Goal: Task Accomplishment & Management: Manage account settings

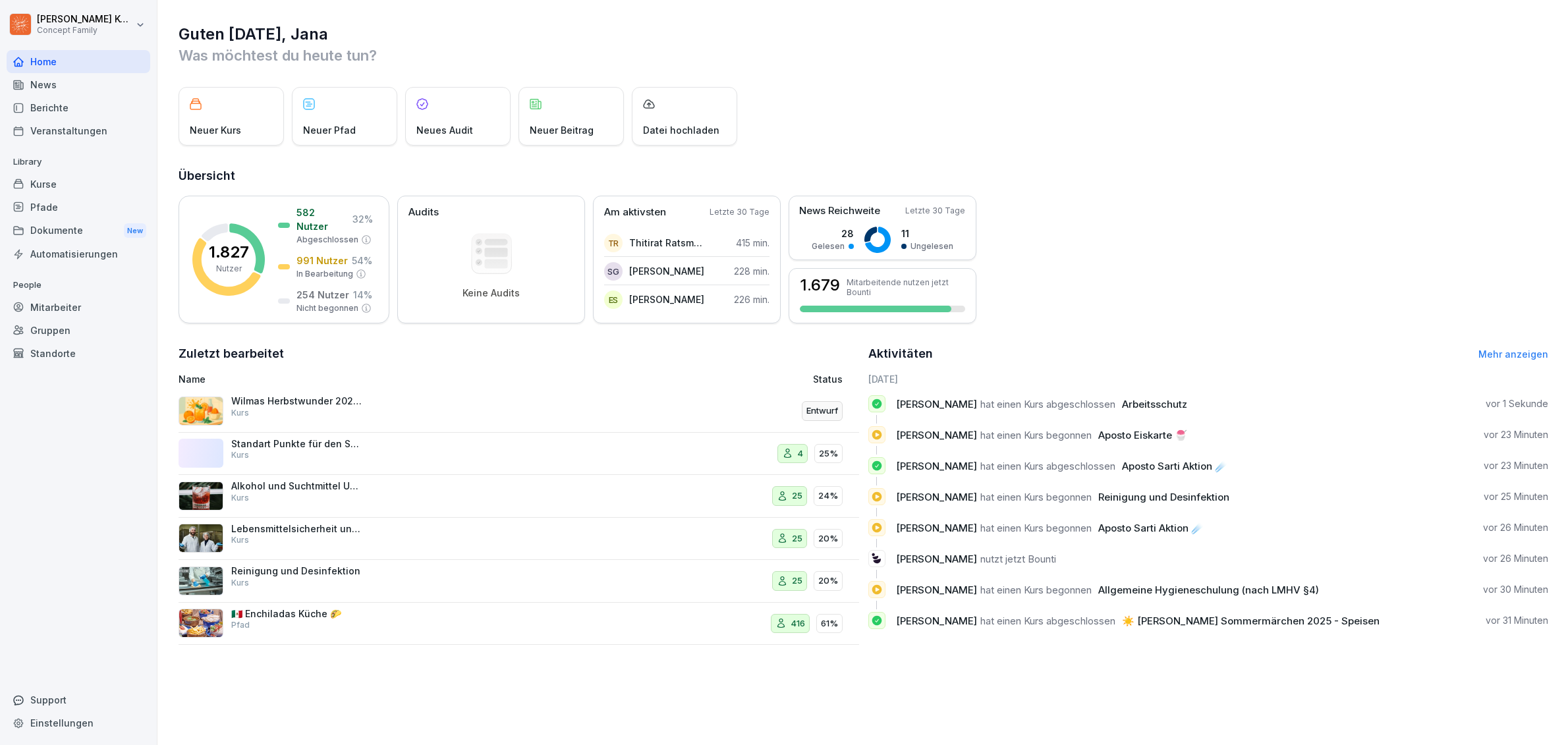
click at [38, 173] on div "Kurse" at bounding box center [78, 184] width 143 height 23
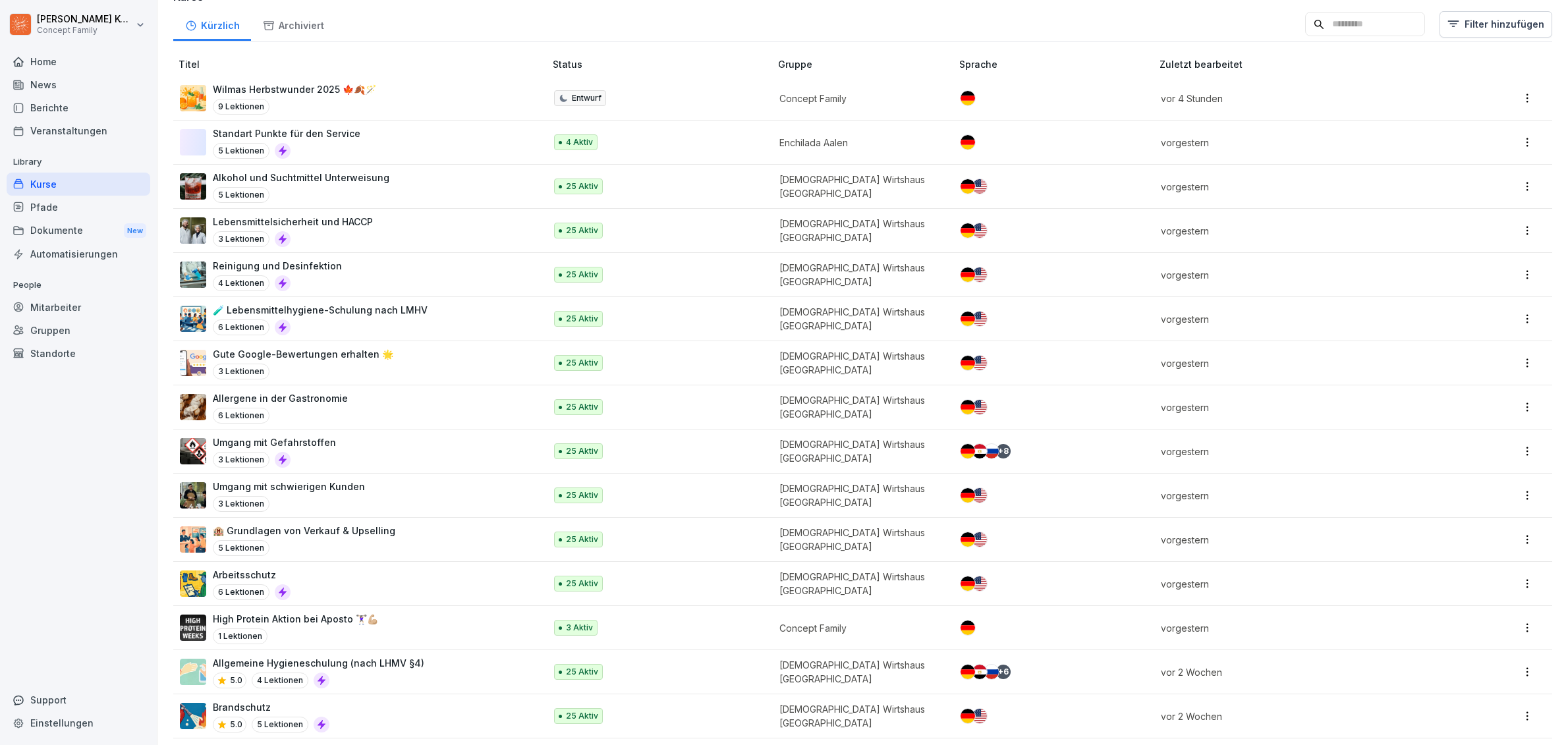
scroll to position [152, 0]
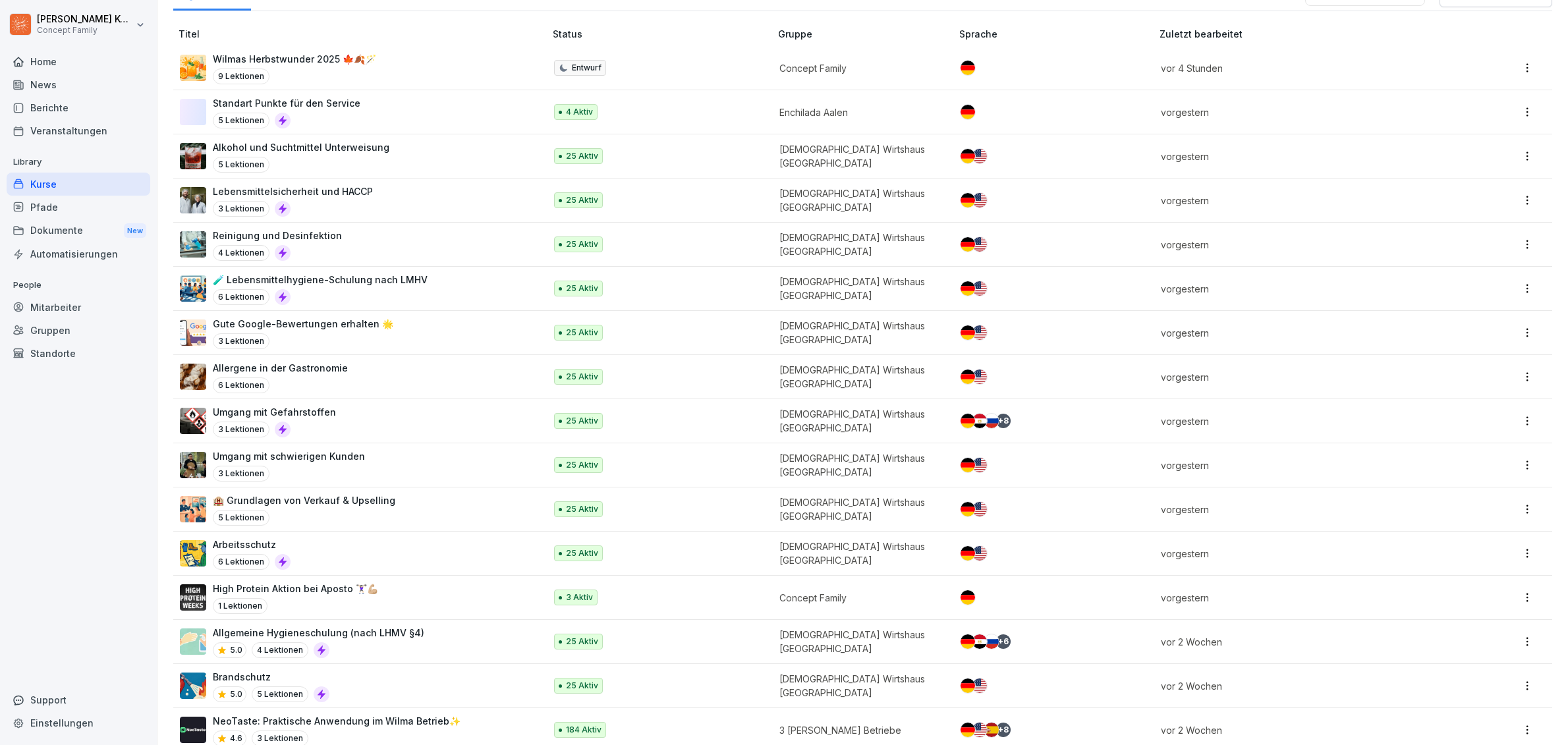
click at [310, 615] on td "High Protein Aktion bei Aposto 🏋🏻‍♀️💪🏼 1 Lektionen" at bounding box center [360, 598] width 374 height 44
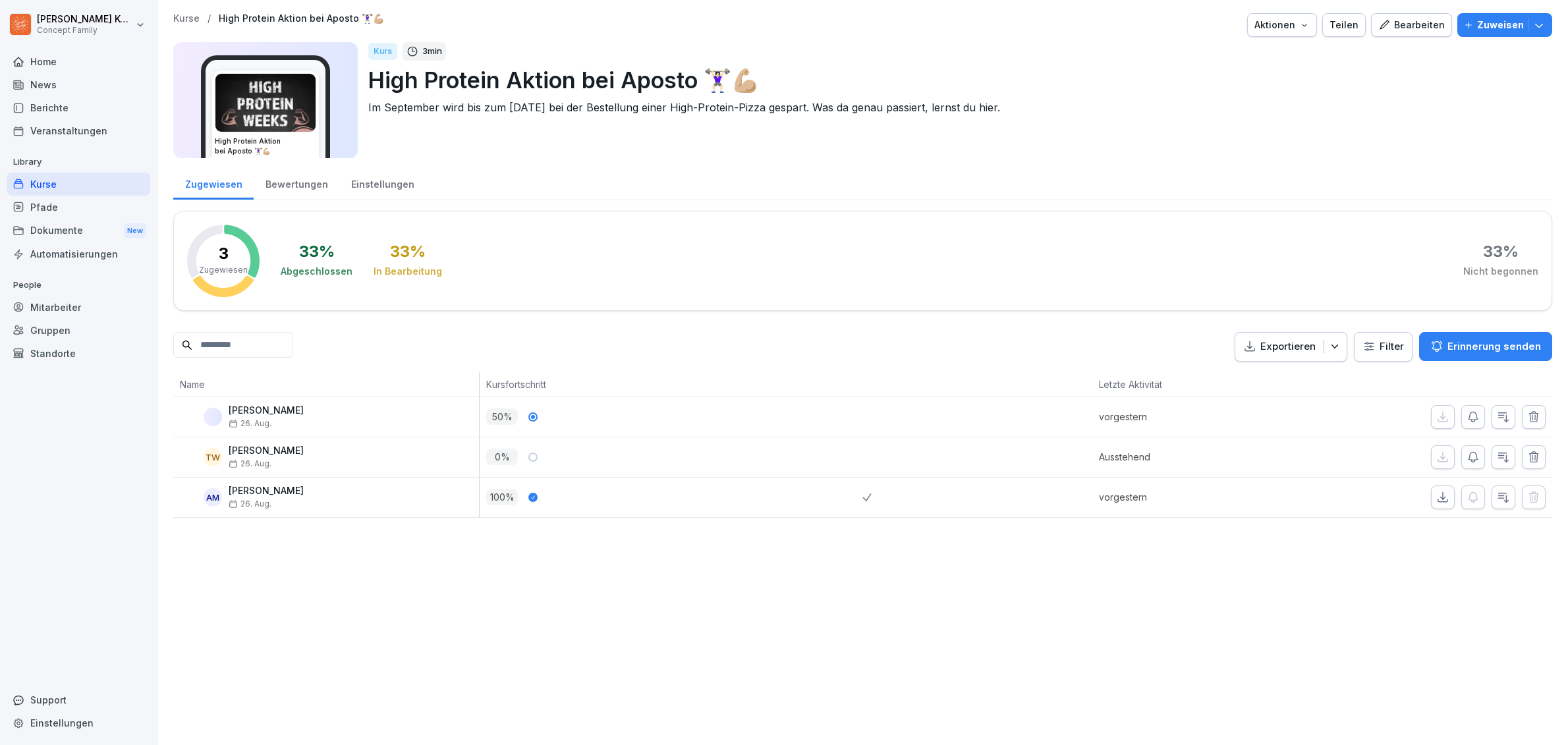
click at [1401, 30] on div "Bearbeiten" at bounding box center [1412, 24] width 67 height 14
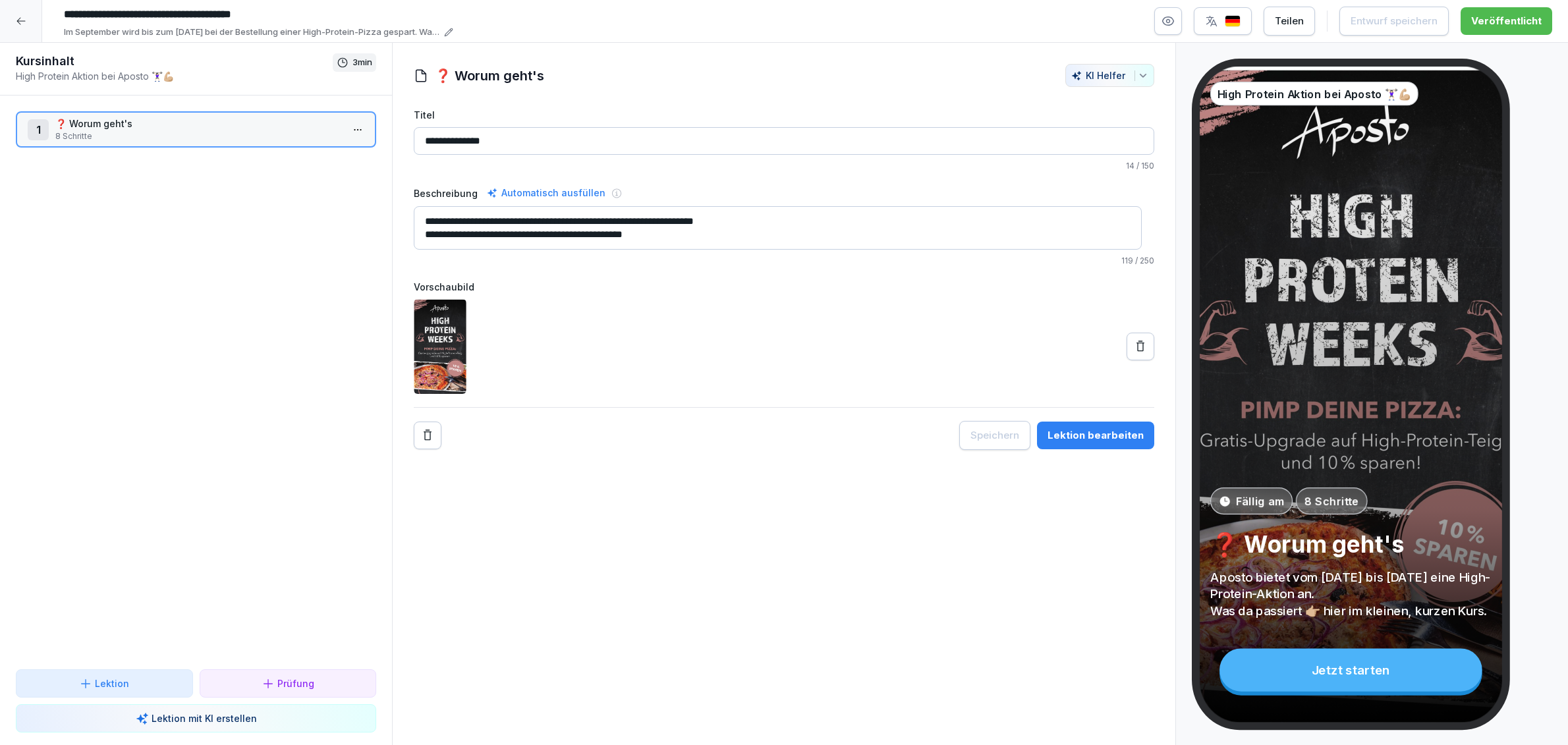
click at [1076, 437] on div "Lektion bearbeiten" at bounding box center [1095, 435] width 96 height 14
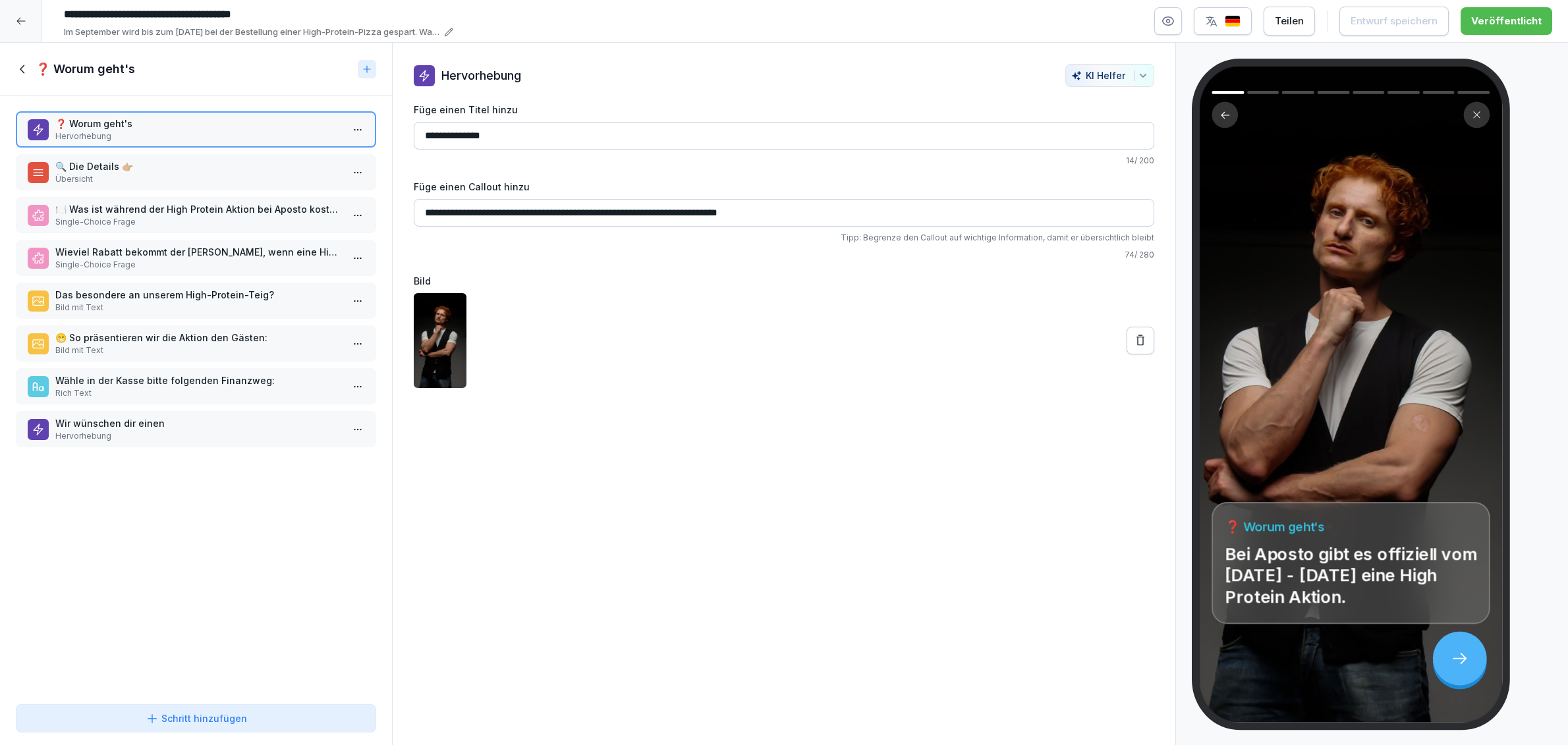
click at [63, 354] on div "😁 So präsentieren wir die Aktion den Gästen: Bild mit Text" at bounding box center [196, 343] width 360 height 36
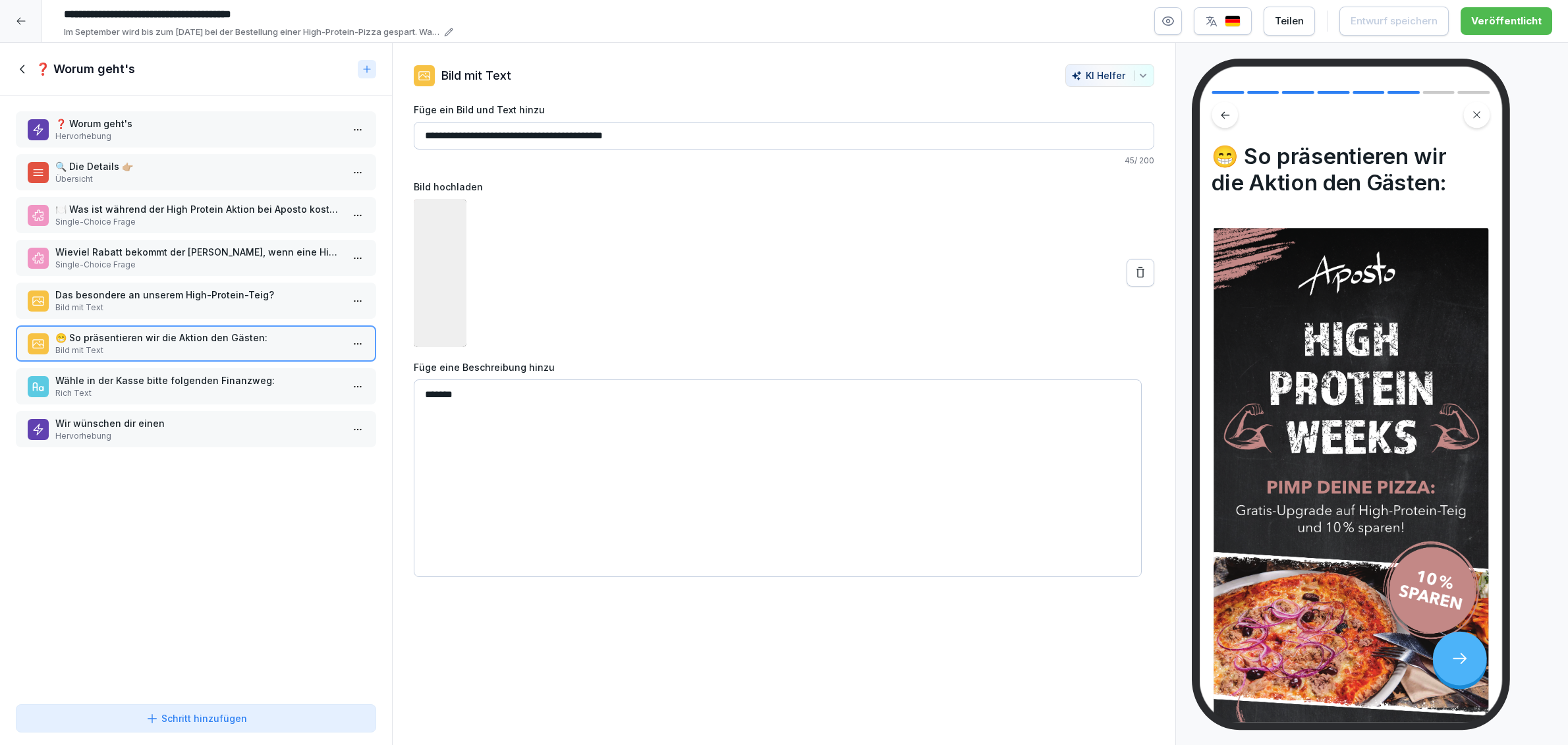
click at [68, 379] on p "Wähle in der Kasse bitte folgenden Finanzweg:" at bounding box center [198, 380] width 287 height 14
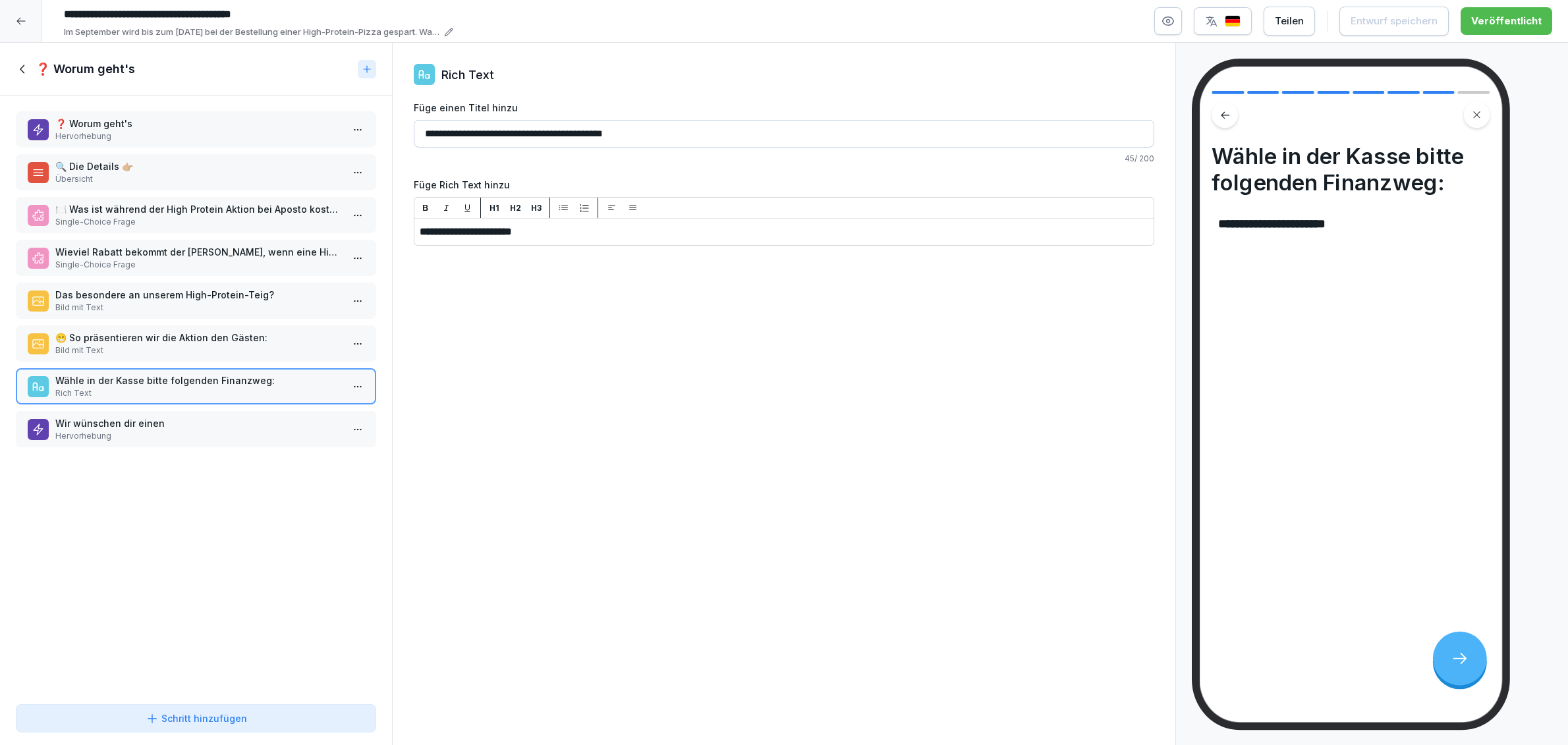
click at [86, 282] on div "Das besondere an unserem High-Protein-Teig? Bild mit Text" at bounding box center [196, 300] width 360 height 36
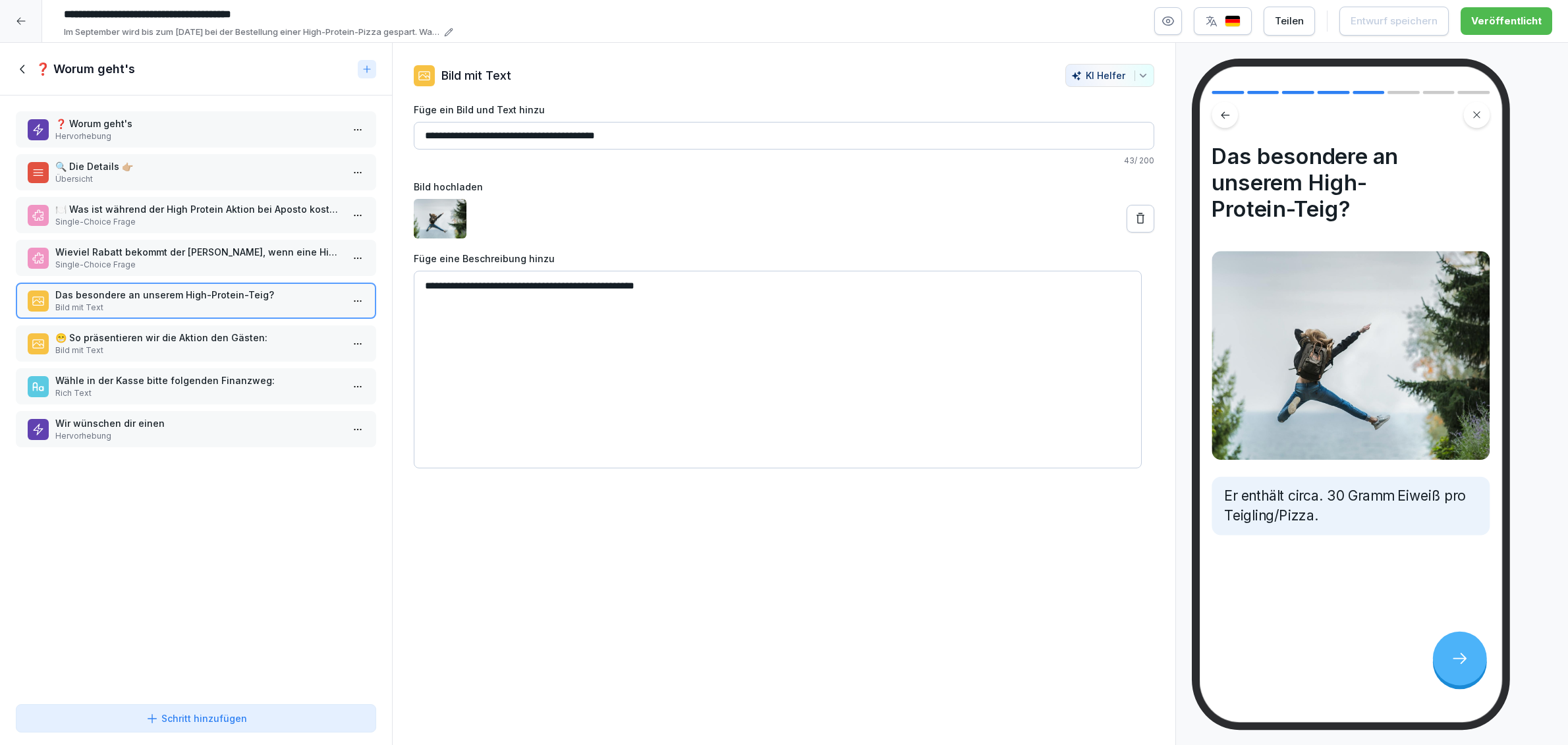
click at [93, 253] on p "Wieviel Rabatt bekommt der Gast, wenn eine High-Protein Pizza bestellt wird?" at bounding box center [198, 252] width 287 height 14
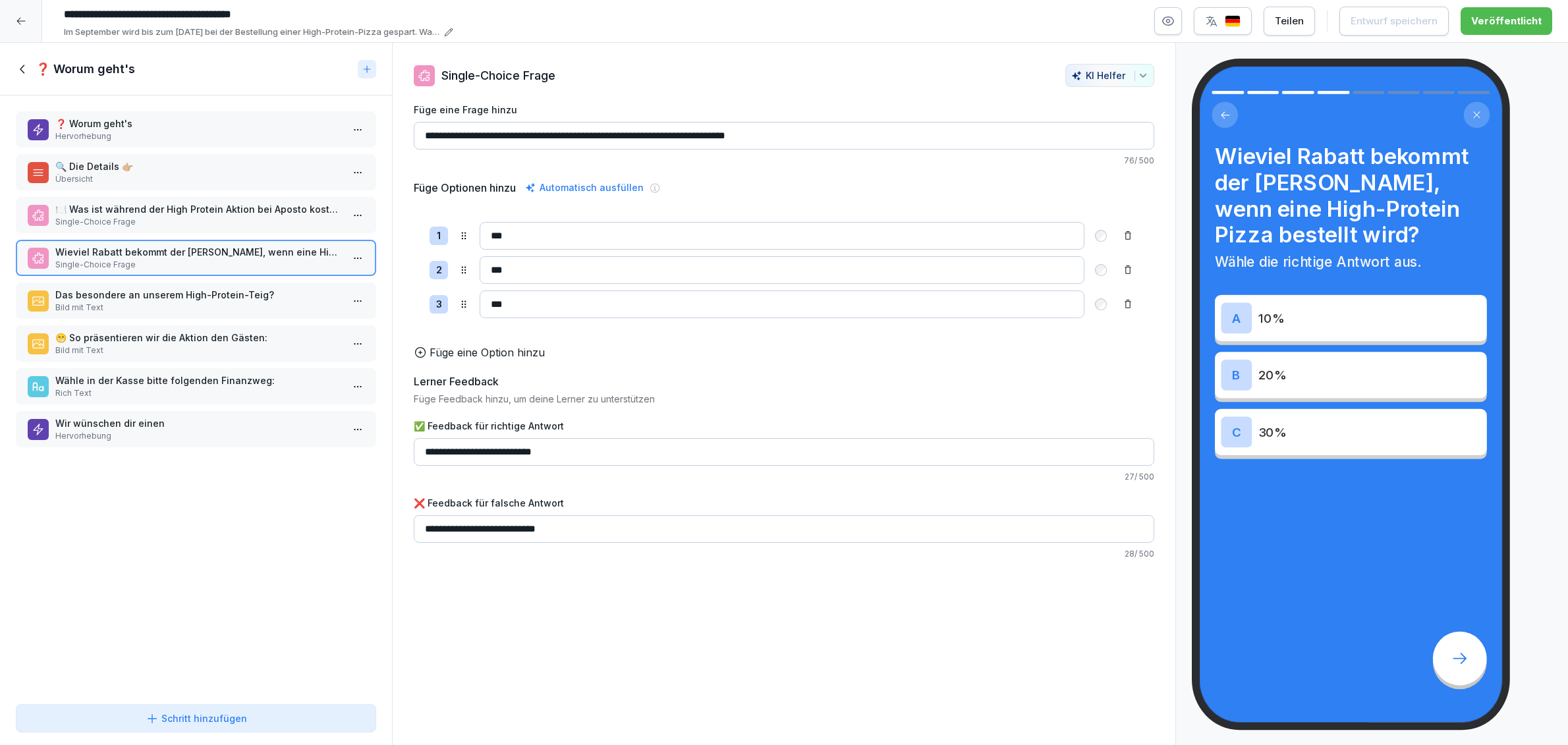
click at [93, 216] on p "Single-Choice Frage" at bounding box center [198, 222] width 287 height 12
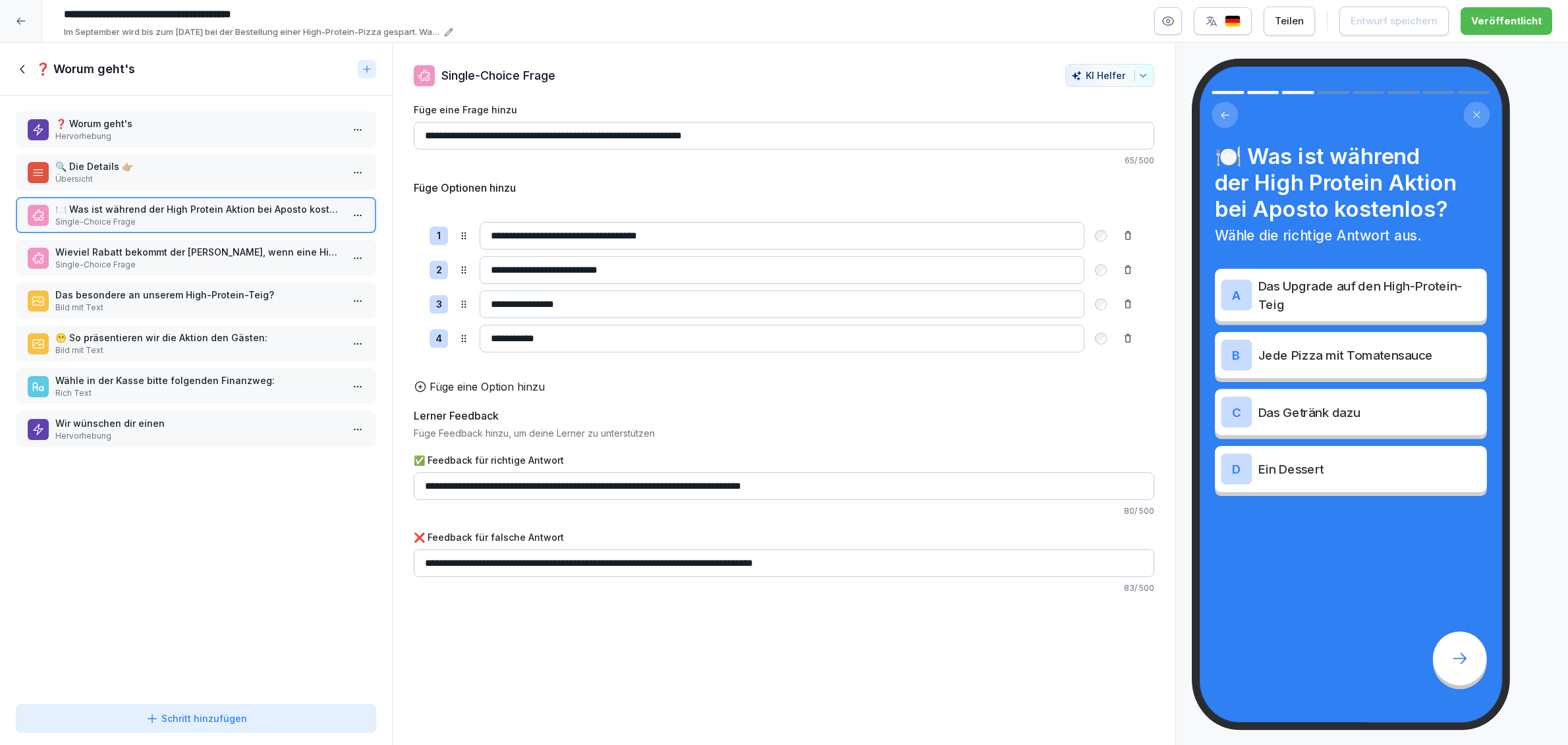
click at [103, 171] on p "🔍 Die Details 👉🏼" at bounding box center [198, 166] width 287 height 14
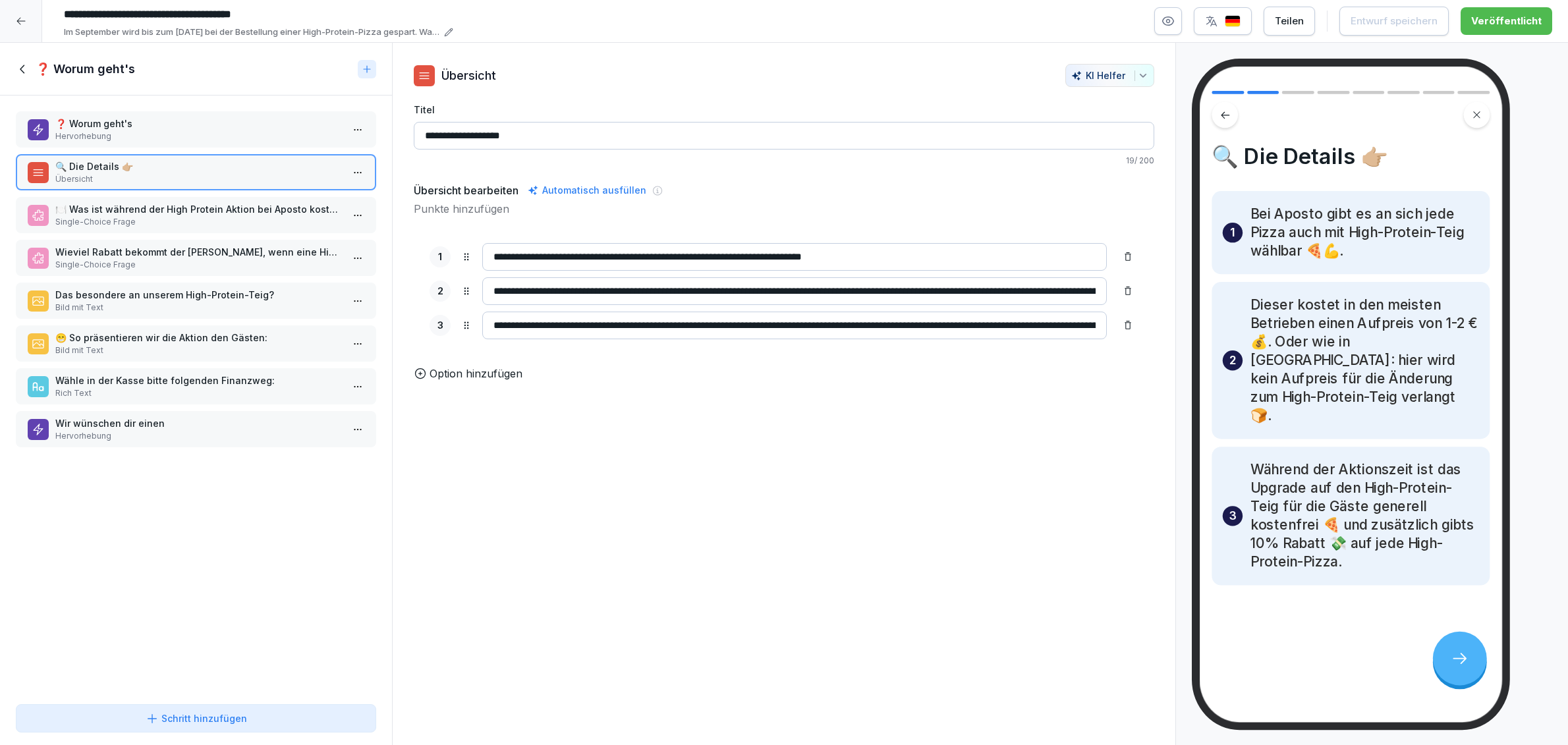
drag, startPoint x: 609, startPoint y: 326, endPoint x: 421, endPoint y: 305, distance: 189.2
click at [421, 305] on div "**********" at bounding box center [784, 291] width 741 height 128
type input "**********"
click at [684, 382] on div "Option hinzufügen" at bounding box center [784, 373] width 741 height 16
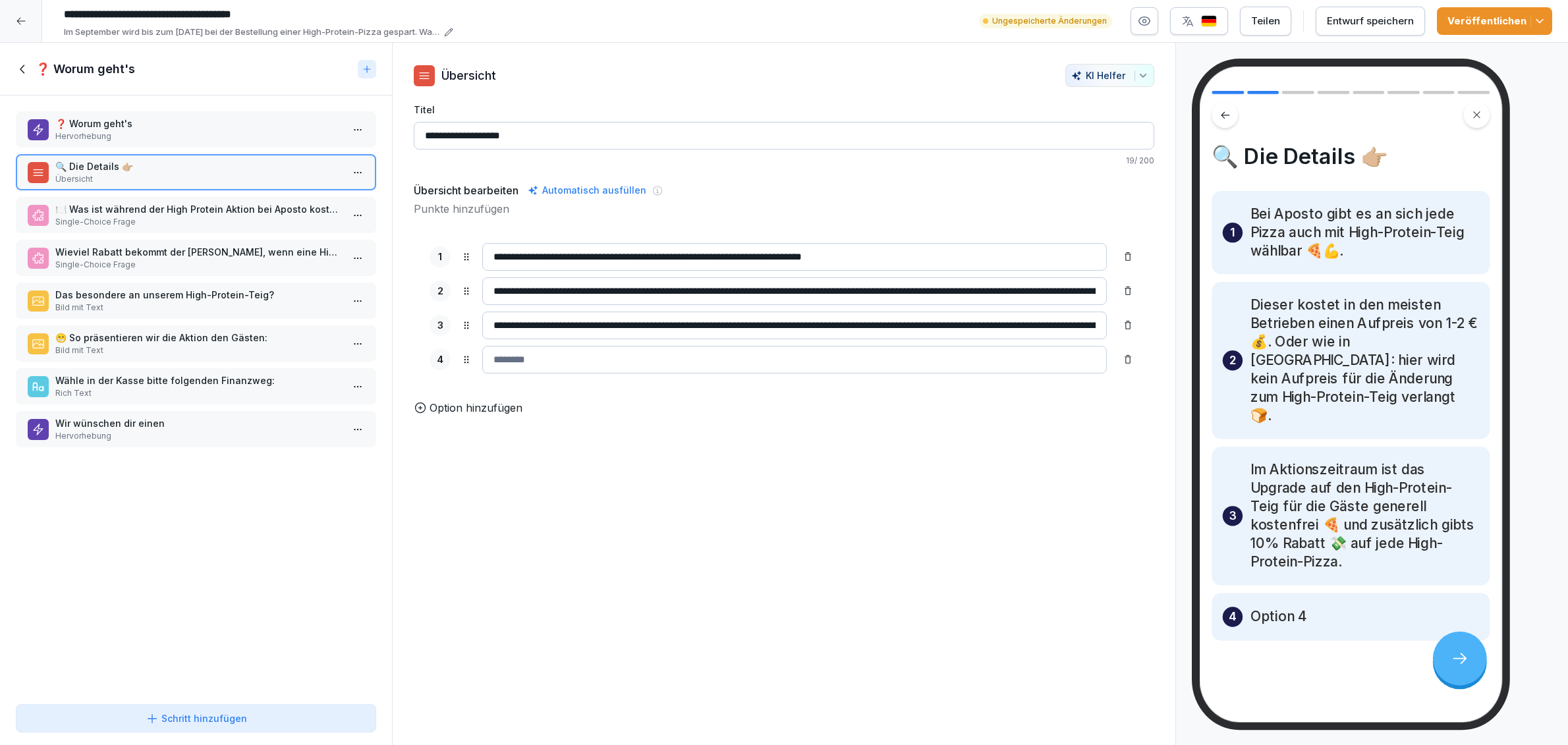
click at [1104, 373] on div "4" at bounding box center [784, 359] width 709 height 28
click at [1118, 370] on div at bounding box center [1128, 359] width 21 height 21
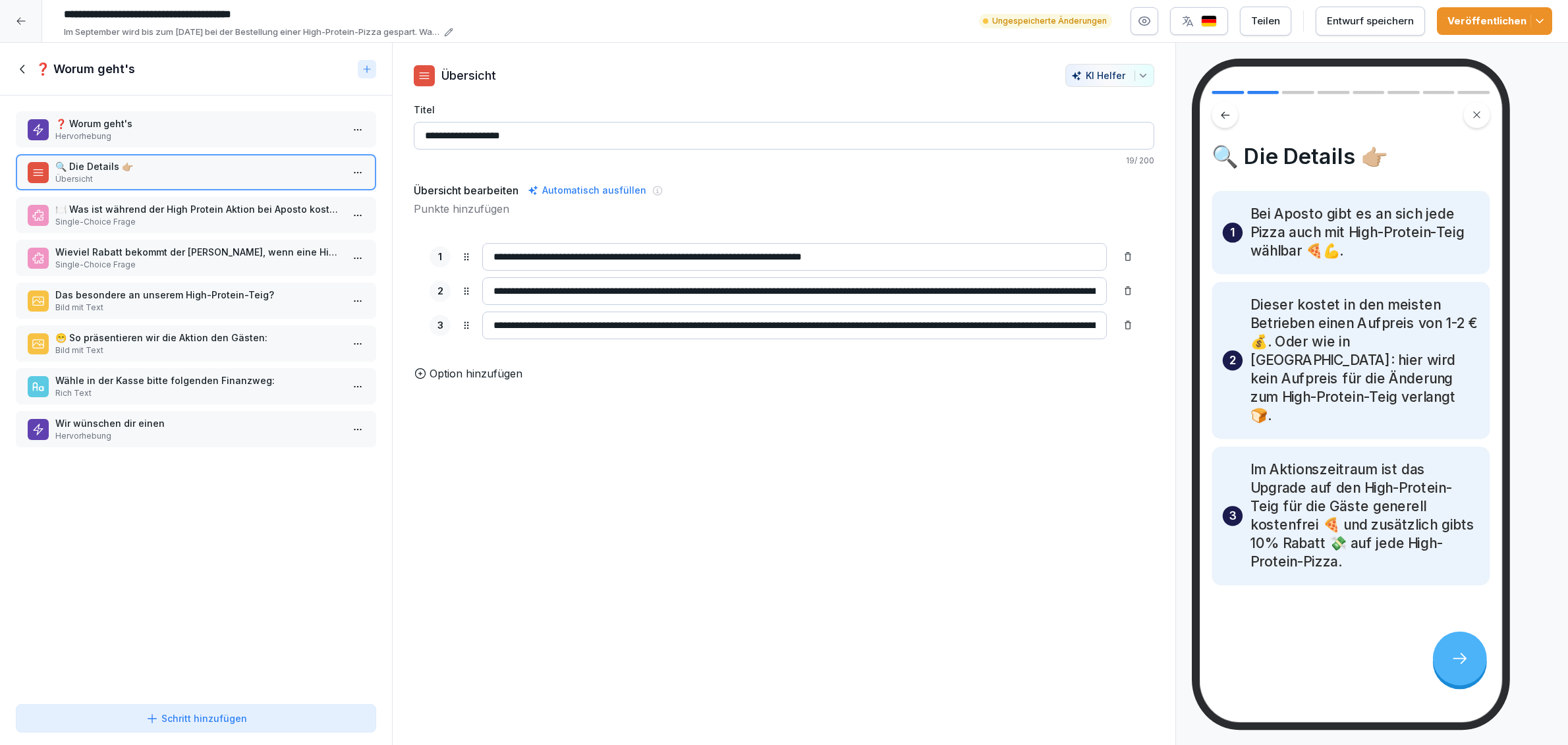
click at [1385, 33] on button "Entwurf speichern" at bounding box center [1370, 21] width 109 height 29
click at [1493, 14] on div "Veröffentlichen" at bounding box center [1495, 21] width 94 height 14
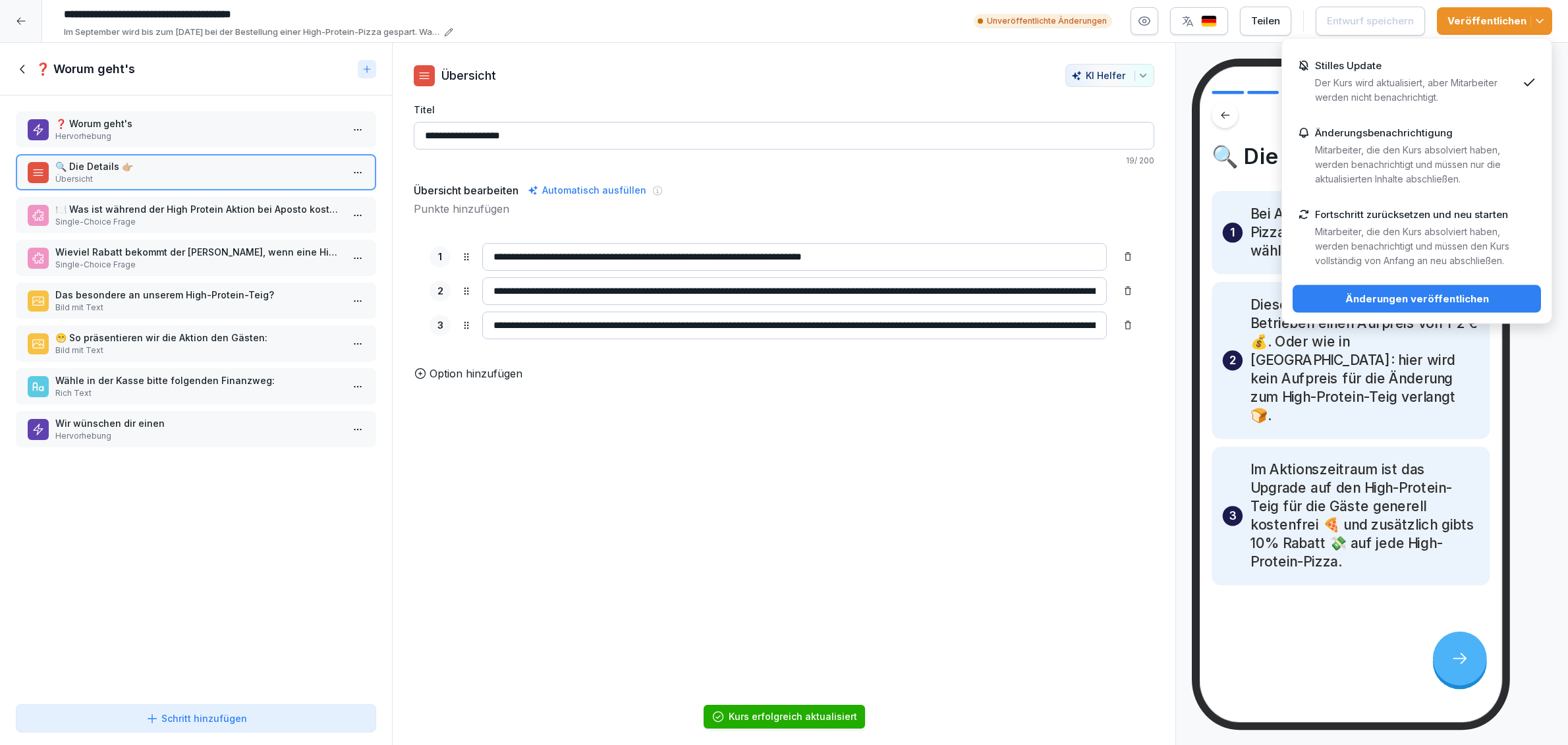
click at [1407, 152] on p "Mitarbeiter, die den Kurs absolviert haben, werden benachrichtigt und müssen nu…" at bounding box center [1416, 165] width 203 height 43
click at [1417, 299] on div "Änderungen veröffentlichen" at bounding box center [1417, 298] width 228 height 14
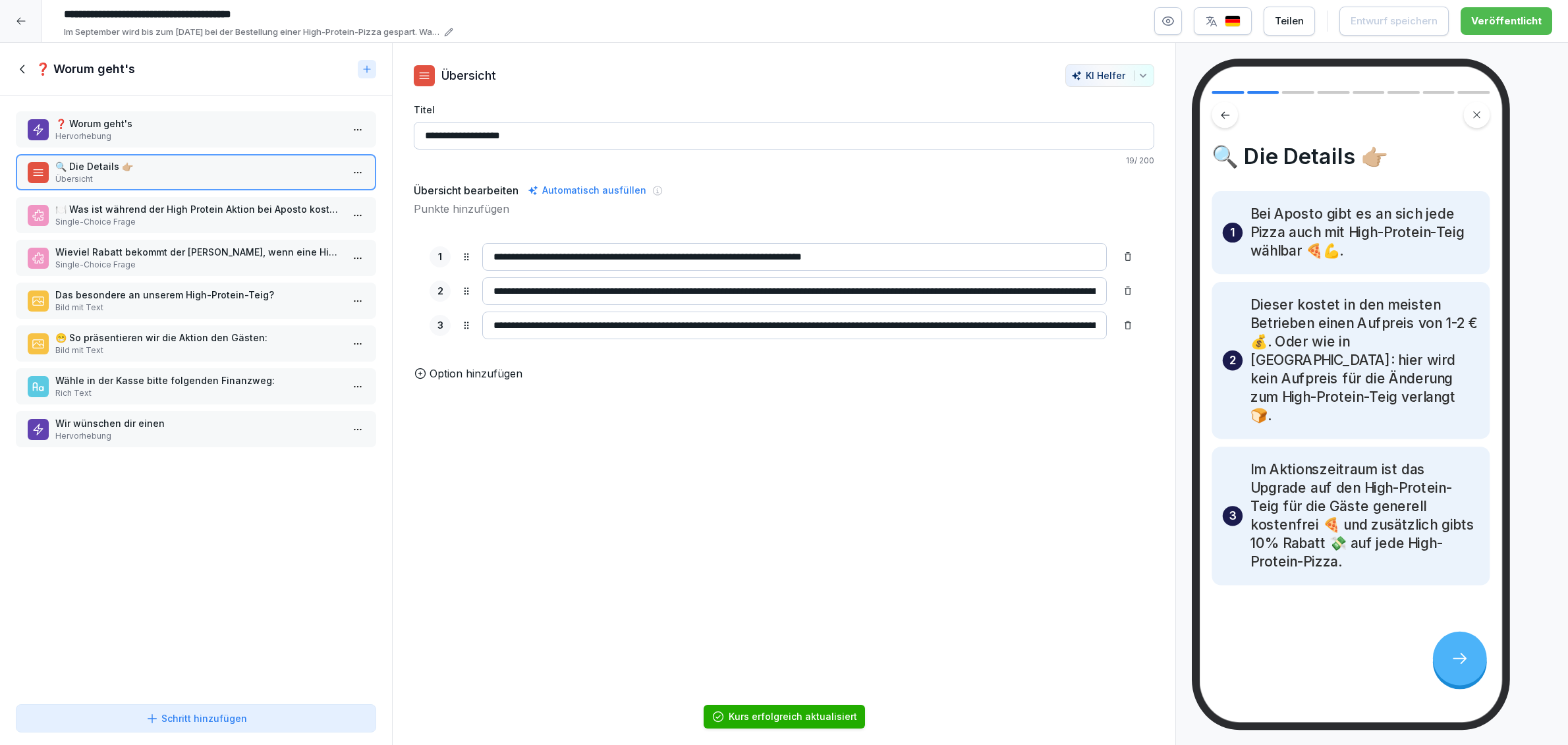
click at [30, 71] on div "❓ Worum geht's" at bounding box center [184, 69] width 337 height 16
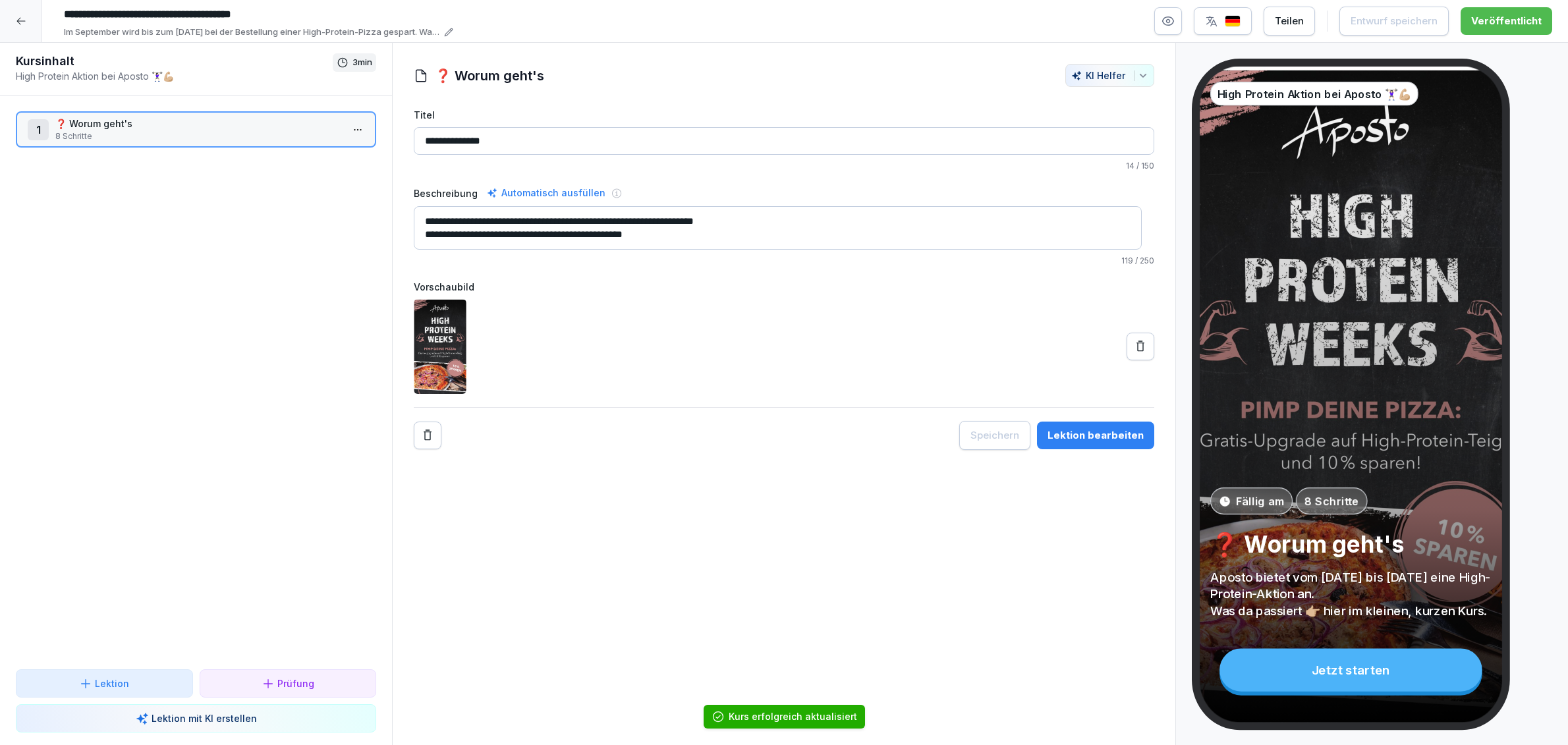
click at [30, 25] on div at bounding box center [21, 21] width 43 height 42
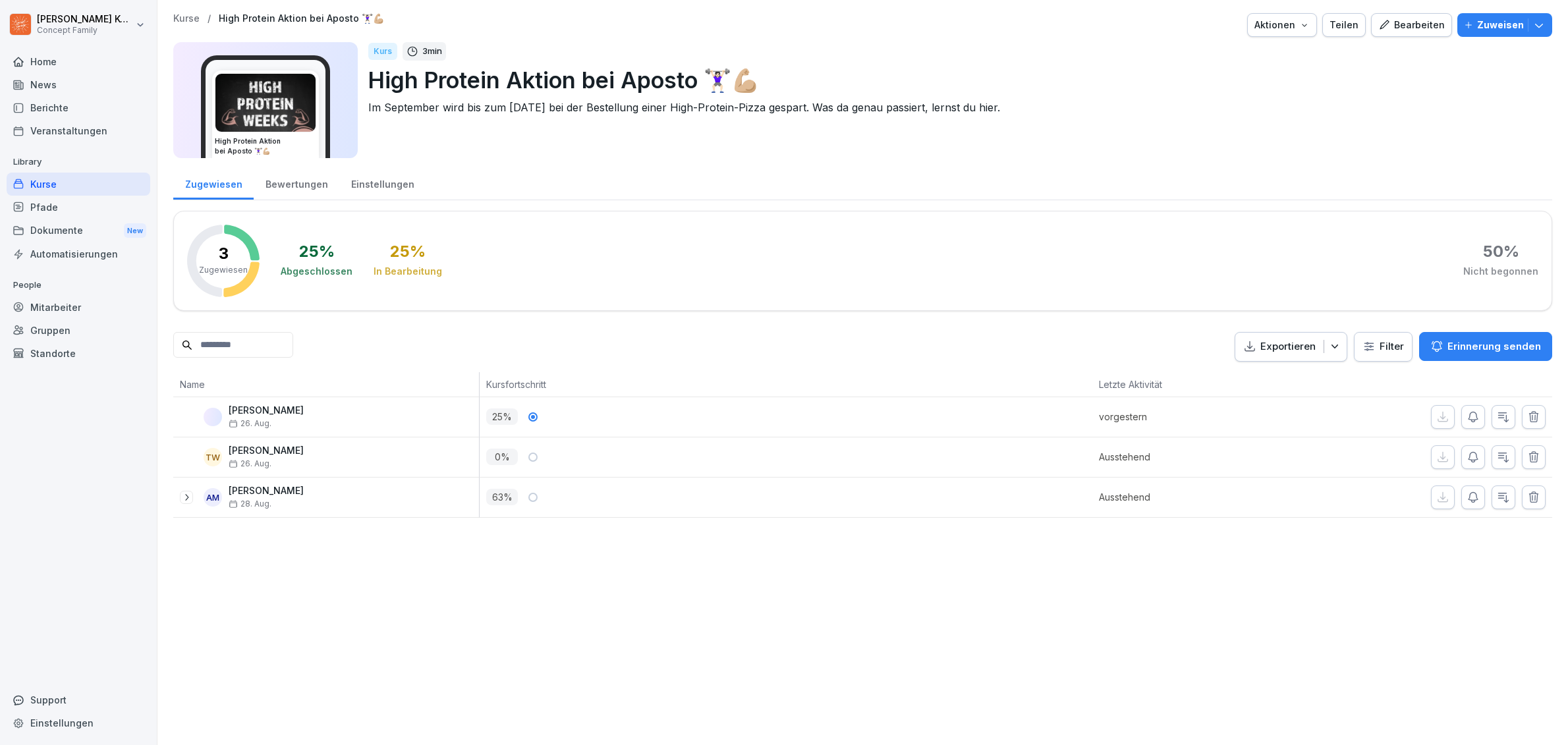
click at [53, 262] on div "Automatisierungen" at bounding box center [78, 254] width 143 height 23
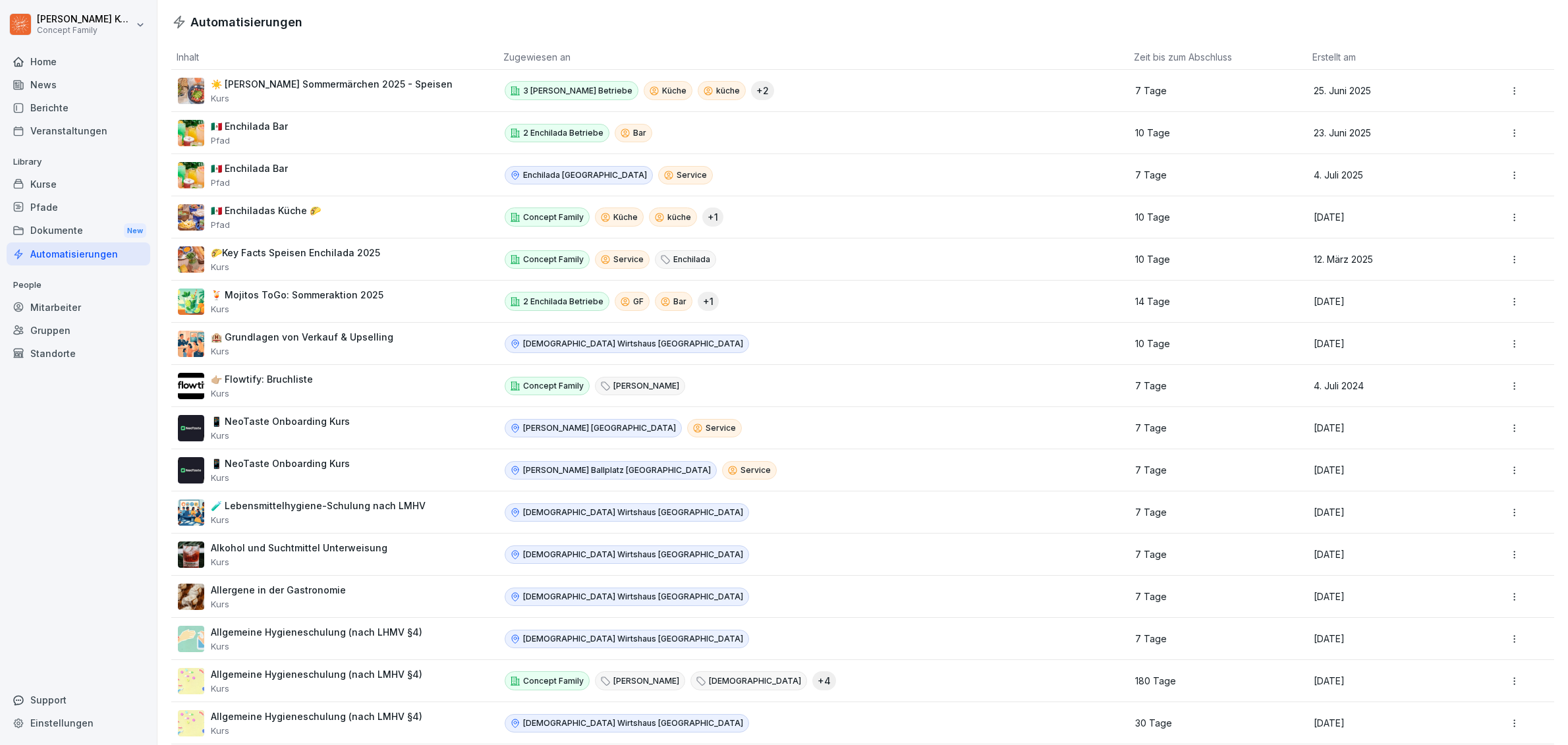
click at [41, 182] on div "Kurse" at bounding box center [78, 184] width 143 height 23
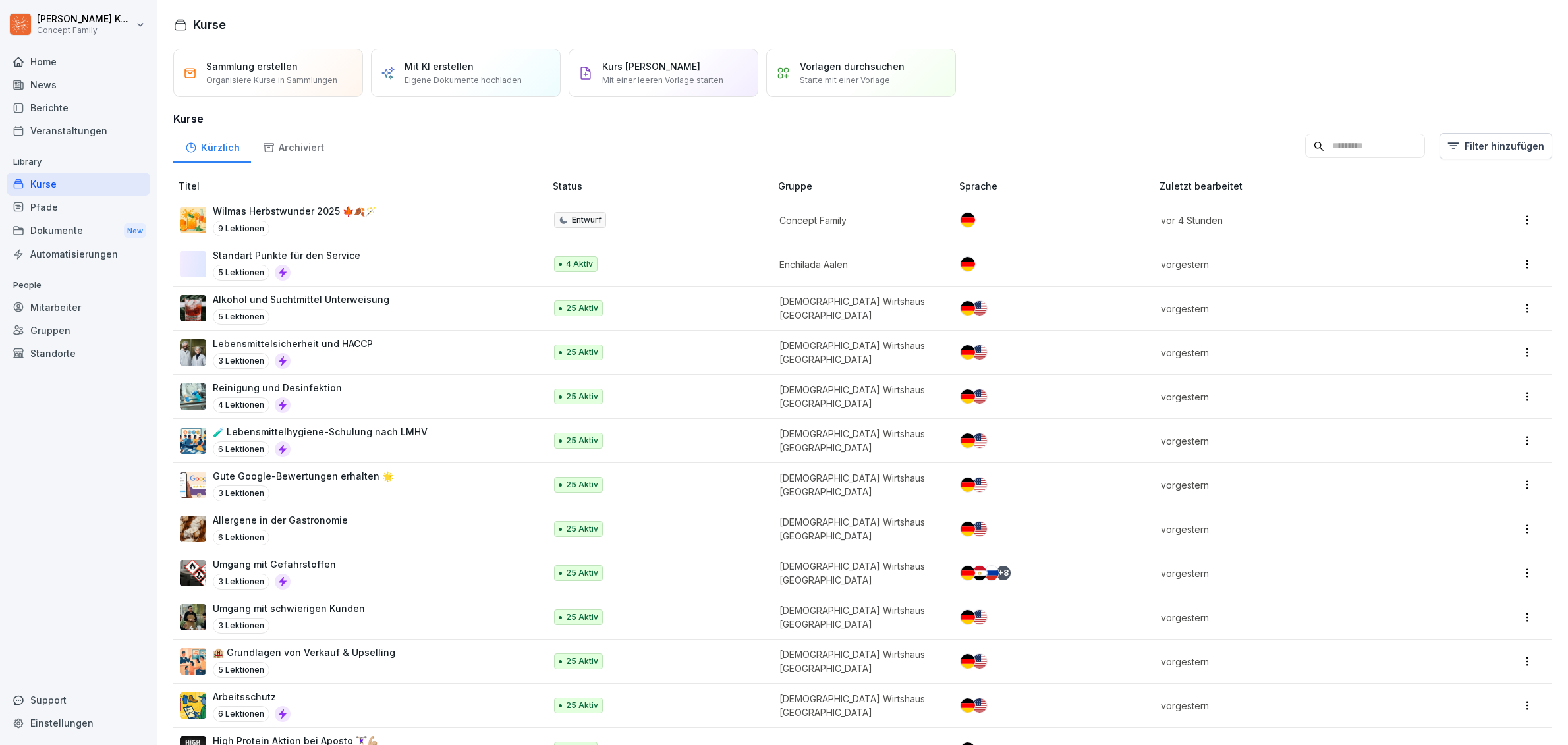
click at [66, 139] on div "Veranstaltungen" at bounding box center [78, 131] width 143 height 23
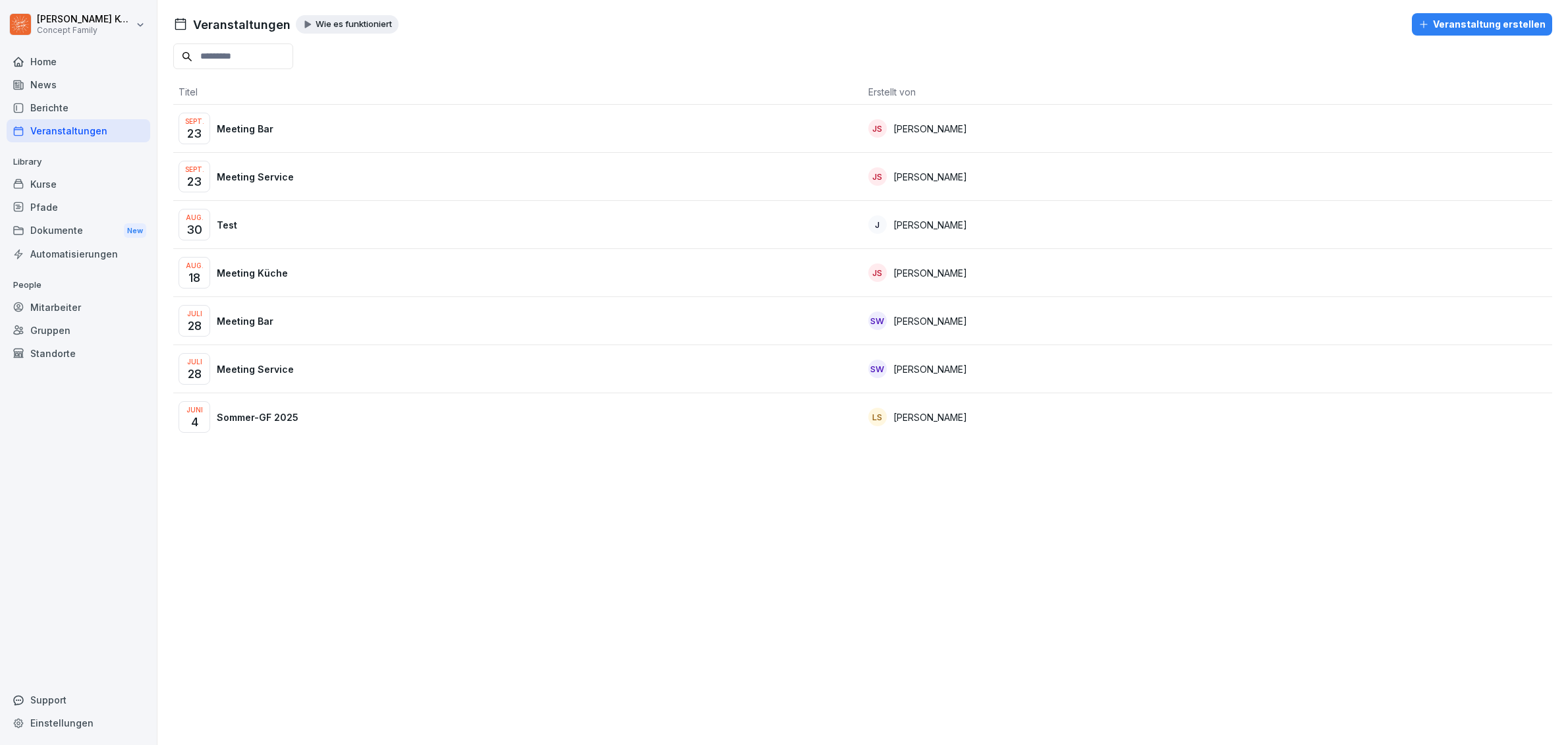
click at [39, 68] on div "Home" at bounding box center [78, 62] width 143 height 23
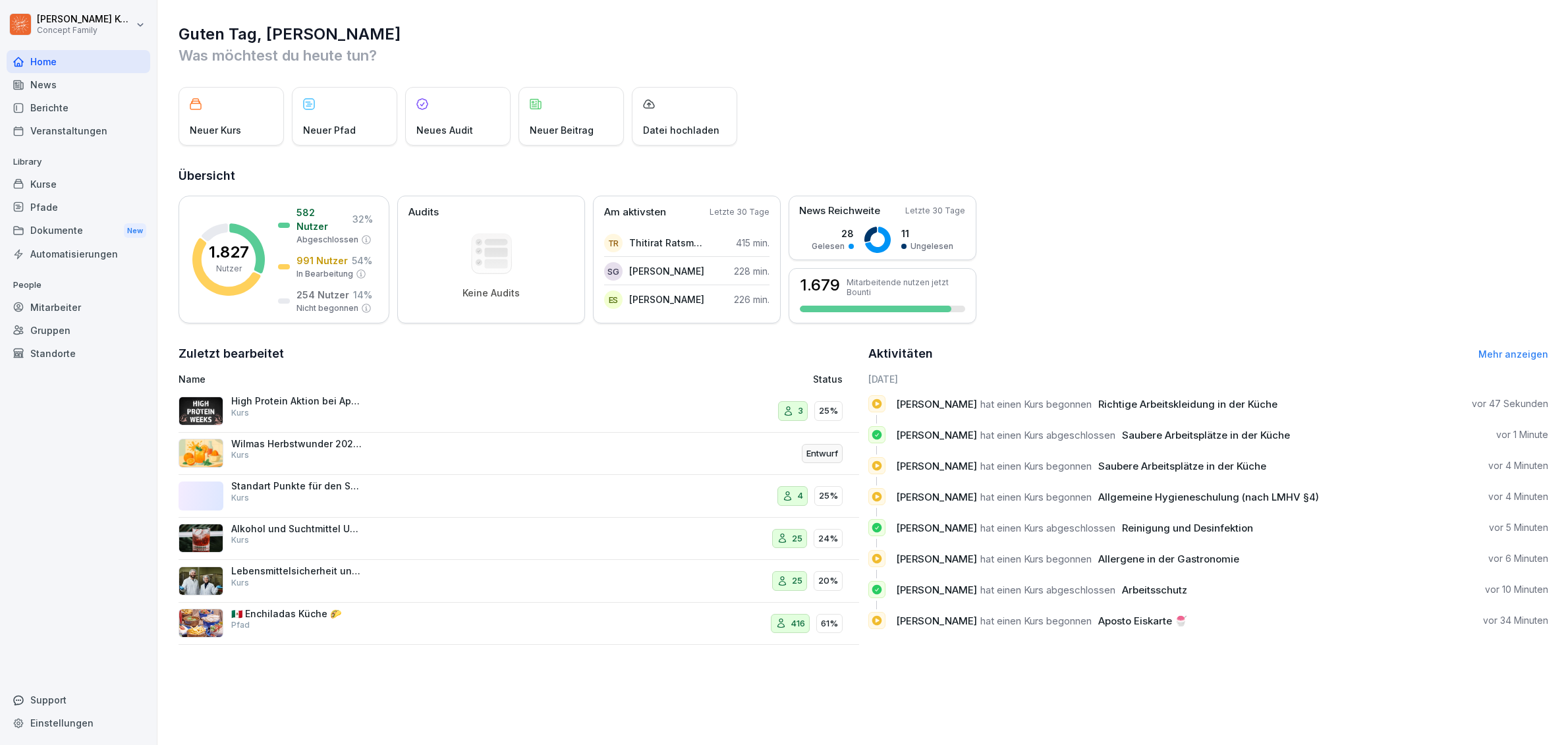
click at [470, 103] on div "Neues Audit" at bounding box center [458, 116] width 105 height 58
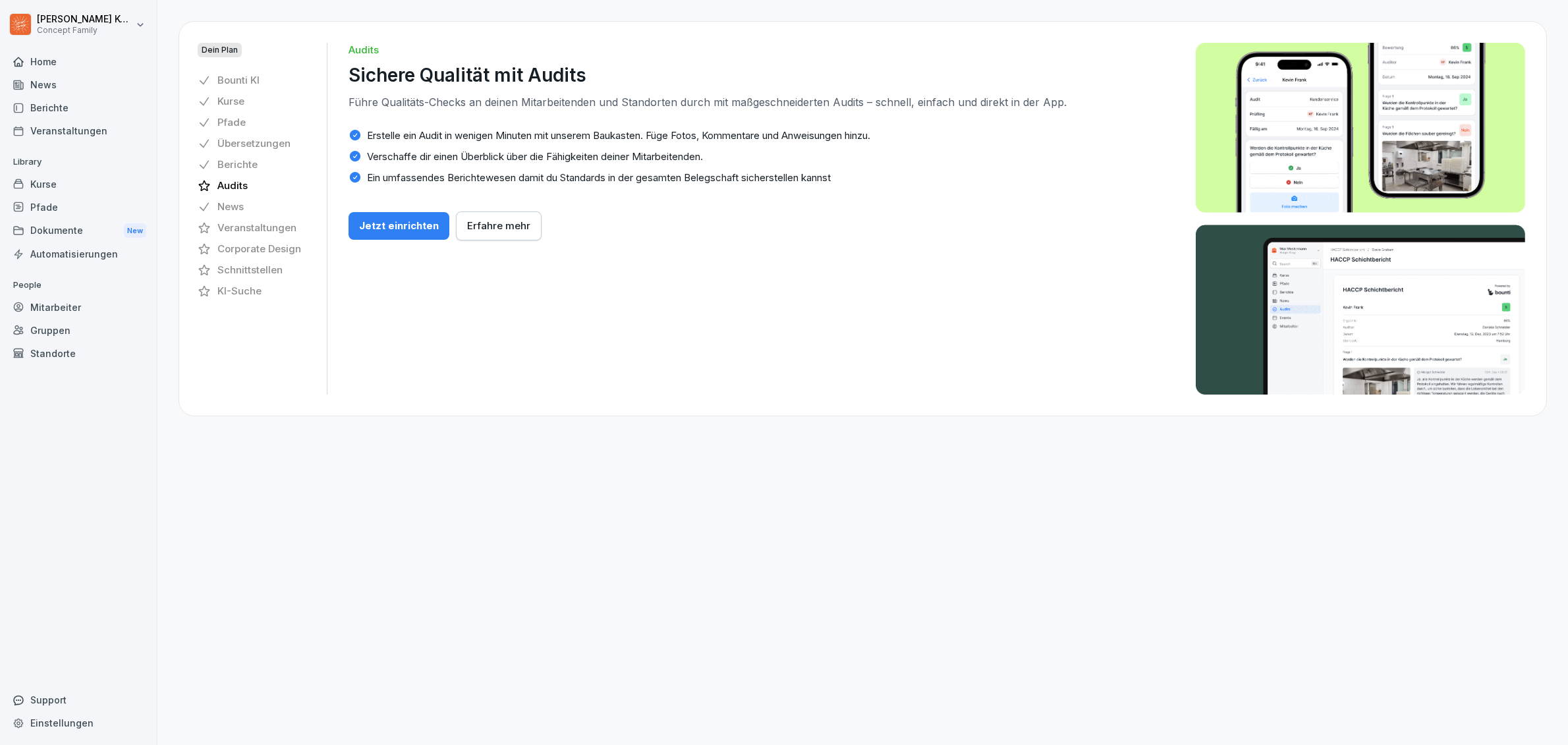
click at [383, 222] on div "Jetzt einrichten" at bounding box center [399, 225] width 80 height 14
click at [381, 226] on div "Jetzt einrichten" at bounding box center [399, 225] width 80 height 14
click at [990, 658] on div "Dein Plan Bounti KI Kurse Pfade Übersetzungen Berichte Audits News Veranstaltun…" at bounding box center [863, 372] width 1410 height 745
click at [55, 309] on div "Mitarbeiter" at bounding box center [78, 308] width 143 height 23
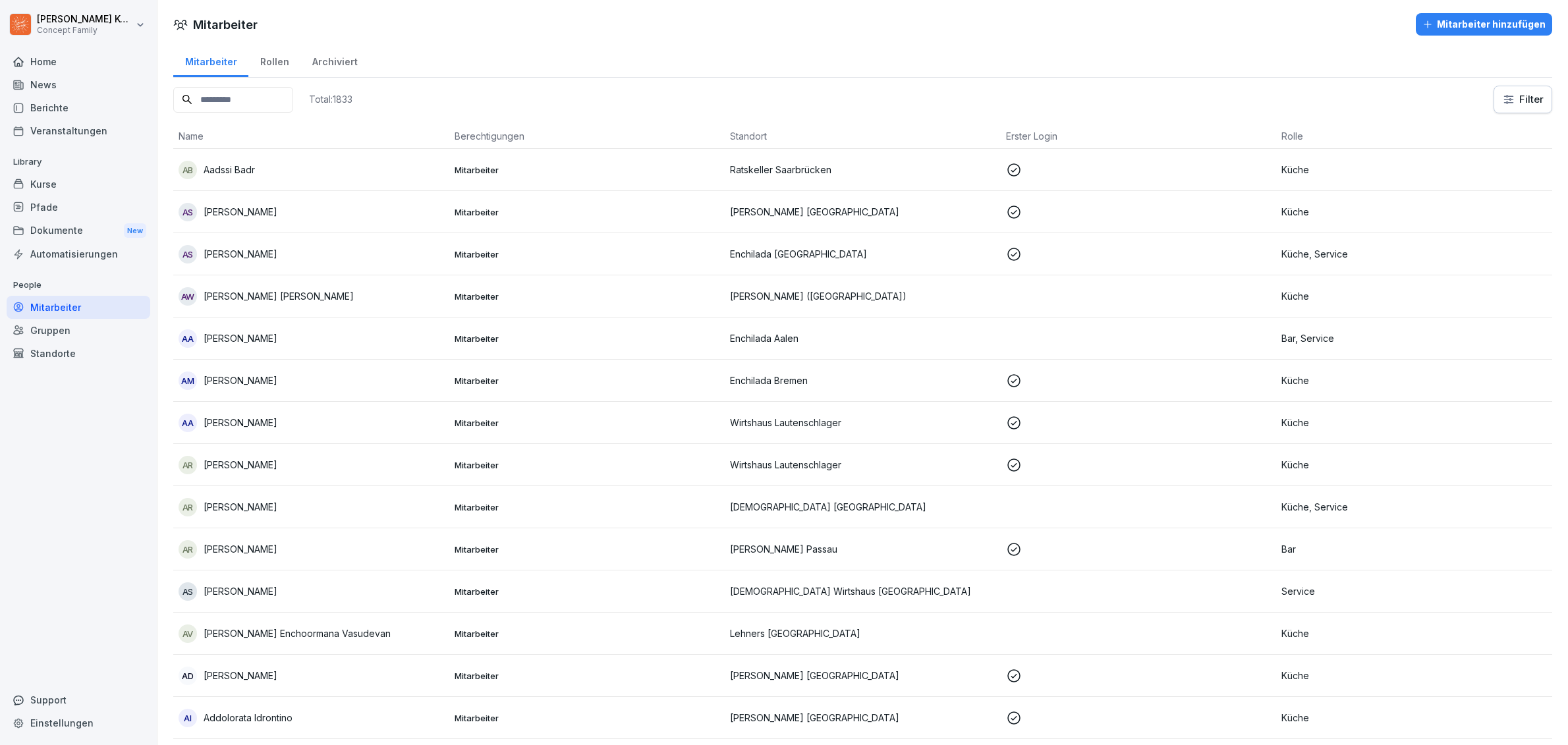
click at [256, 103] on input at bounding box center [233, 99] width 120 height 26
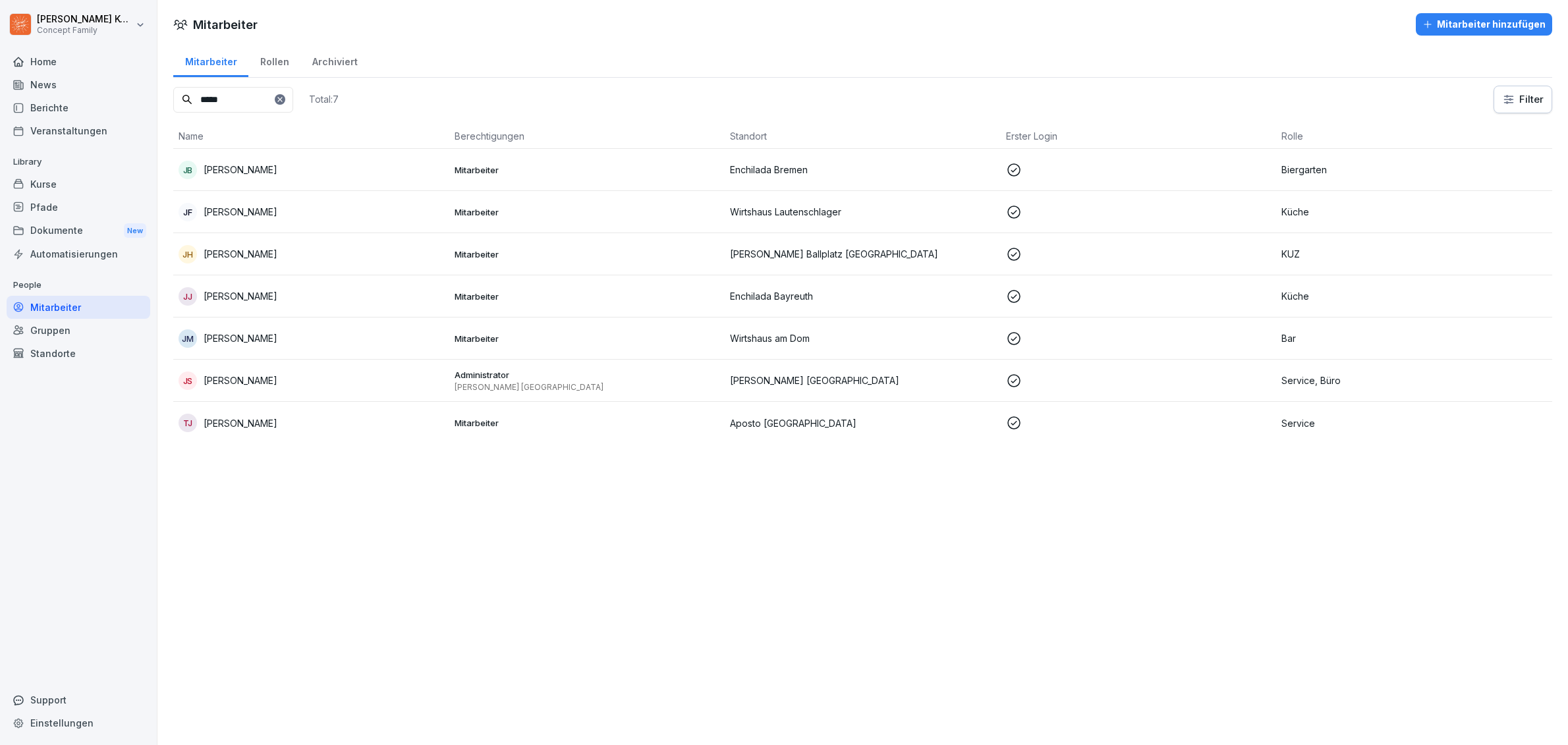
type input "*****"
click at [49, 305] on div "Mitarbeiter" at bounding box center [78, 308] width 143 height 23
click at [285, 94] on div at bounding box center [280, 99] width 11 height 11
click at [284, 96] on icon at bounding box center [279, 99] width 8 height 8
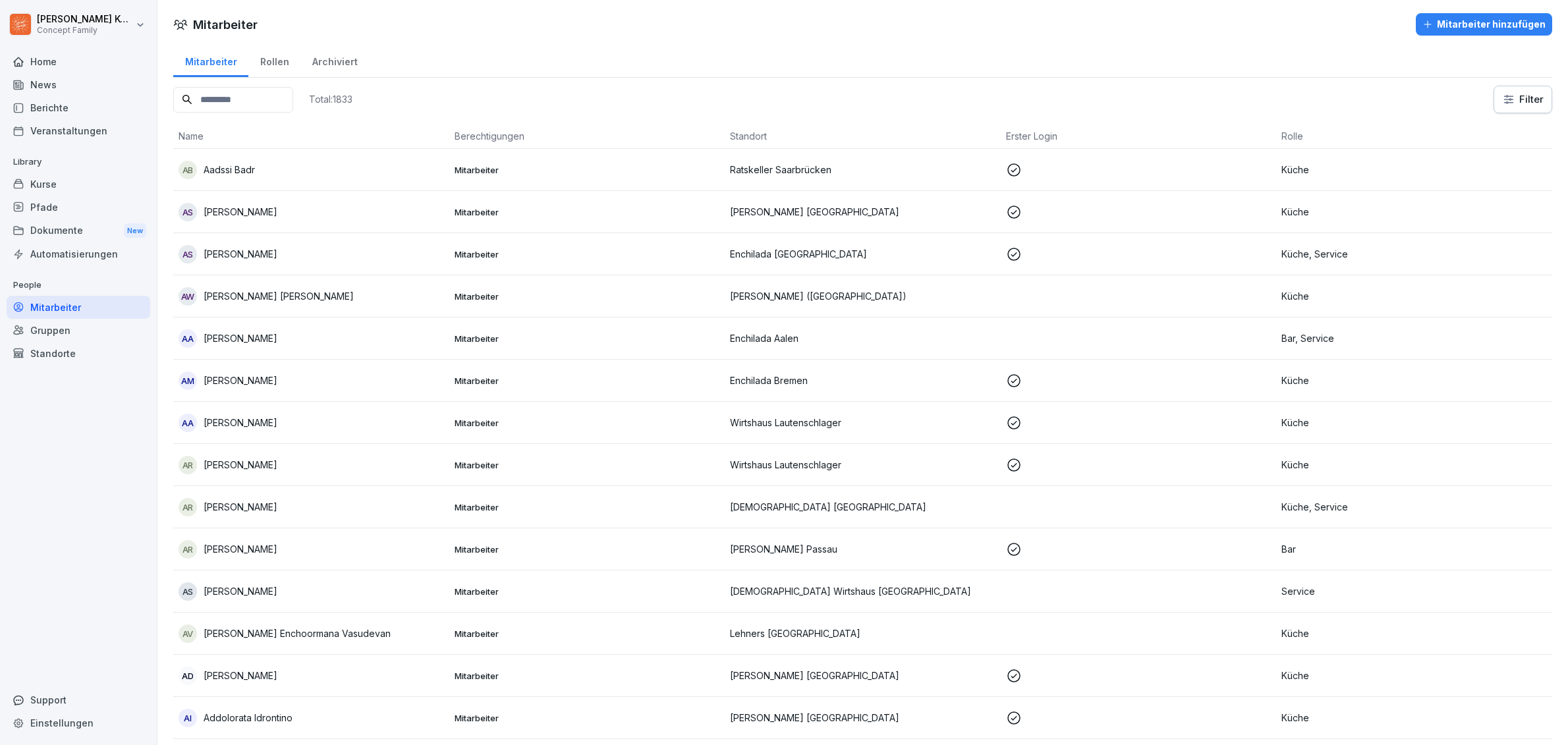
click at [48, 60] on div "Home" at bounding box center [78, 62] width 143 height 23
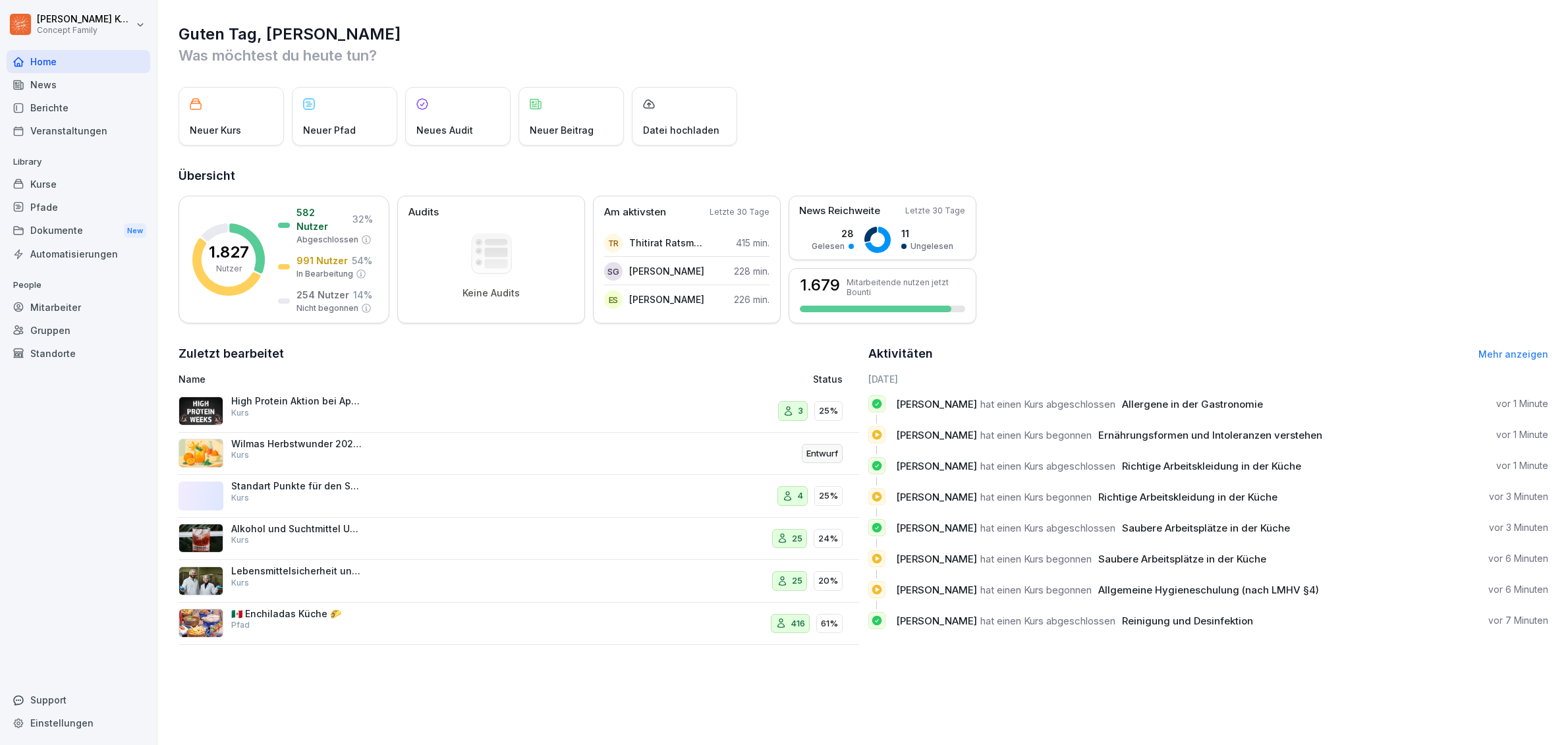
click at [33, 109] on div "Berichte" at bounding box center [78, 108] width 143 height 23
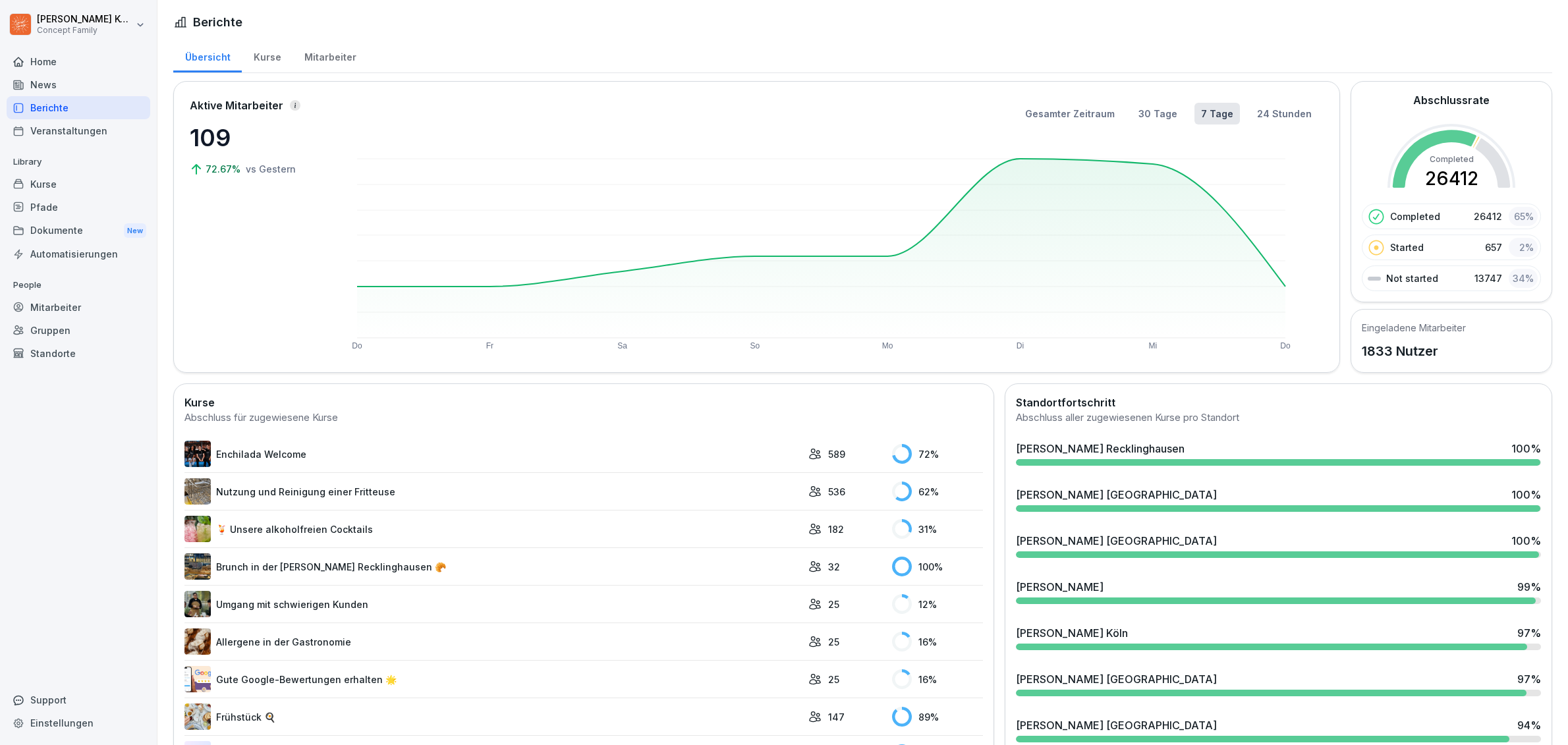
click at [55, 68] on div "Home" at bounding box center [78, 62] width 143 height 23
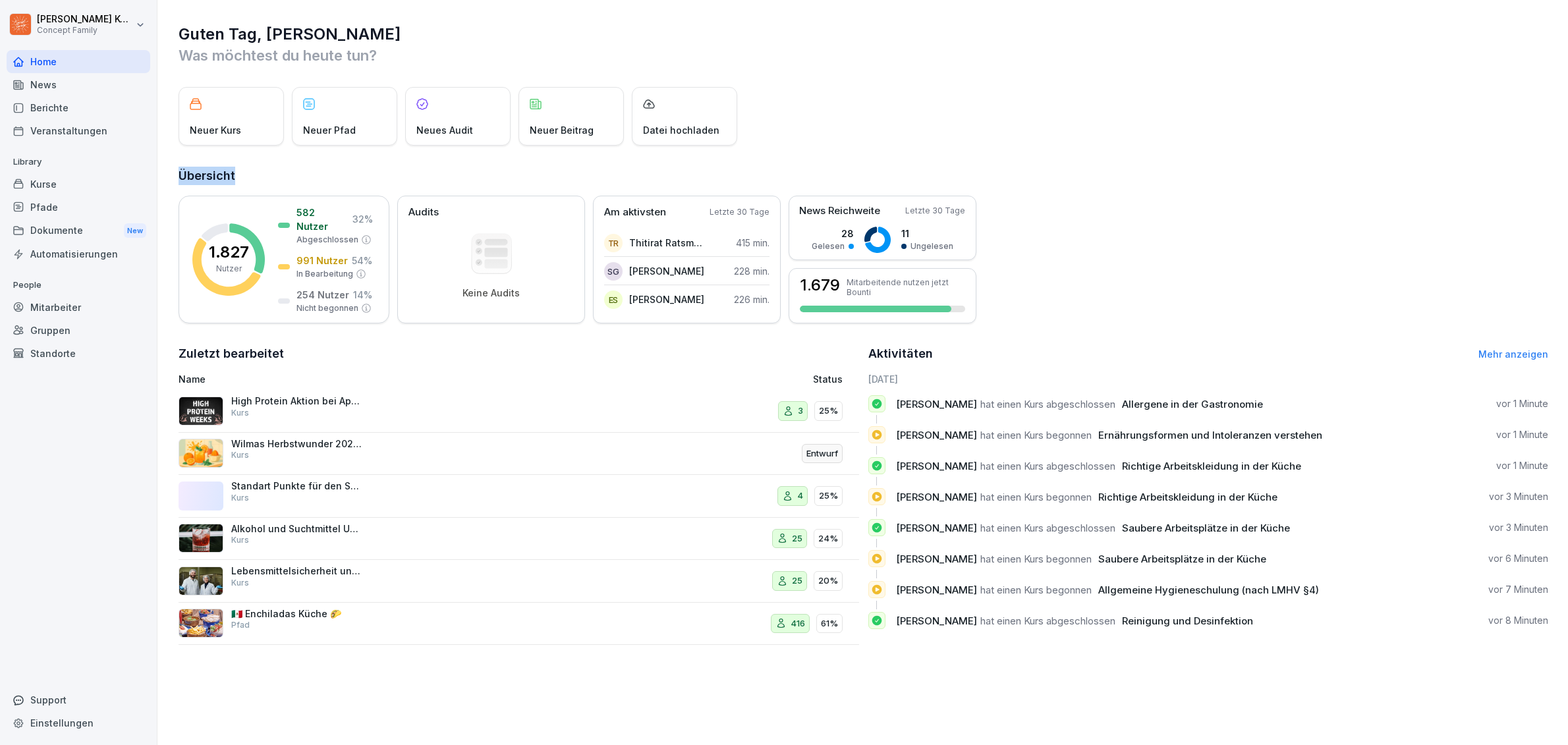
drag, startPoint x: 234, startPoint y: 178, endPoint x: 158, endPoint y: 182, distance: 76.1
click at [158, 182] on div "Guten Tag, Jana Was möchtest du heute tun? Neuer Kurs Neuer Pfad Neues Audit Ne…" at bounding box center [863, 334] width 1410 height 668
click at [71, 112] on div "Berichte" at bounding box center [78, 108] width 143 height 23
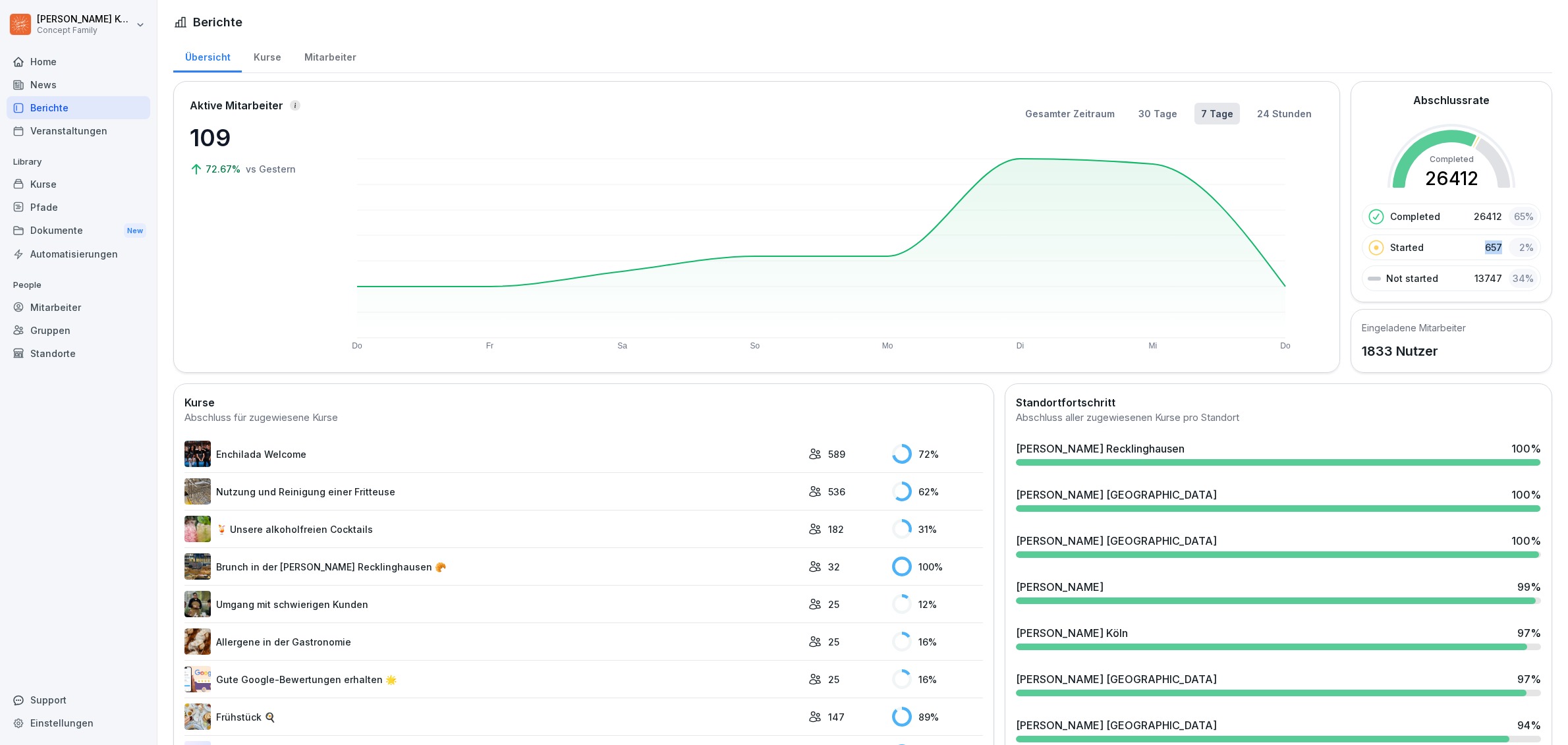
drag, startPoint x: 1489, startPoint y: 247, endPoint x: 1470, endPoint y: 249, distance: 19.1
click at [1470, 249] on div "Started 657 2 %" at bounding box center [1451, 247] width 179 height 26
click at [1518, 239] on div "2 %" at bounding box center [1523, 247] width 29 height 19
click at [1522, 243] on div "2 %" at bounding box center [1523, 247] width 29 height 19
click at [1520, 247] on div "2 %" at bounding box center [1523, 247] width 29 height 19
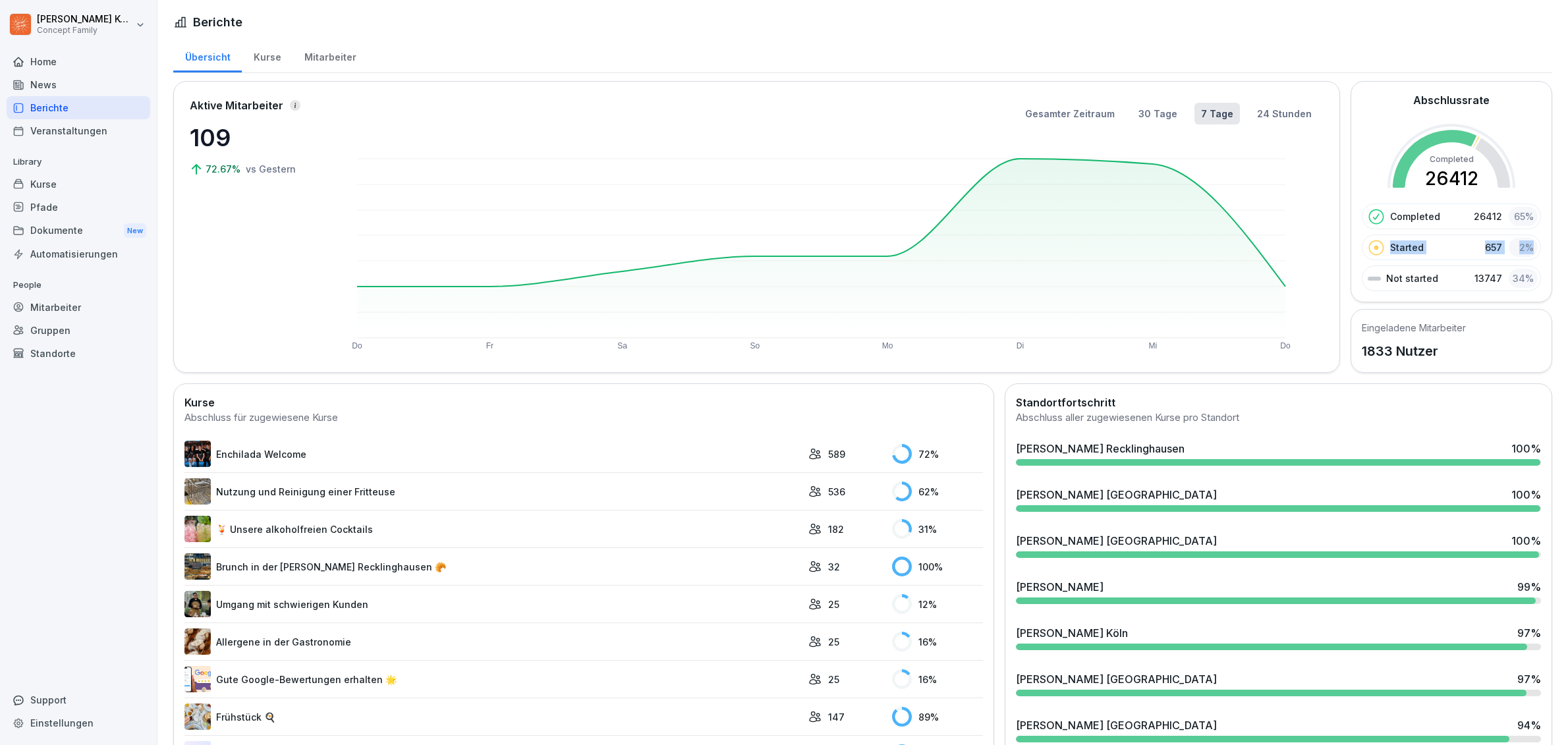
drag, startPoint x: 1520, startPoint y: 247, endPoint x: 1359, endPoint y: 250, distance: 161.0
click at [1362, 250] on div "Started 657 2 %" at bounding box center [1451, 247] width 179 height 26
click at [1463, 247] on div "Started 657 2 %" at bounding box center [1451, 247] width 179 height 26
drag, startPoint x: 1531, startPoint y: 252, endPoint x: 1382, endPoint y: 234, distance: 150.1
click at [1360, 241] on div "Abschlussrate Completed 26412 Completed 26412 65 % Started 657 2 % Not started …" at bounding box center [1452, 192] width 202 height 222
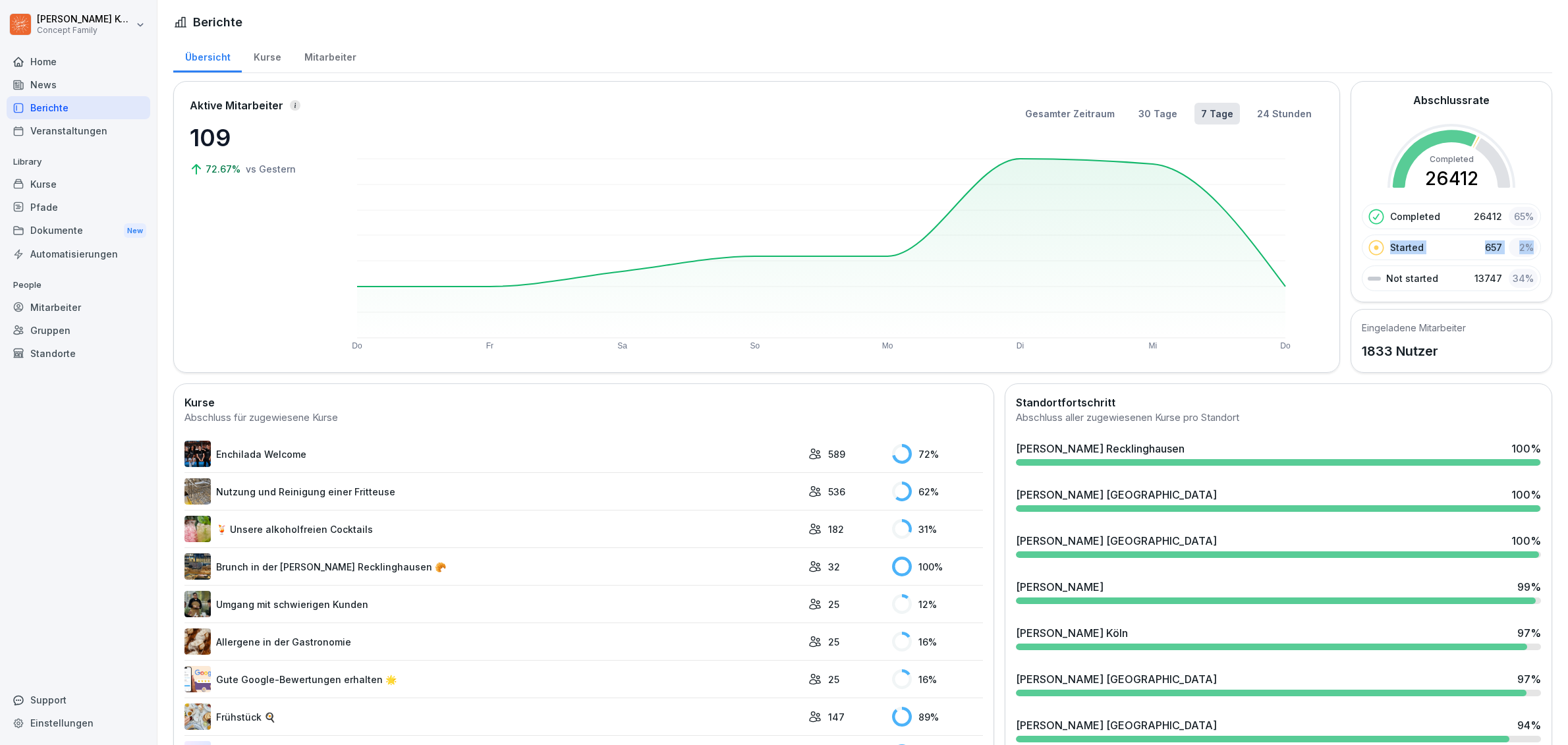
click at [1519, 243] on div "2 %" at bounding box center [1523, 247] width 29 height 19
click at [78, 64] on div "Home" at bounding box center [78, 62] width 143 height 23
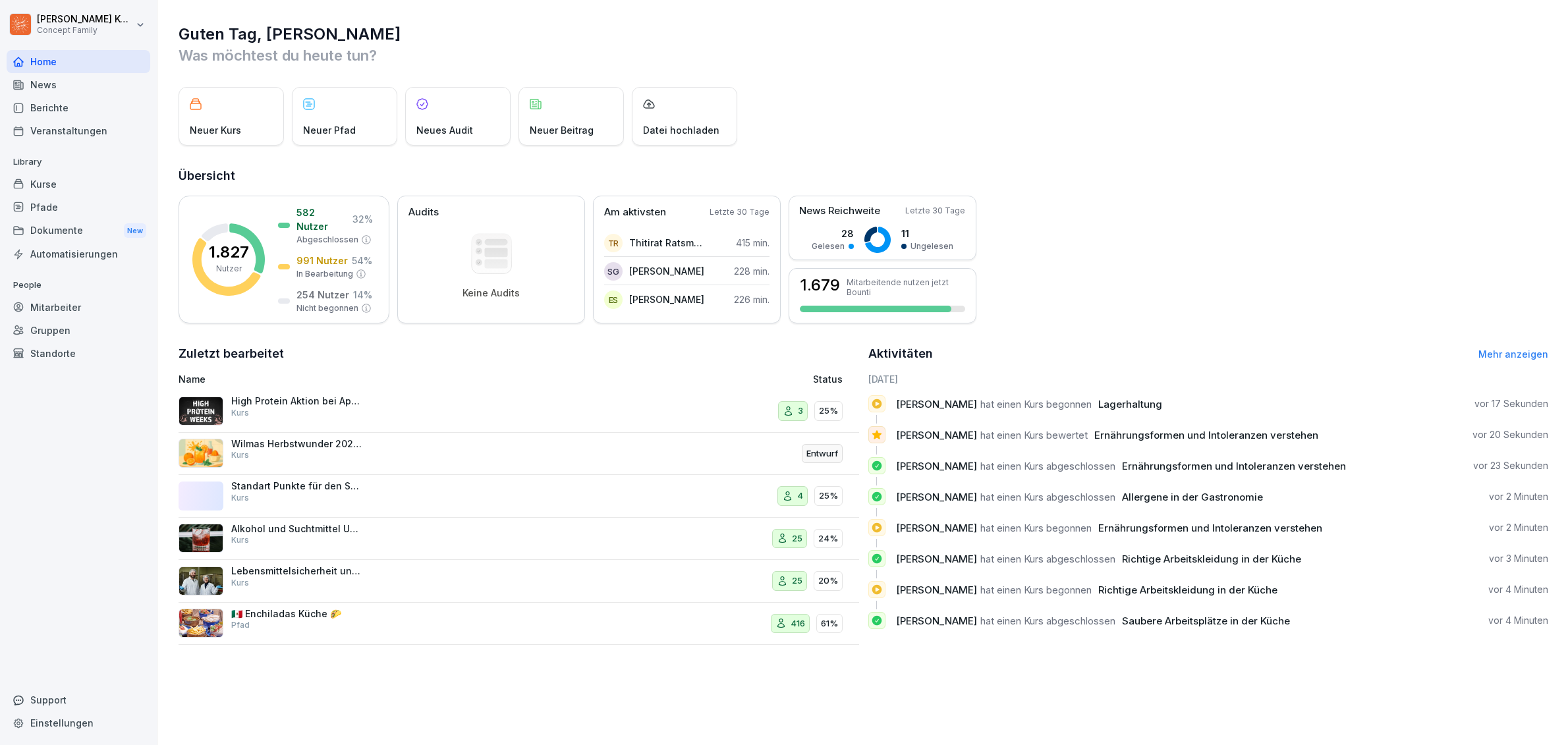
click at [63, 64] on div "Home" at bounding box center [78, 62] width 143 height 23
click at [58, 82] on div "News" at bounding box center [78, 85] width 143 height 23
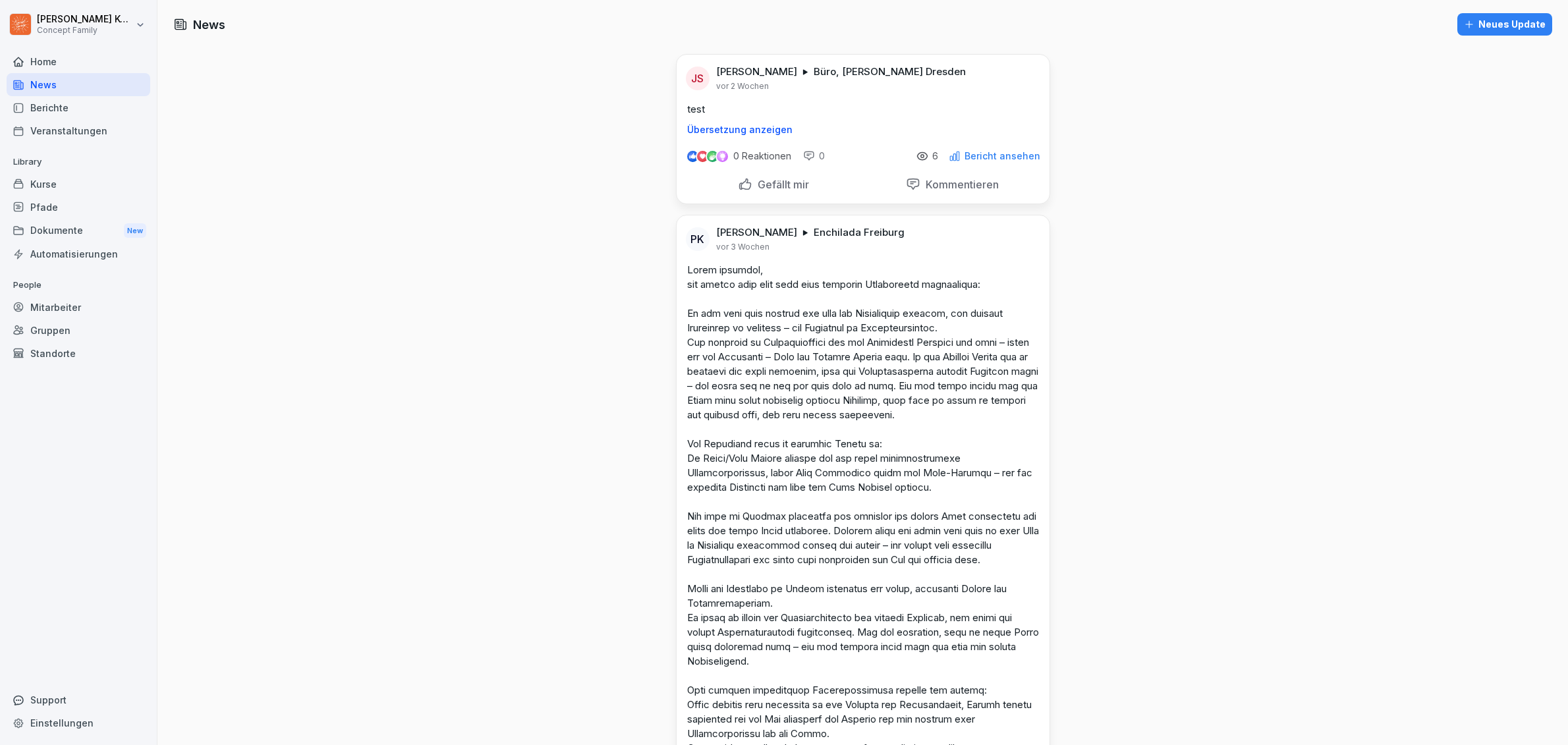
click at [55, 67] on div "Home" at bounding box center [78, 62] width 143 height 23
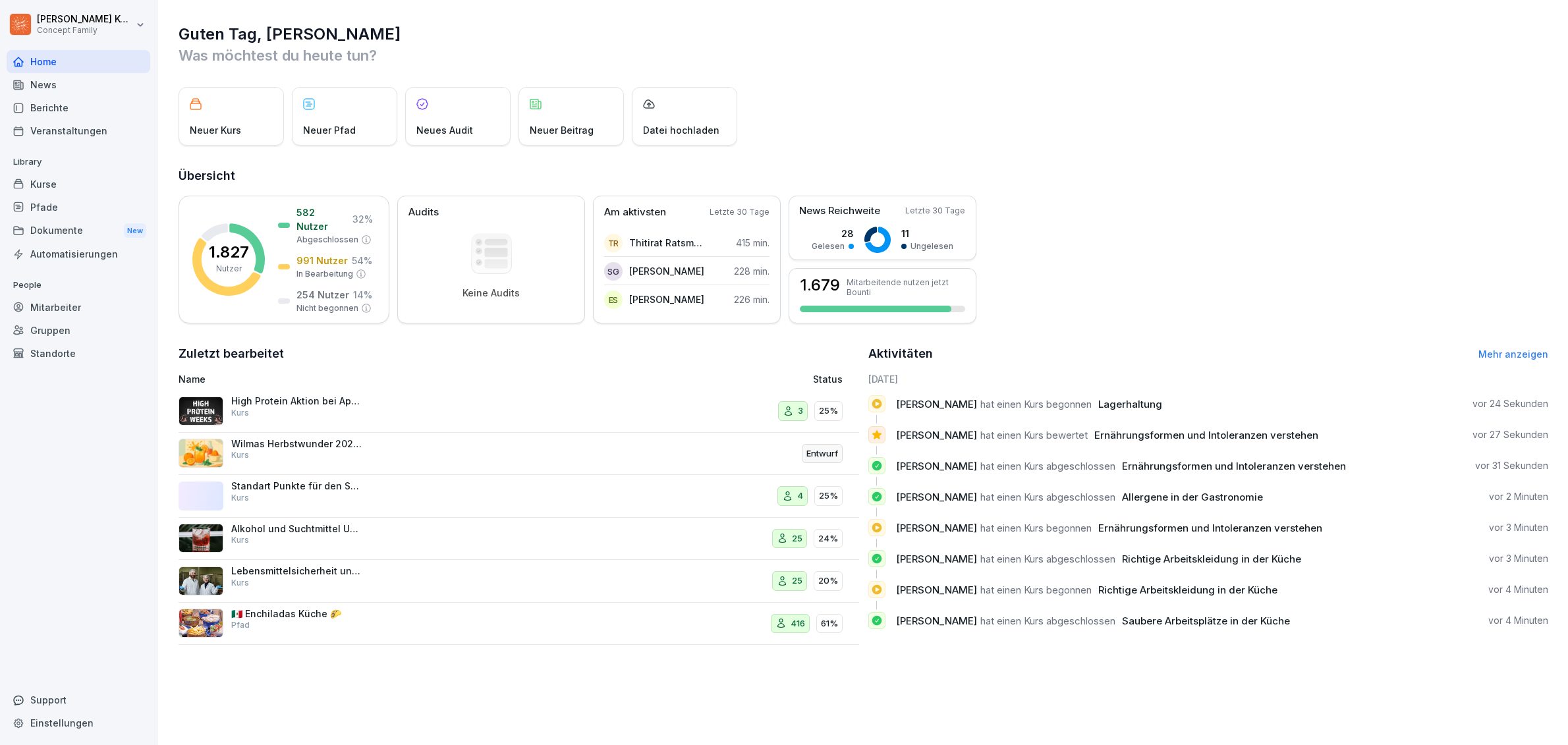
click at [70, 232] on div "Dokumente New" at bounding box center [78, 230] width 143 height 24
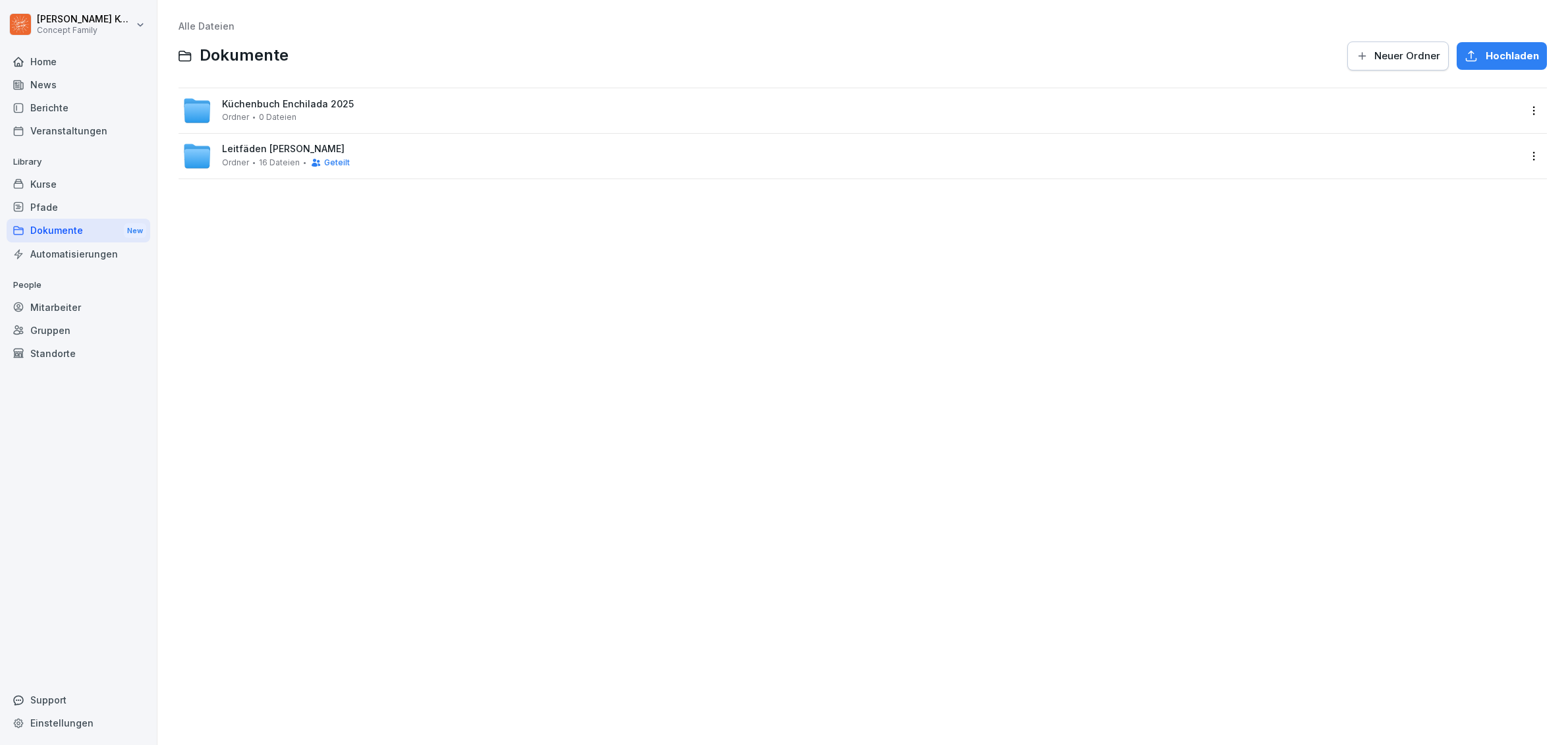
click at [55, 75] on div "News" at bounding box center [78, 85] width 143 height 23
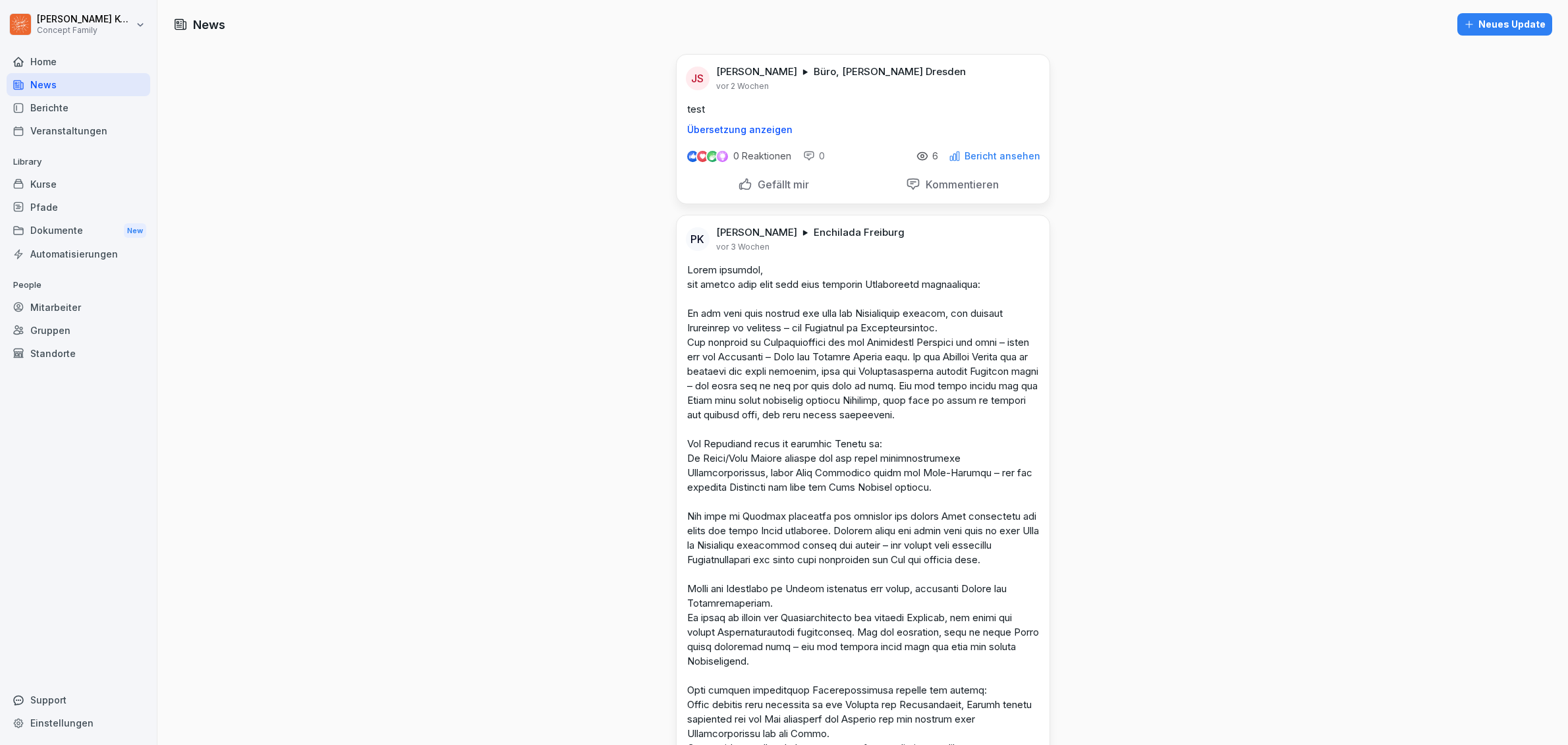
click at [59, 231] on div "Dokumente New" at bounding box center [78, 230] width 143 height 24
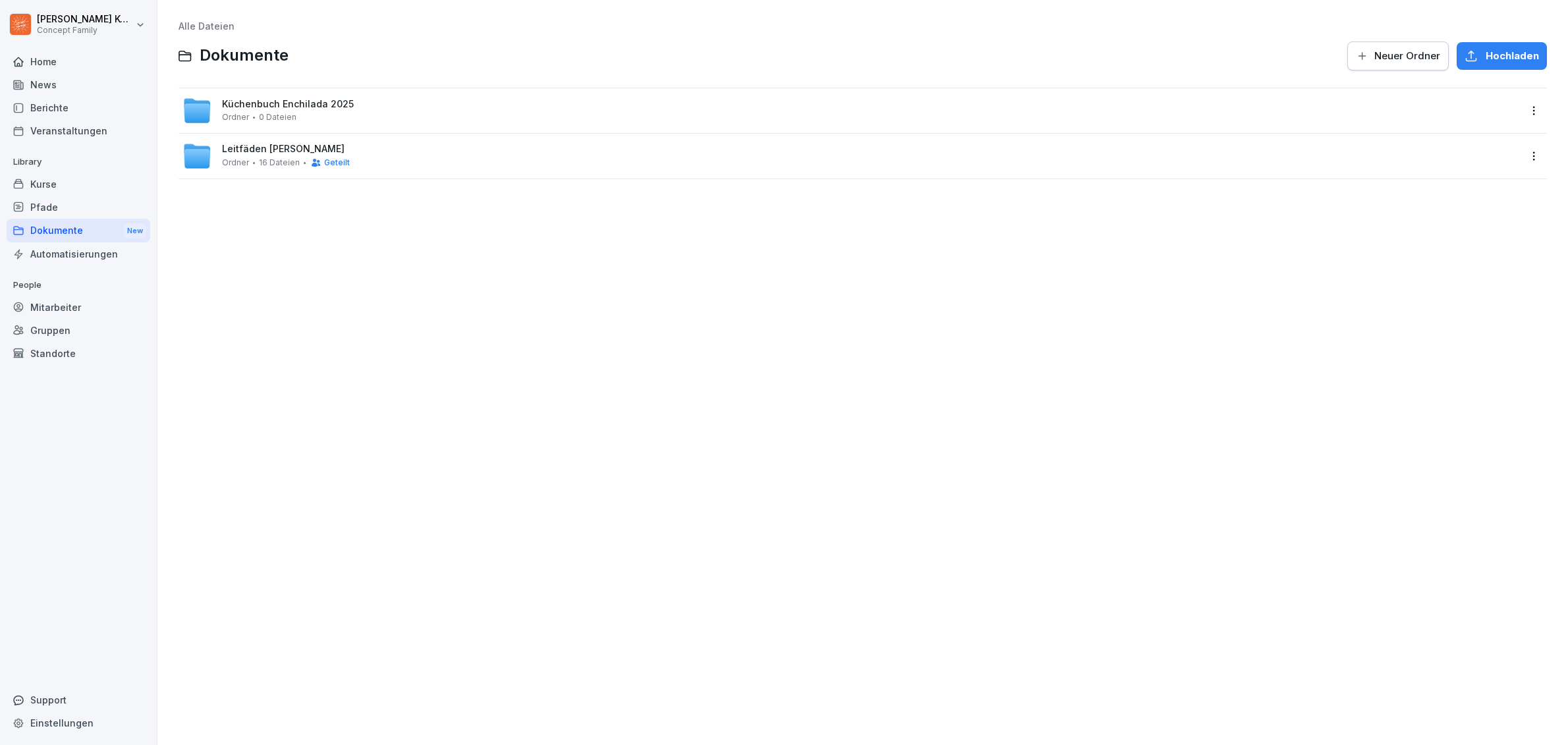
click at [37, 82] on div "News" at bounding box center [78, 85] width 143 height 23
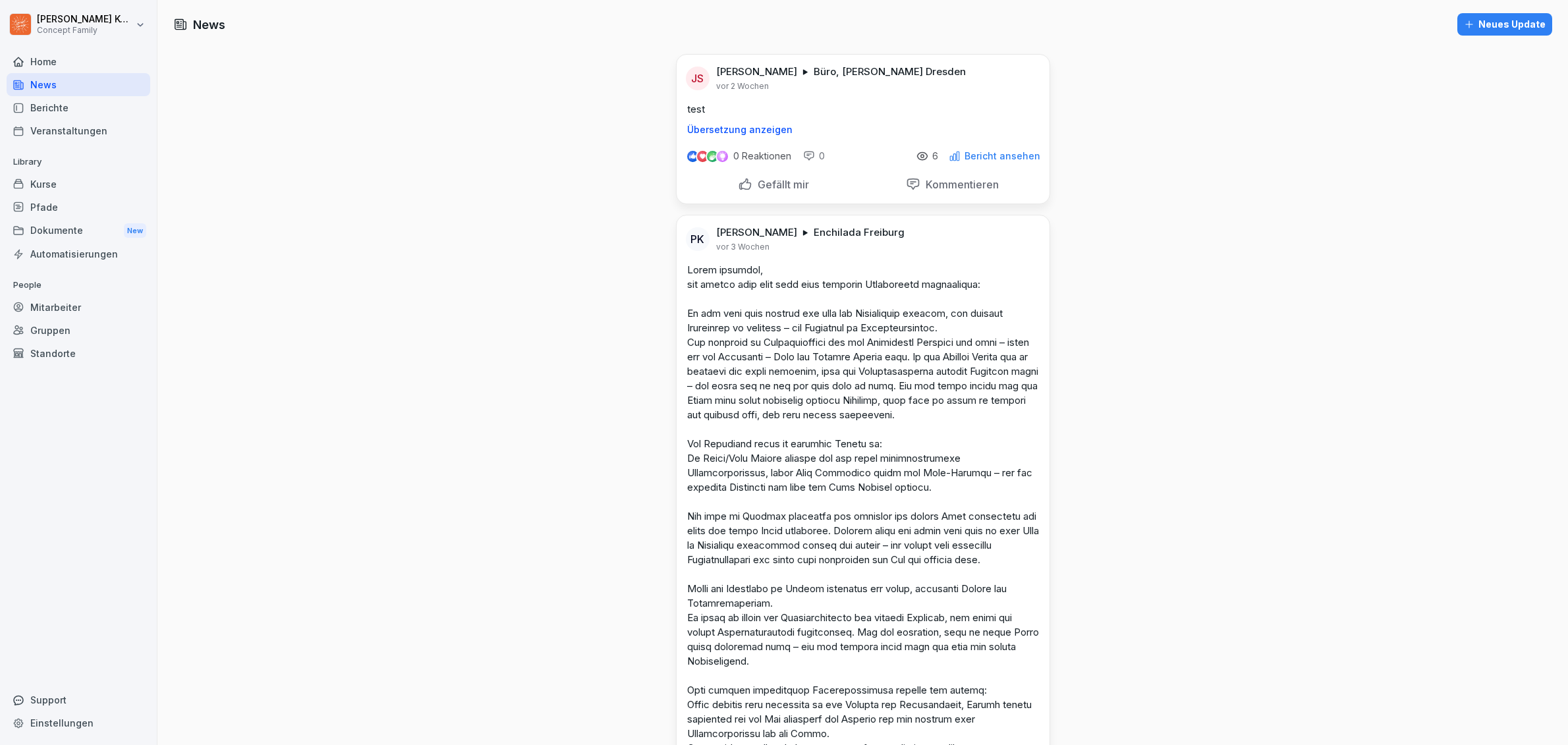
click at [1512, 31] on div "Neues Update" at bounding box center [1505, 24] width 82 height 14
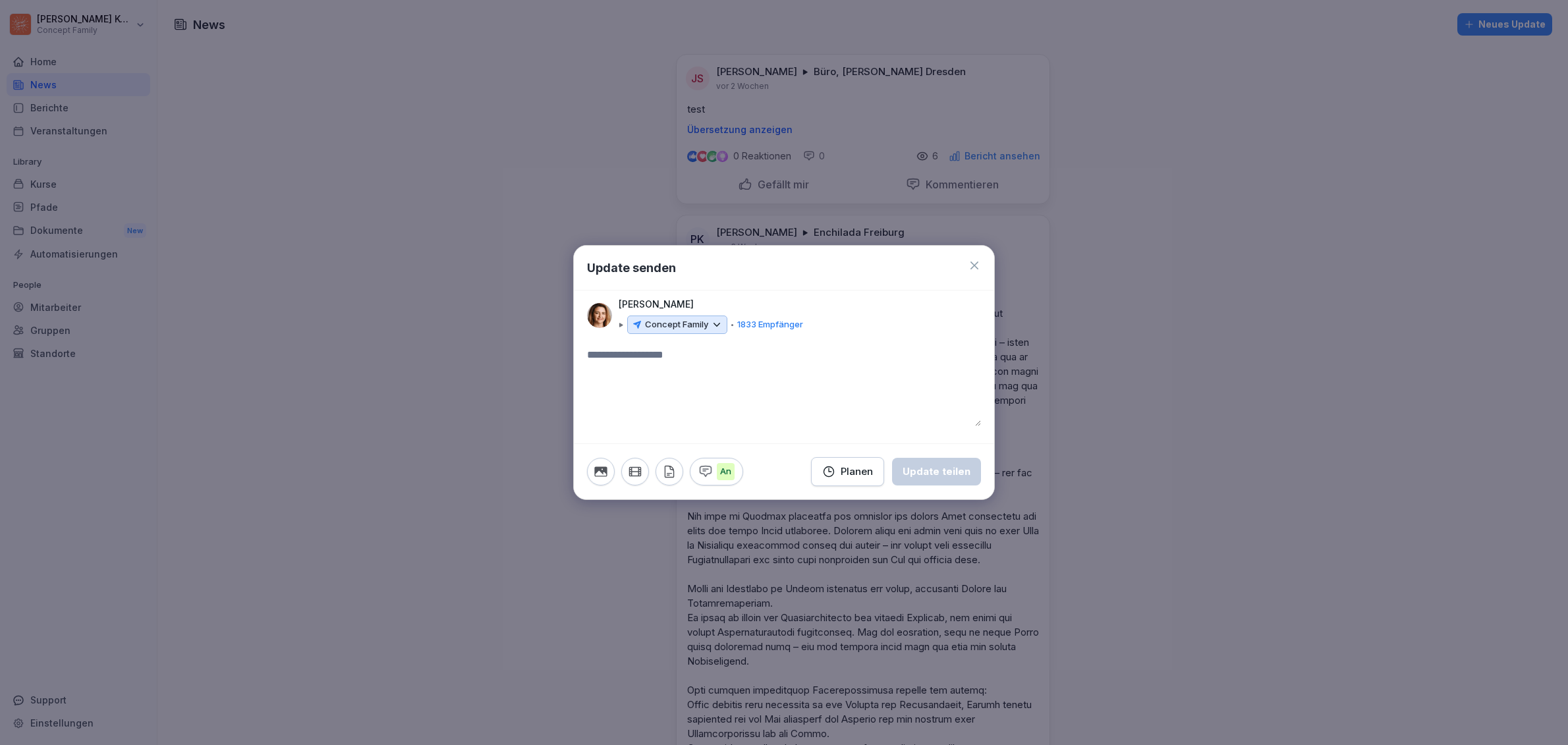
click at [977, 262] on icon at bounding box center [974, 265] width 8 height 8
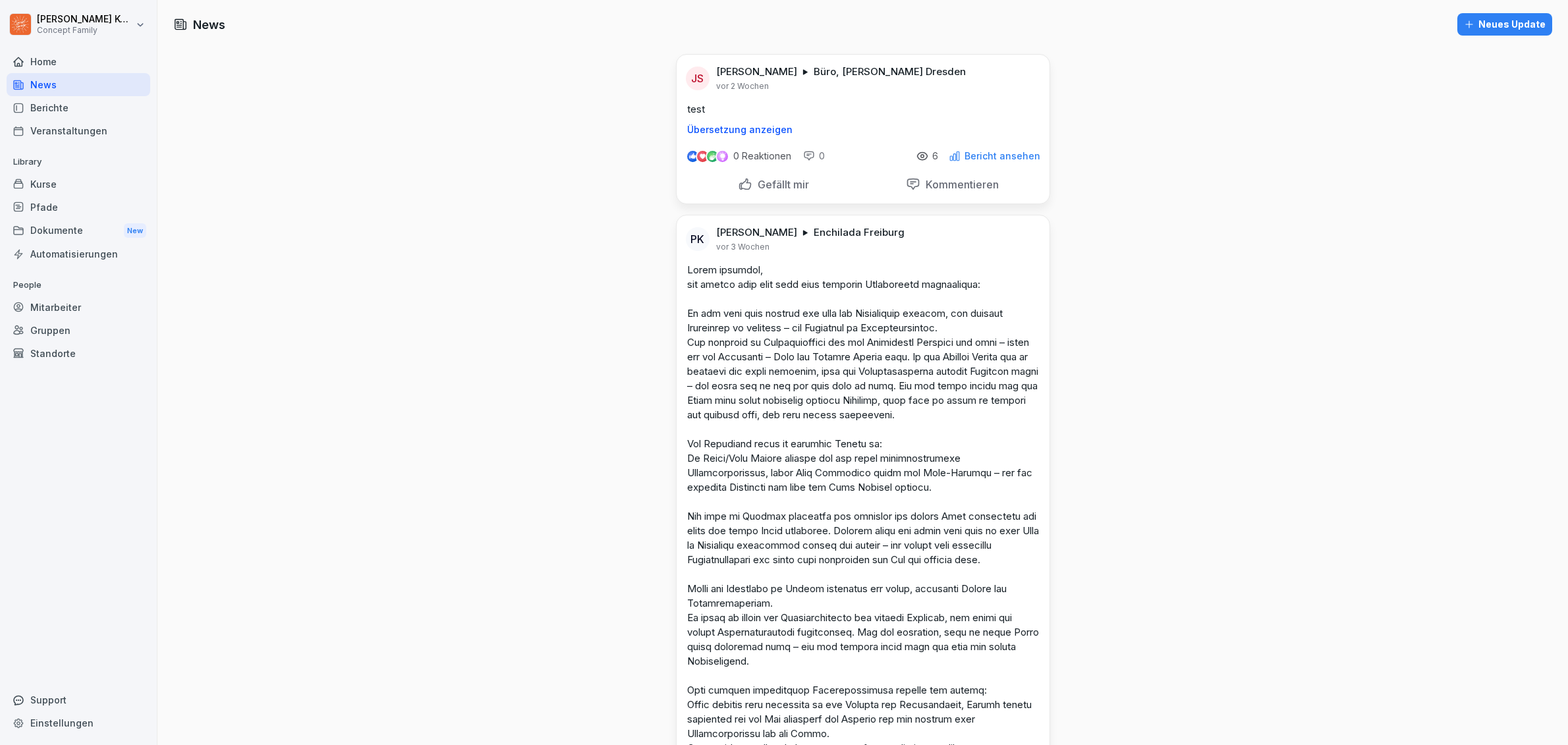
click at [62, 231] on div "Dokumente New" at bounding box center [78, 230] width 143 height 24
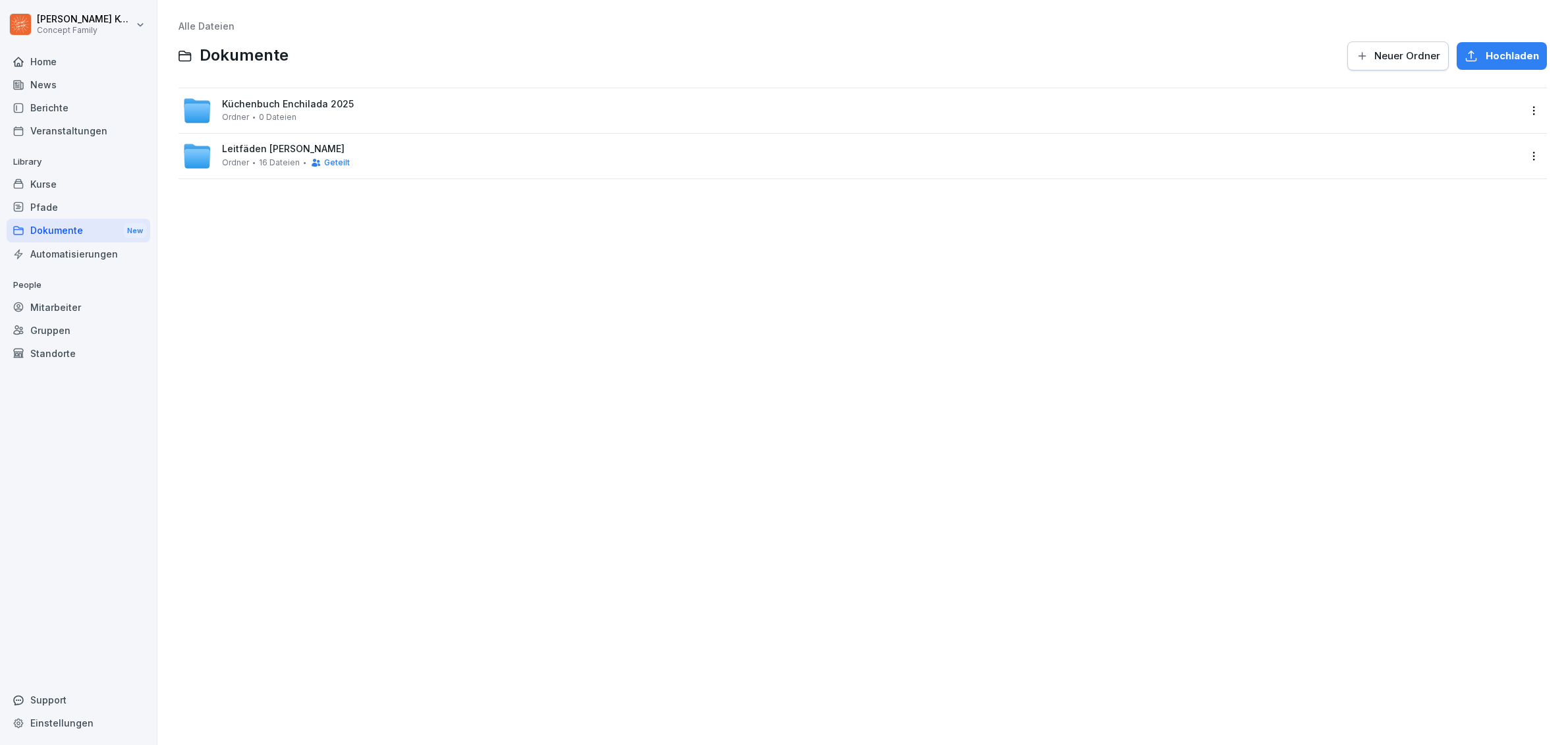
click at [95, 134] on div "Veranstaltungen" at bounding box center [78, 131] width 143 height 23
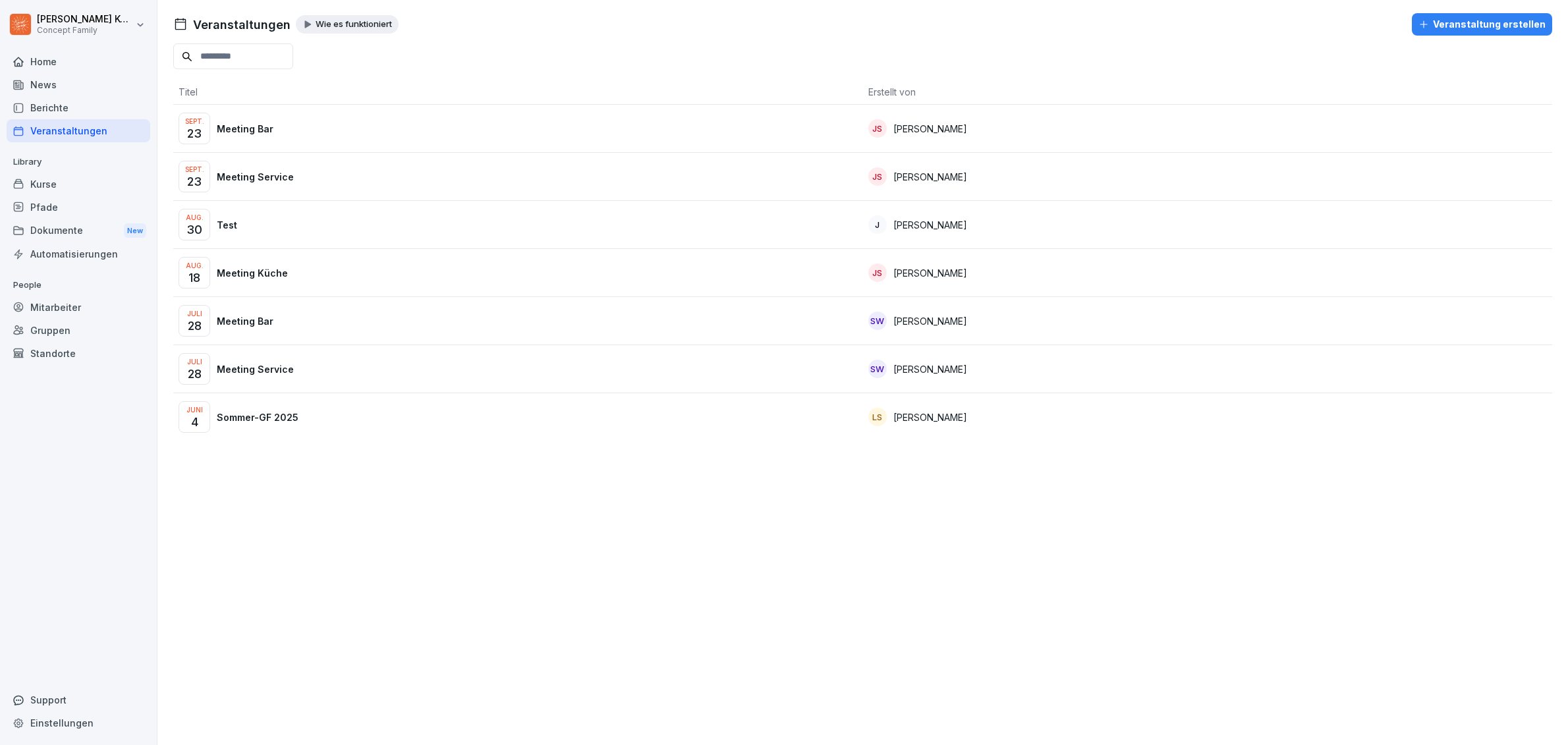
click at [291, 413] on p "Sommer-GF 2025" at bounding box center [258, 417] width 82 height 14
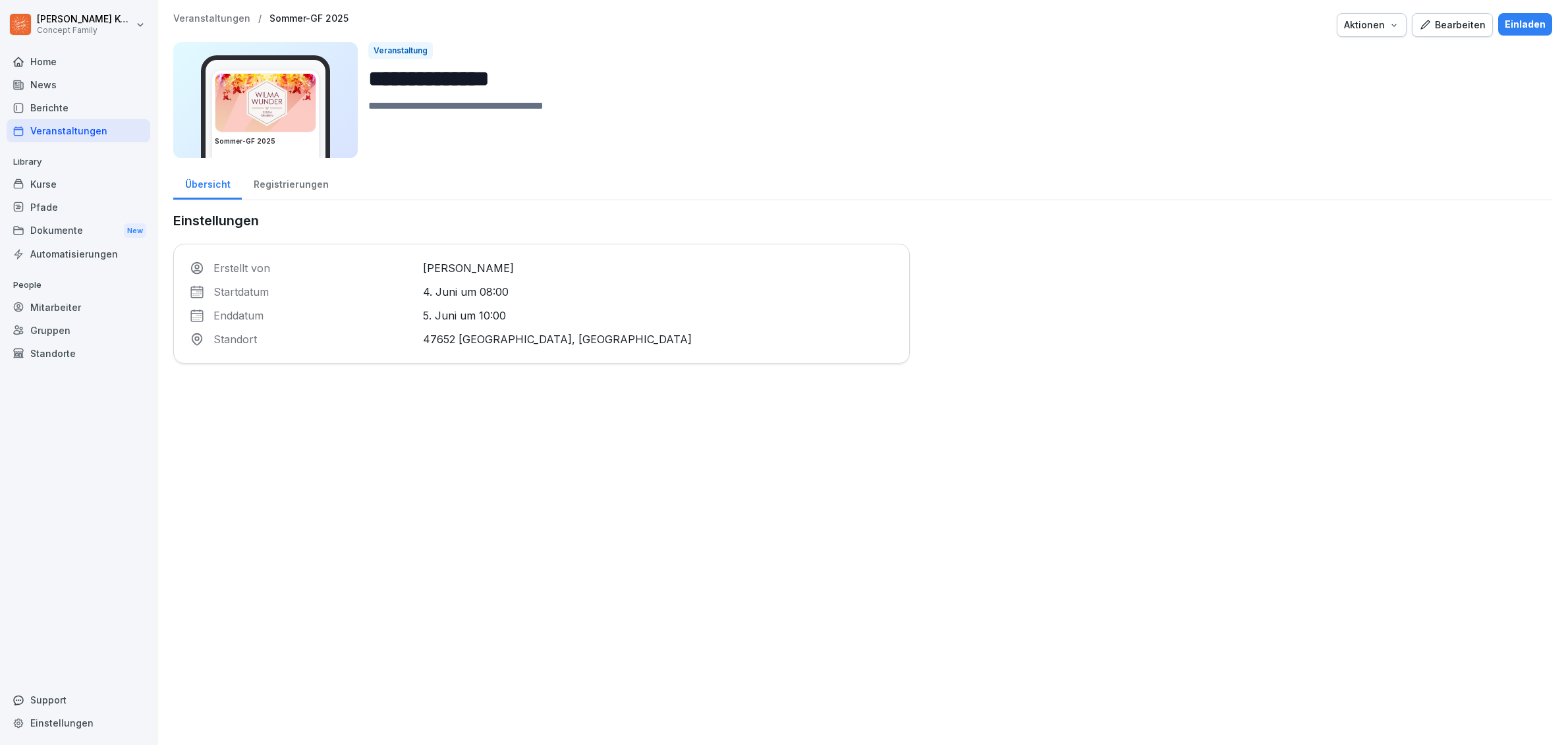
click at [36, 137] on div "Veranstaltungen" at bounding box center [78, 131] width 143 height 23
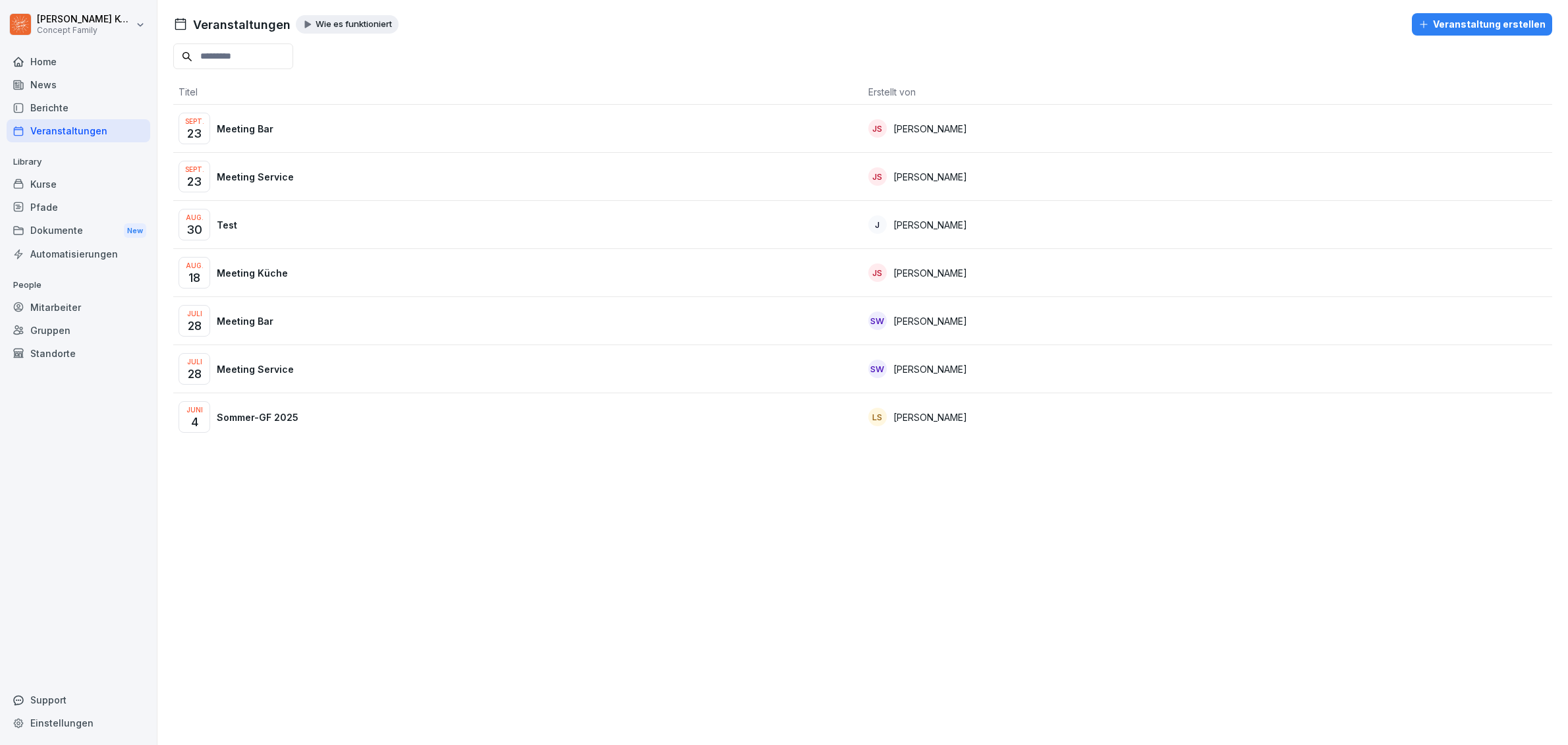
click at [259, 232] on div "[DATE] Test" at bounding box center [518, 225] width 679 height 32
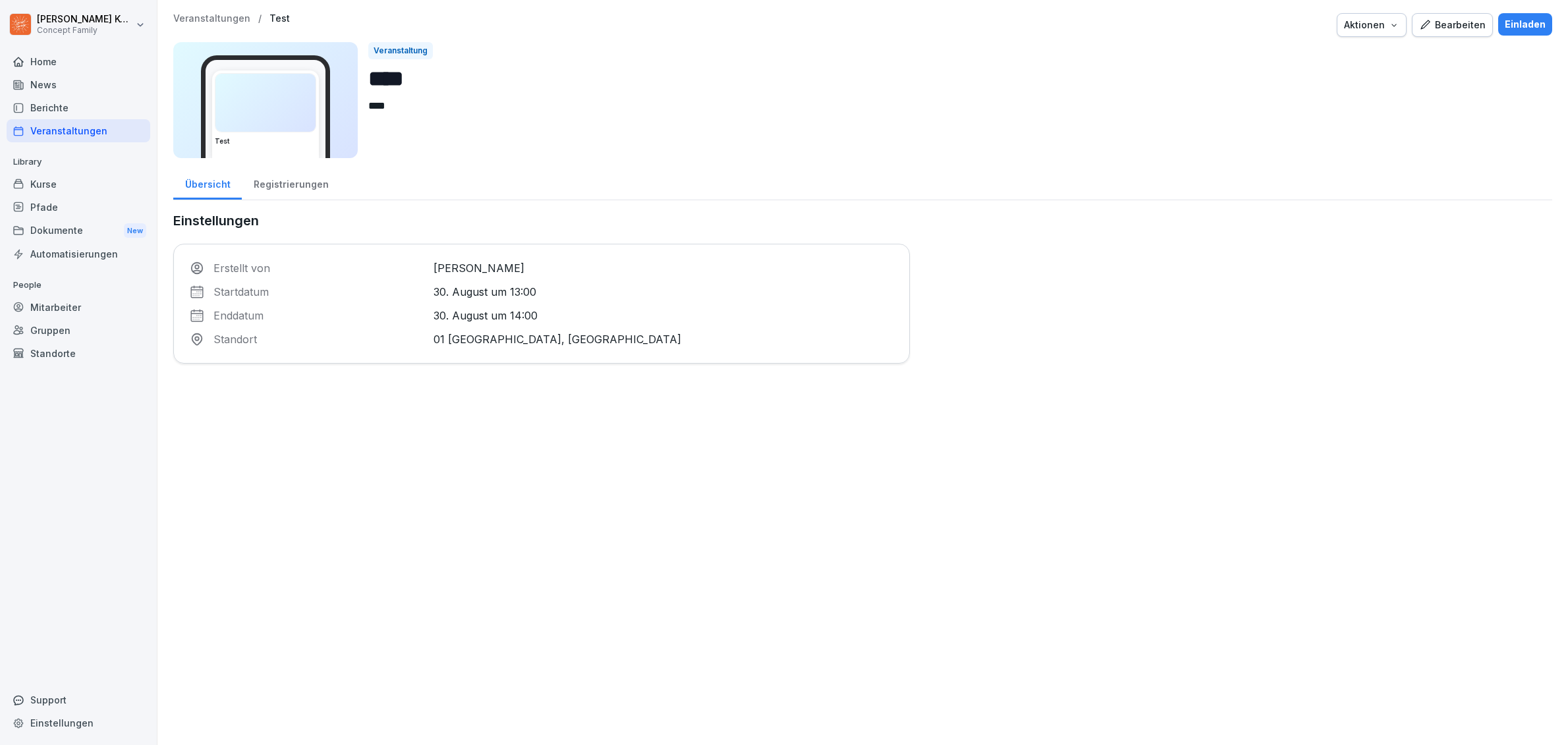
click at [49, 126] on div "Veranstaltungen" at bounding box center [78, 131] width 143 height 23
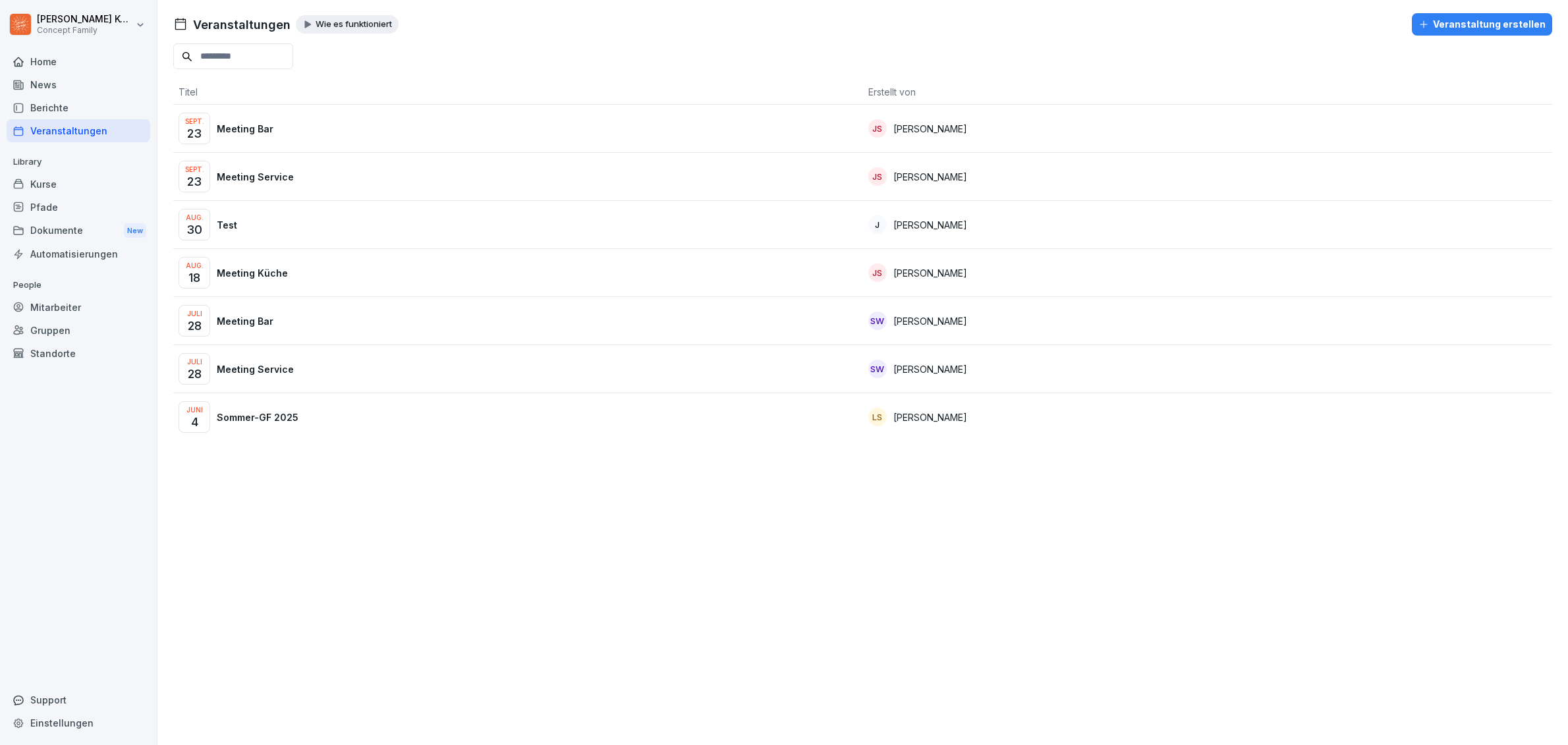
click at [357, 238] on div "Aug. 30 Test" at bounding box center [518, 225] width 679 height 32
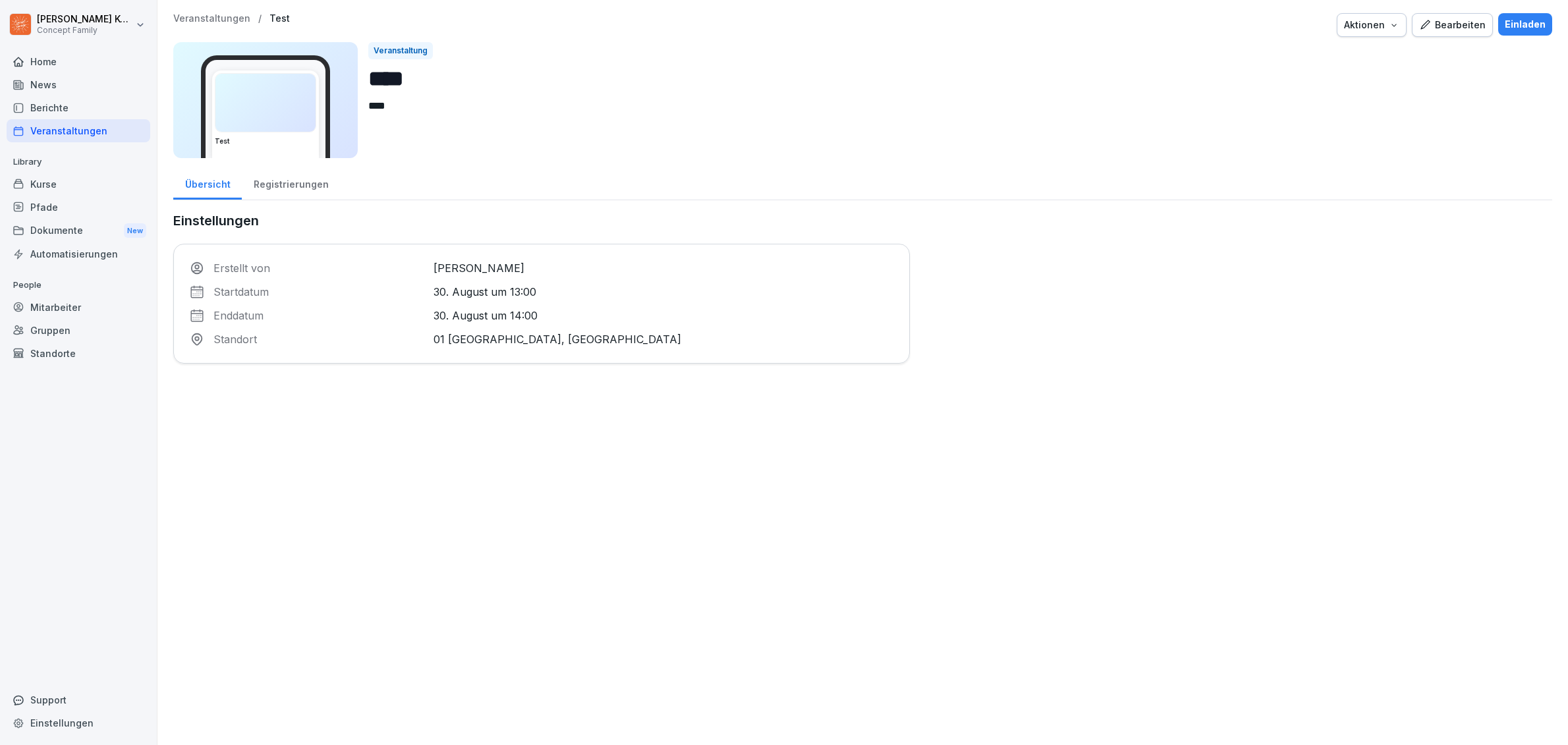
click at [285, 188] on div "Registrierungen" at bounding box center [291, 182] width 98 height 33
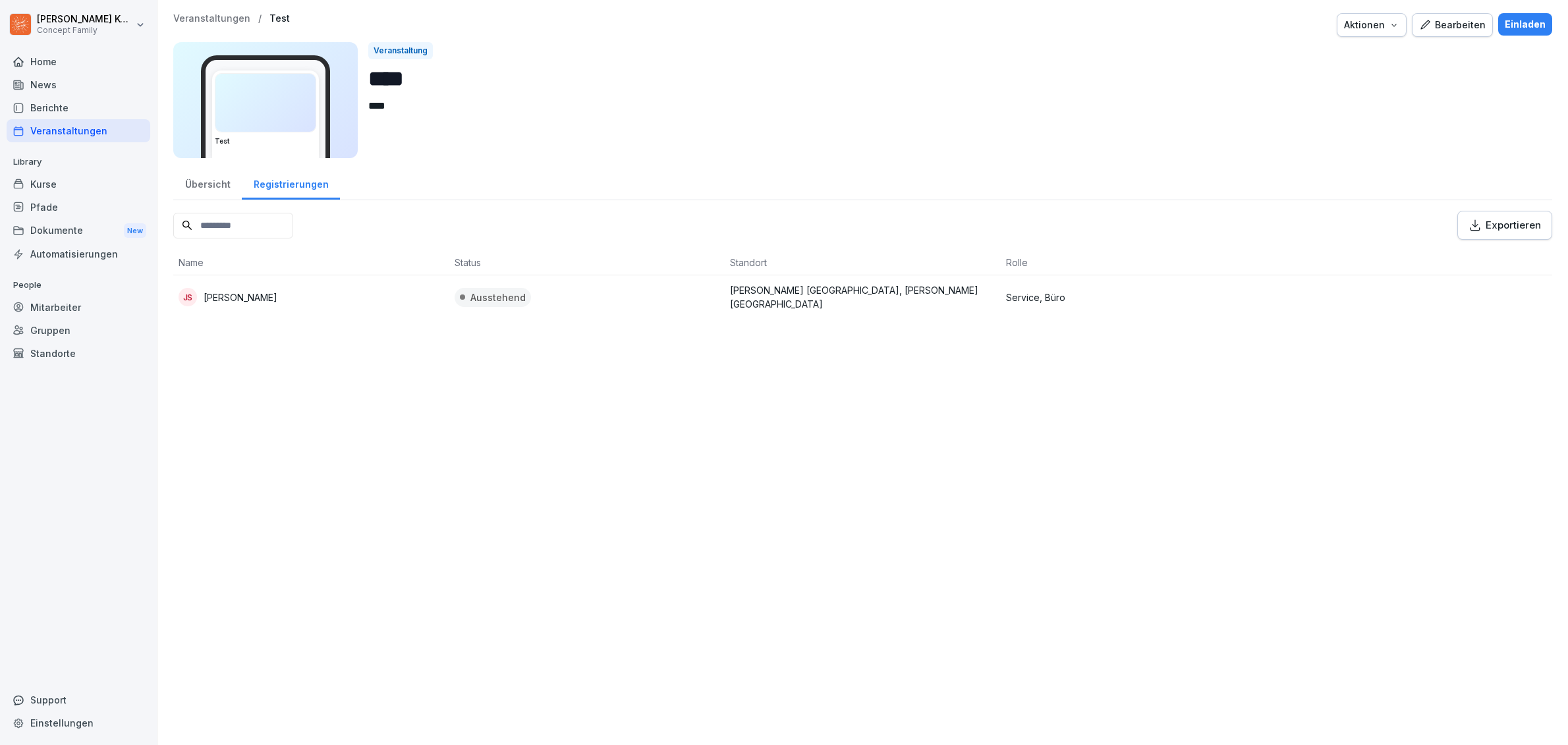
click at [202, 183] on div "Übersicht" at bounding box center [208, 182] width 68 height 33
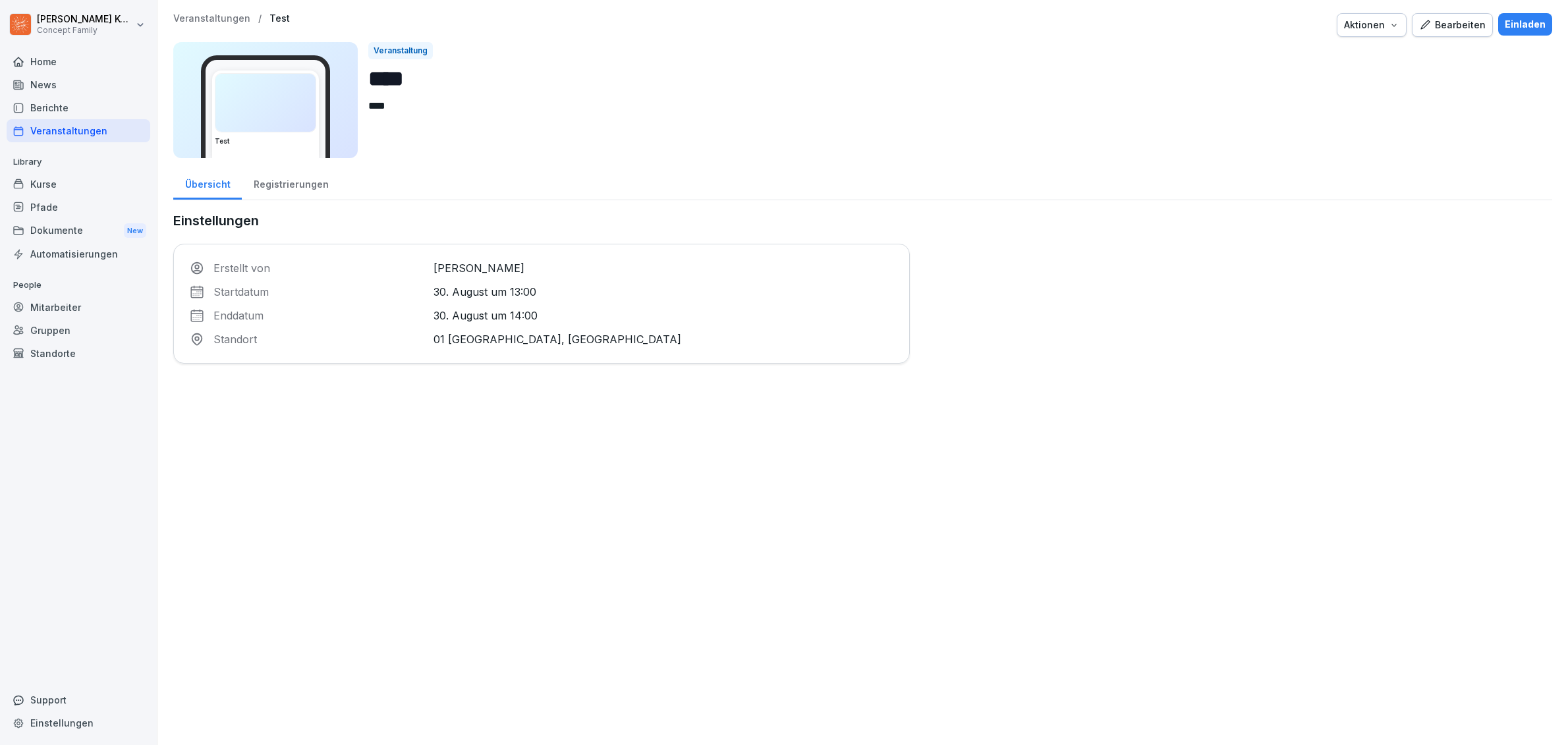
click at [78, 100] on div "Berichte" at bounding box center [78, 108] width 143 height 23
click at [58, 106] on div "Berichte" at bounding box center [78, 108] width 143 height 23
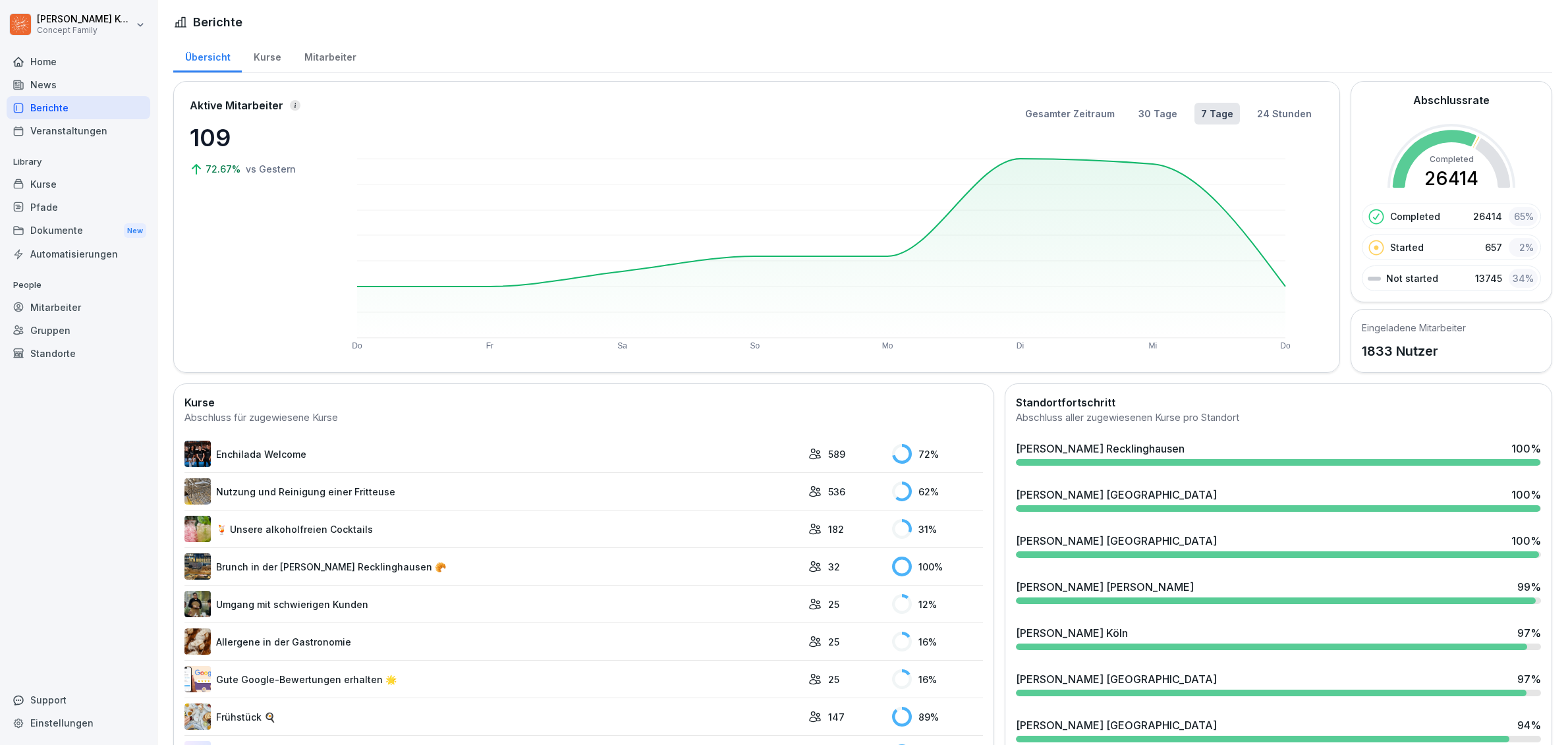
click at [310, 58] on div "Mitarbeiter" at bounding box center [330, 56] width 75 height 33
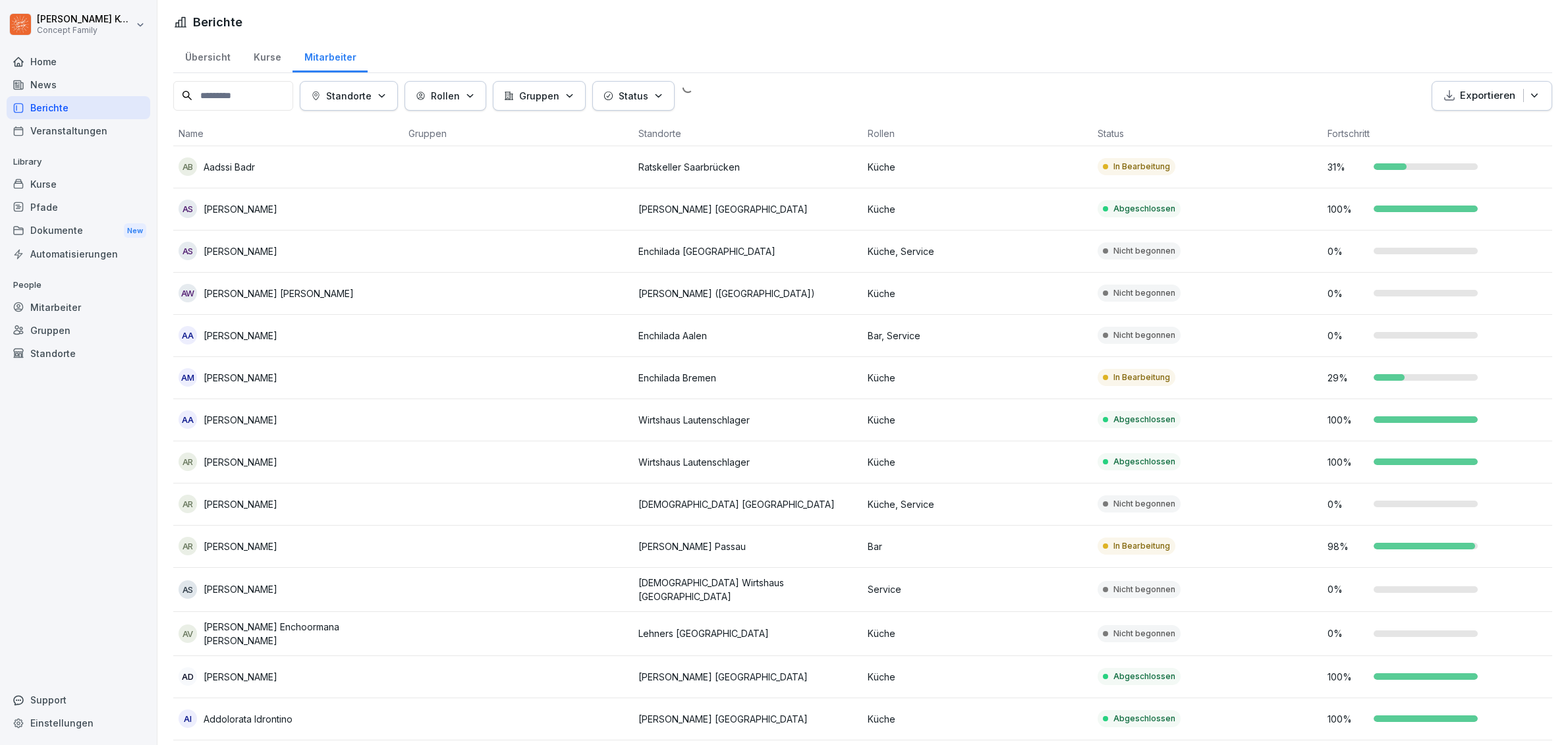
click at [269, 60] on div "Kurse" at bounding box center [267, 56] width 51 height 33
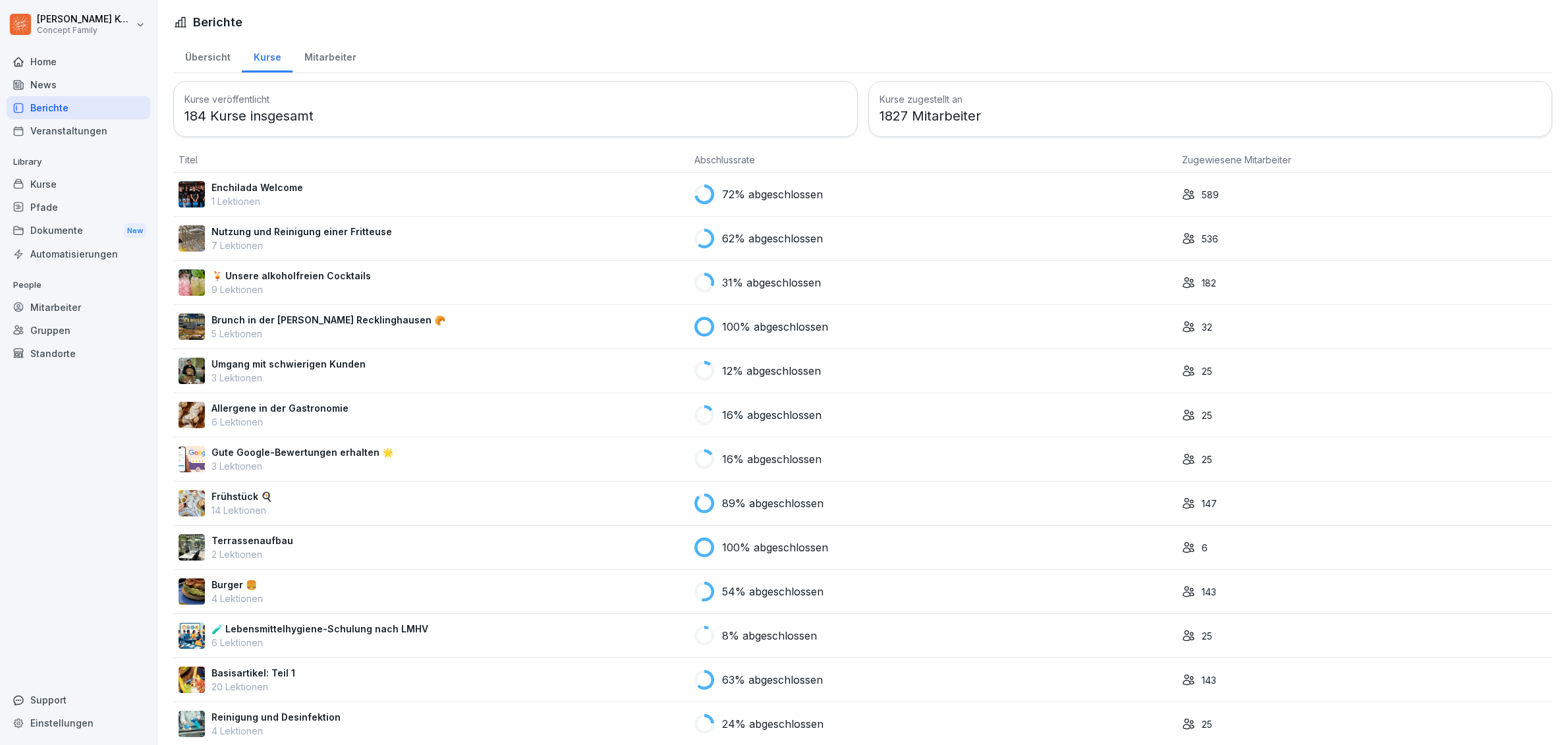
click at [288, 181] on p "Enchilada Welcome" at bounding box center [258, 188] width 92 height 14
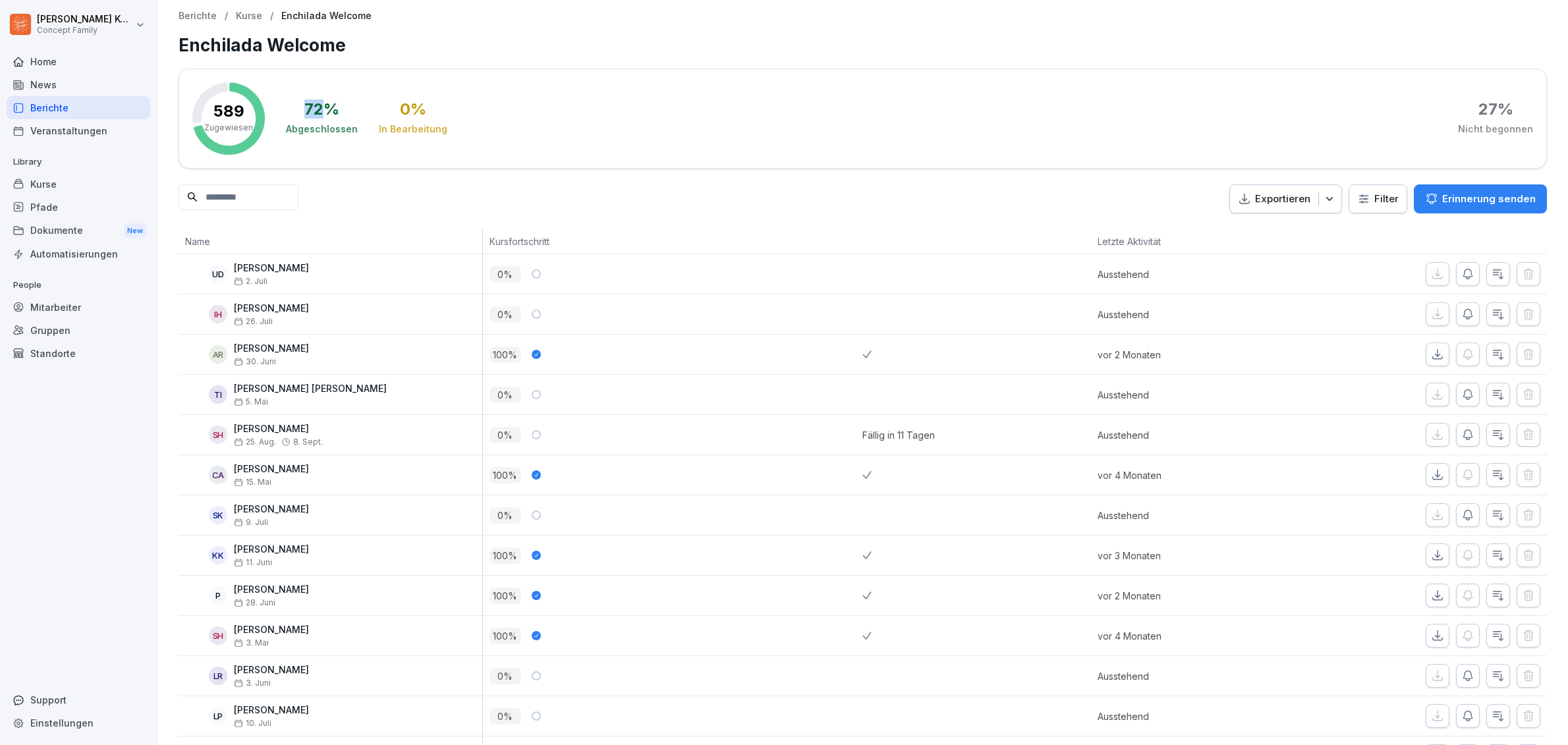
drag, startPoint x: 329, startPoint y: 108, endPoint x: 302, endPoint y: 108, distance: 27.0
click at [304, 108] on div "72 %" at bounding box center [322, 109] width 35 height 16
click at [1365, 200] on html "[PERSON_NAME] Concept Family Home News Berichte Veranstaltungen Library Kurse P…" at bounding box center [784, 372] width 1568 height 745
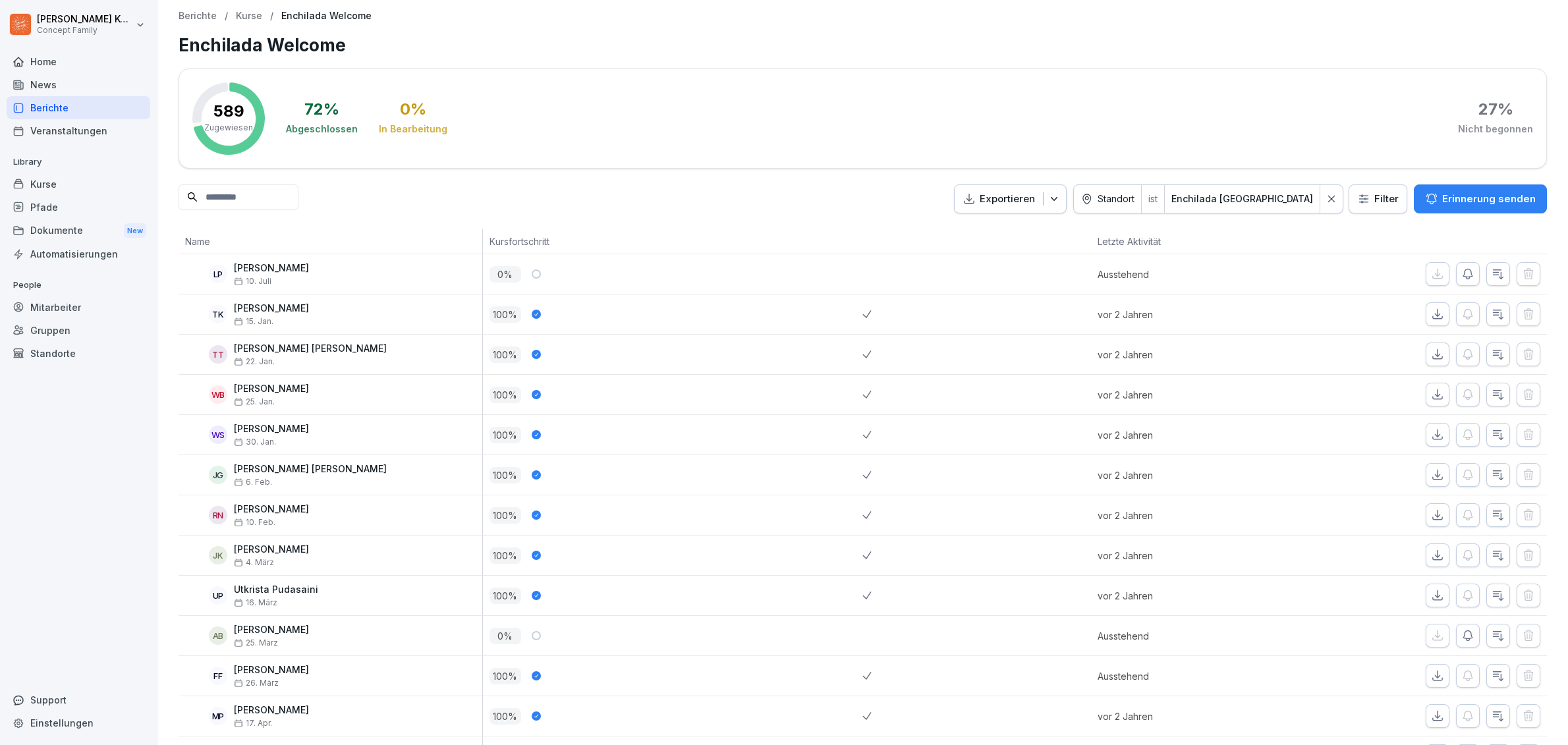
click at [42, 184] on div "Kurse" at bounding box center [78, 184] width 143 height 23
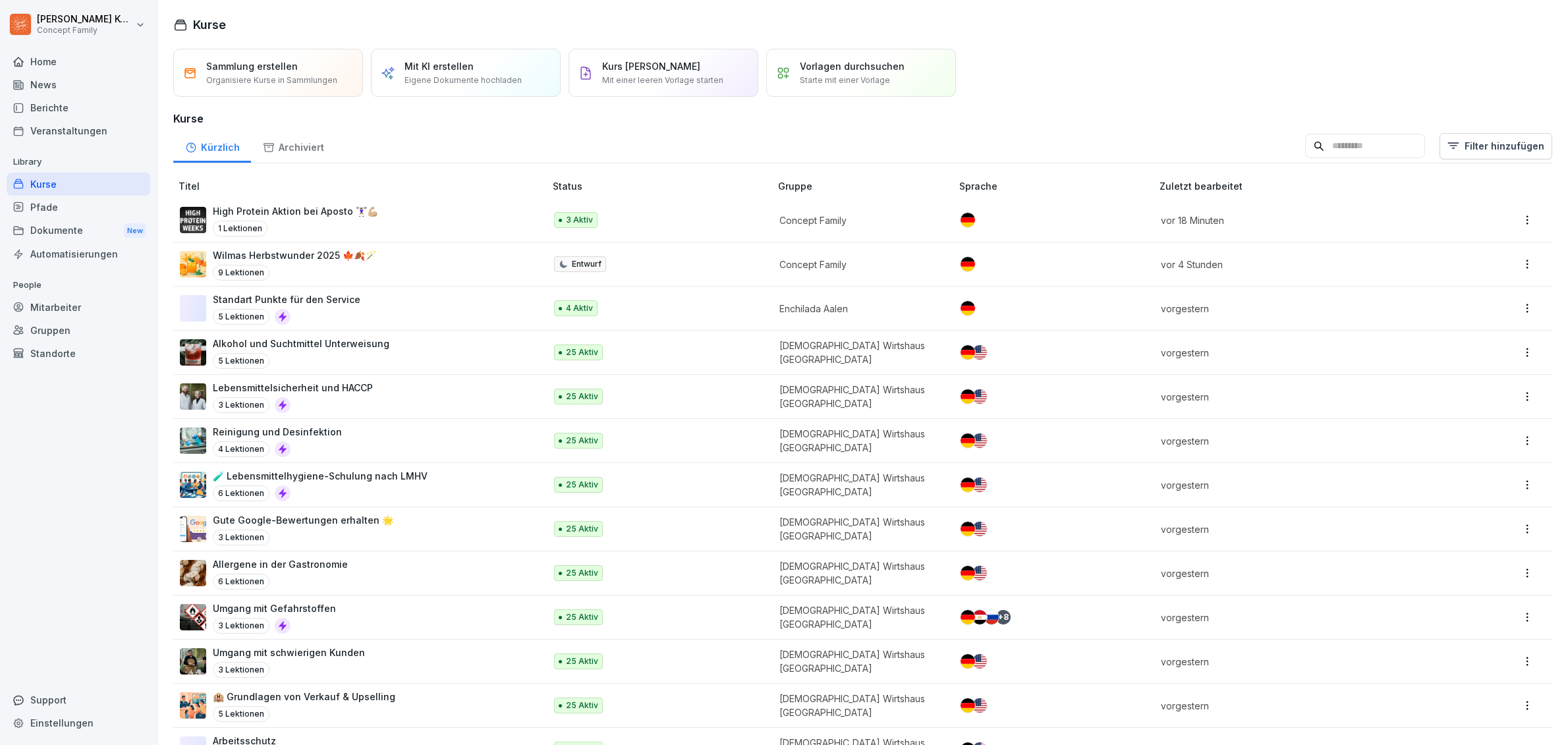
click at [378, 272] on div "Wilmas Herbstwunder 2025 🍁🍂🪄 9 Lektionen" at bounding box center [356, 264] width 352 height 32
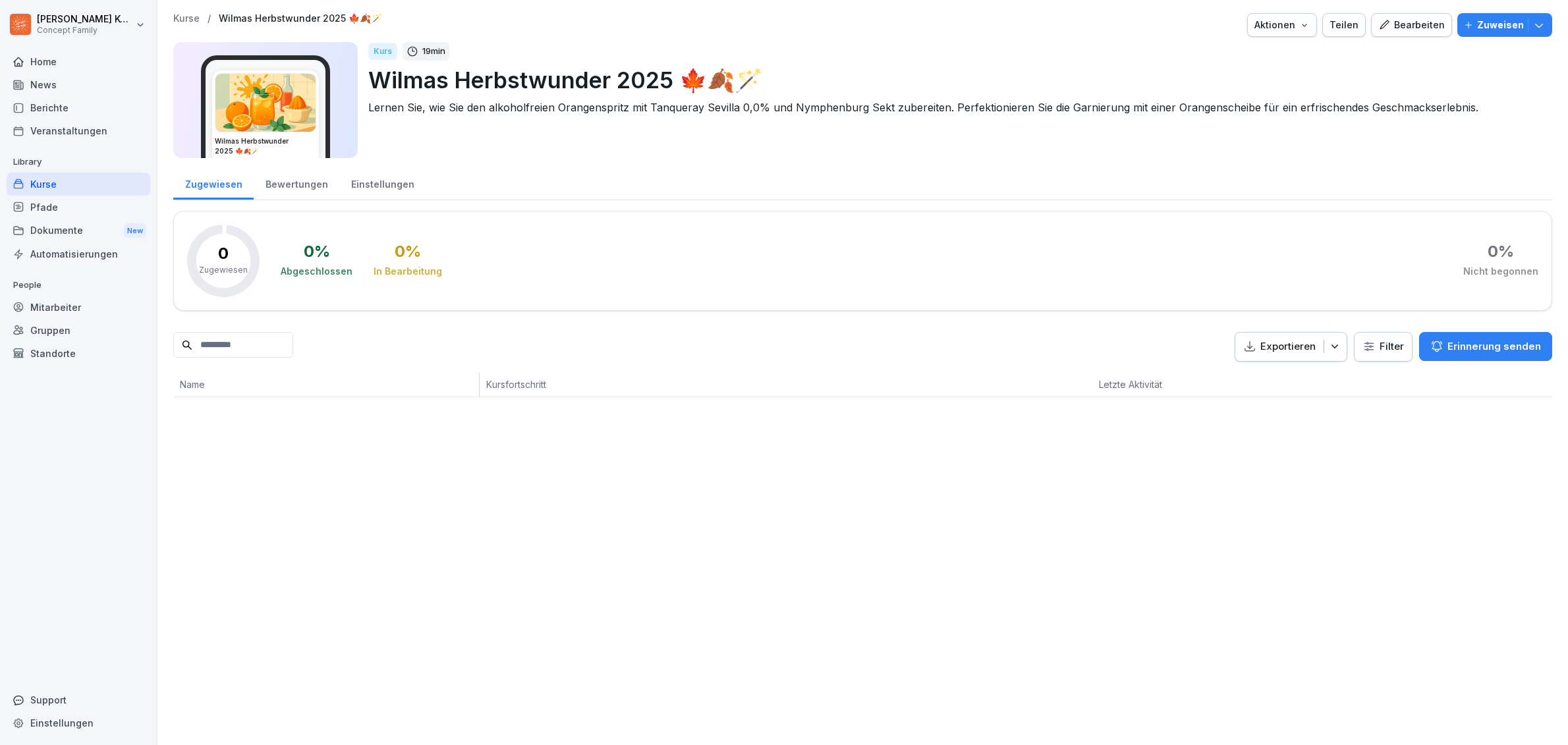
click at [55, 189] on div "Kurse" at bounding box center [78, 184] width 143 height 23
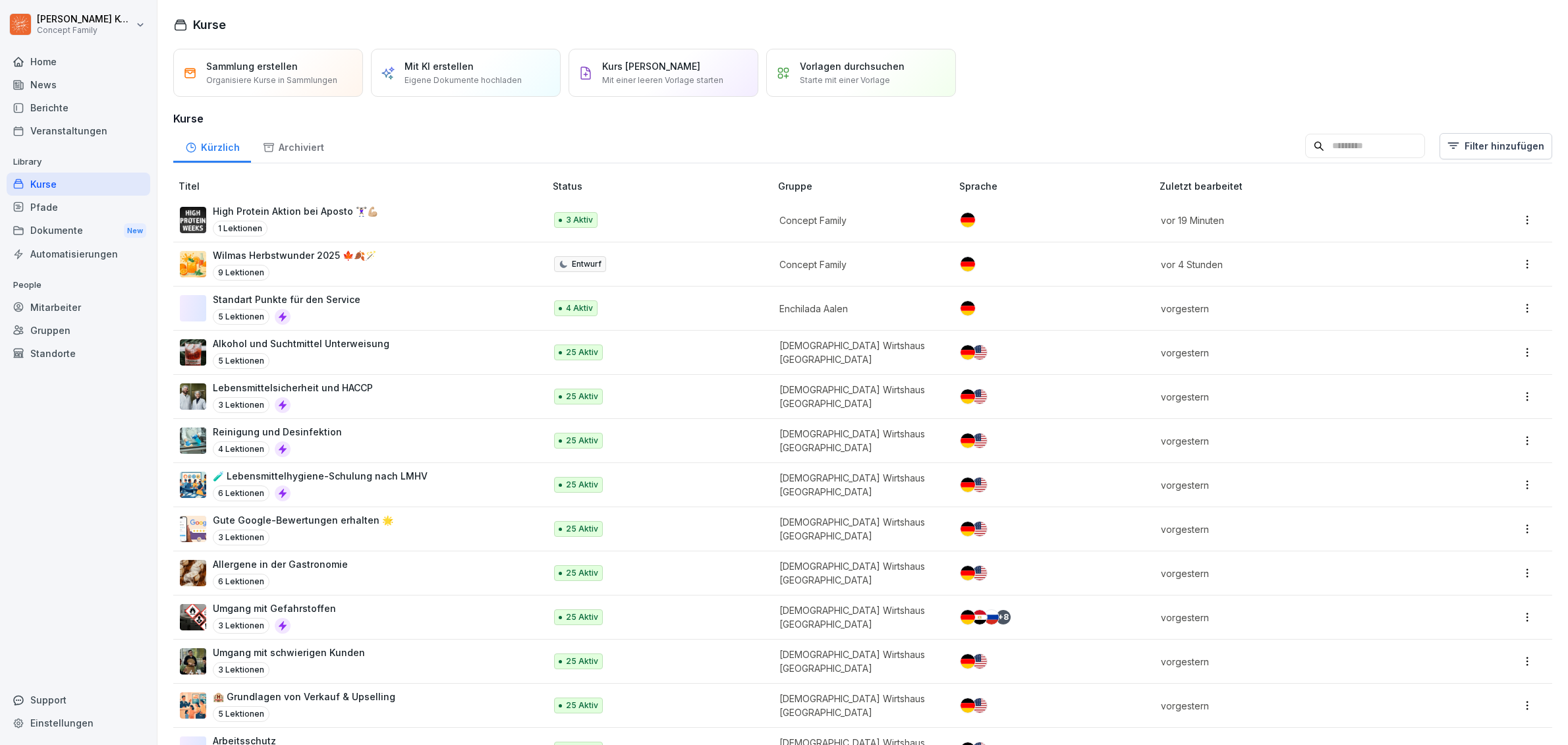
click at [41, 58] on div "Home" at bounding box center [78, 62] width 143 height 23
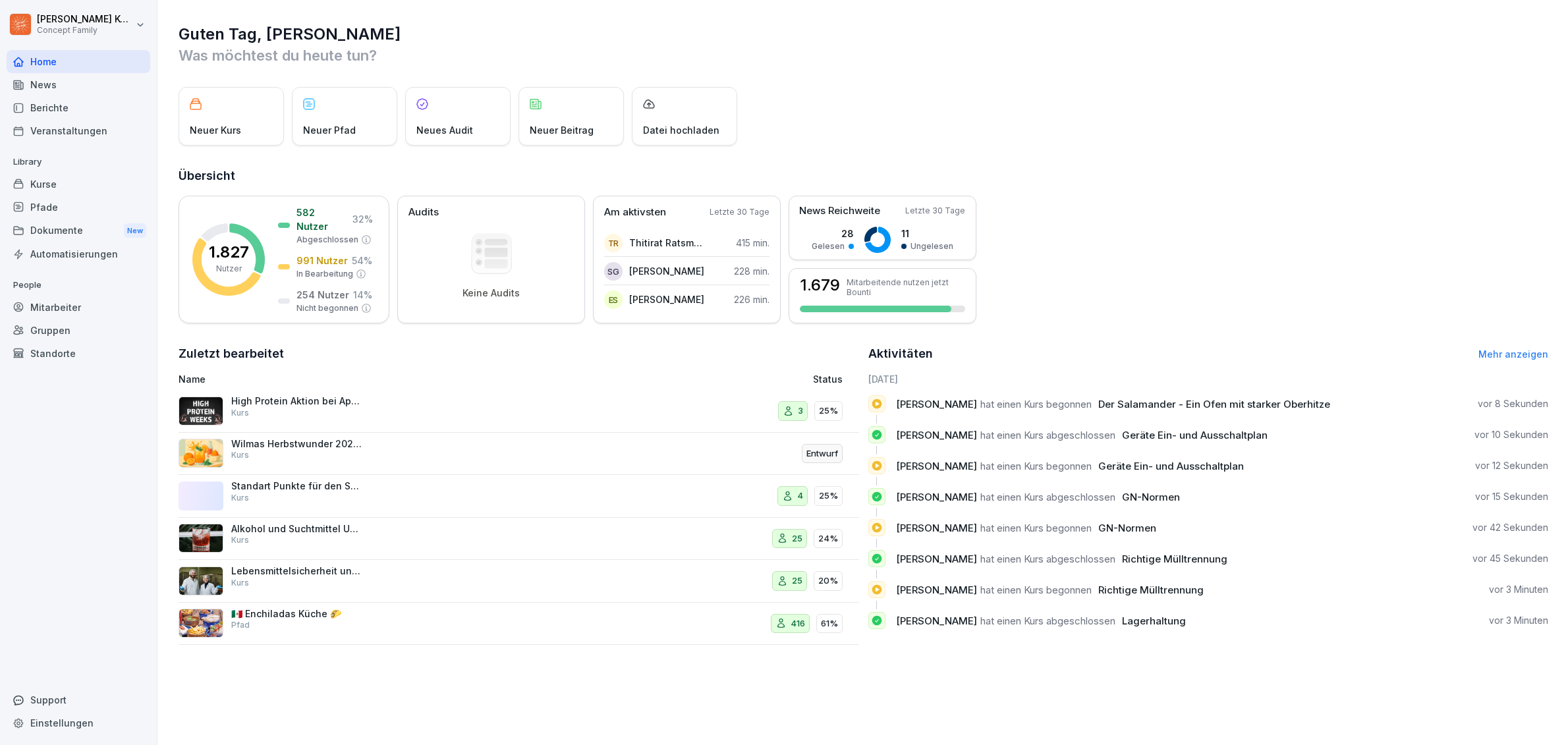
click at [58, 190] on div "Kurse" at bounding box center [78, 184] width 143 height 23
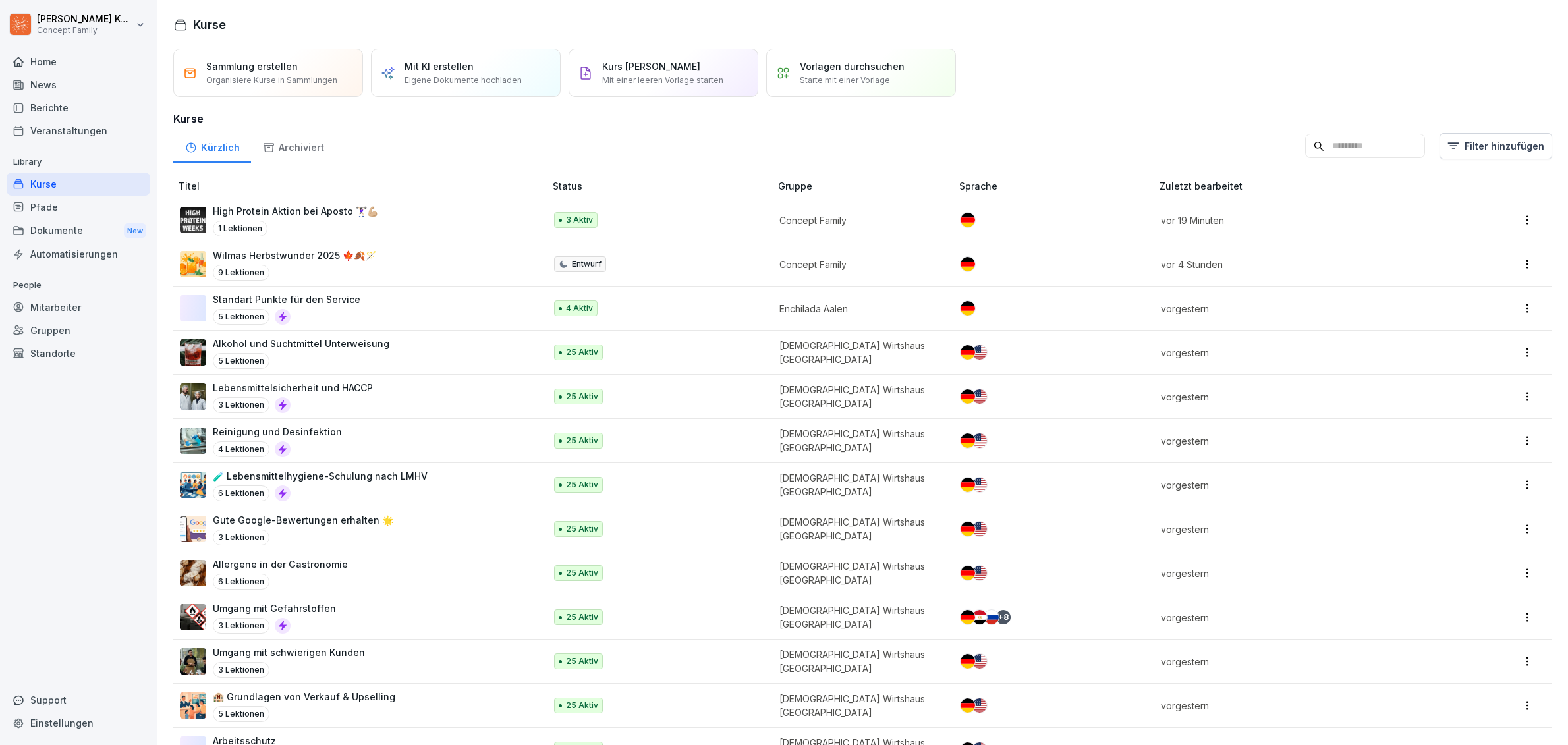
click at [213, 72] on p "Sammlung erstellen" at bounding box center [252, 66] width 92 height 14
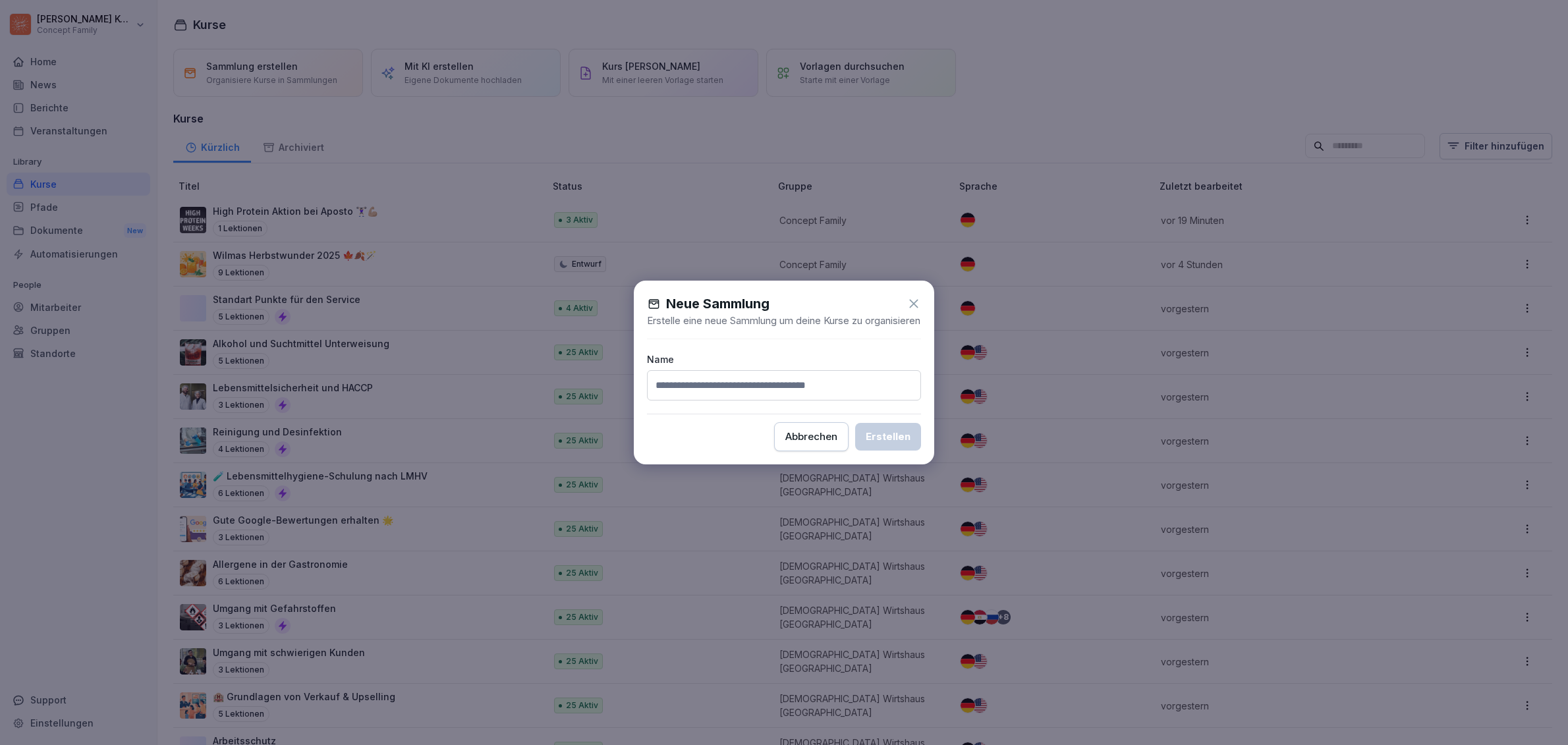
click at [845, 395] on input at bounding box center [784, 385] width 274 height 30
type input "*********"
click at [882, 444] on div "Erstellen" at bounding box center [889, 436] width 45 height 14
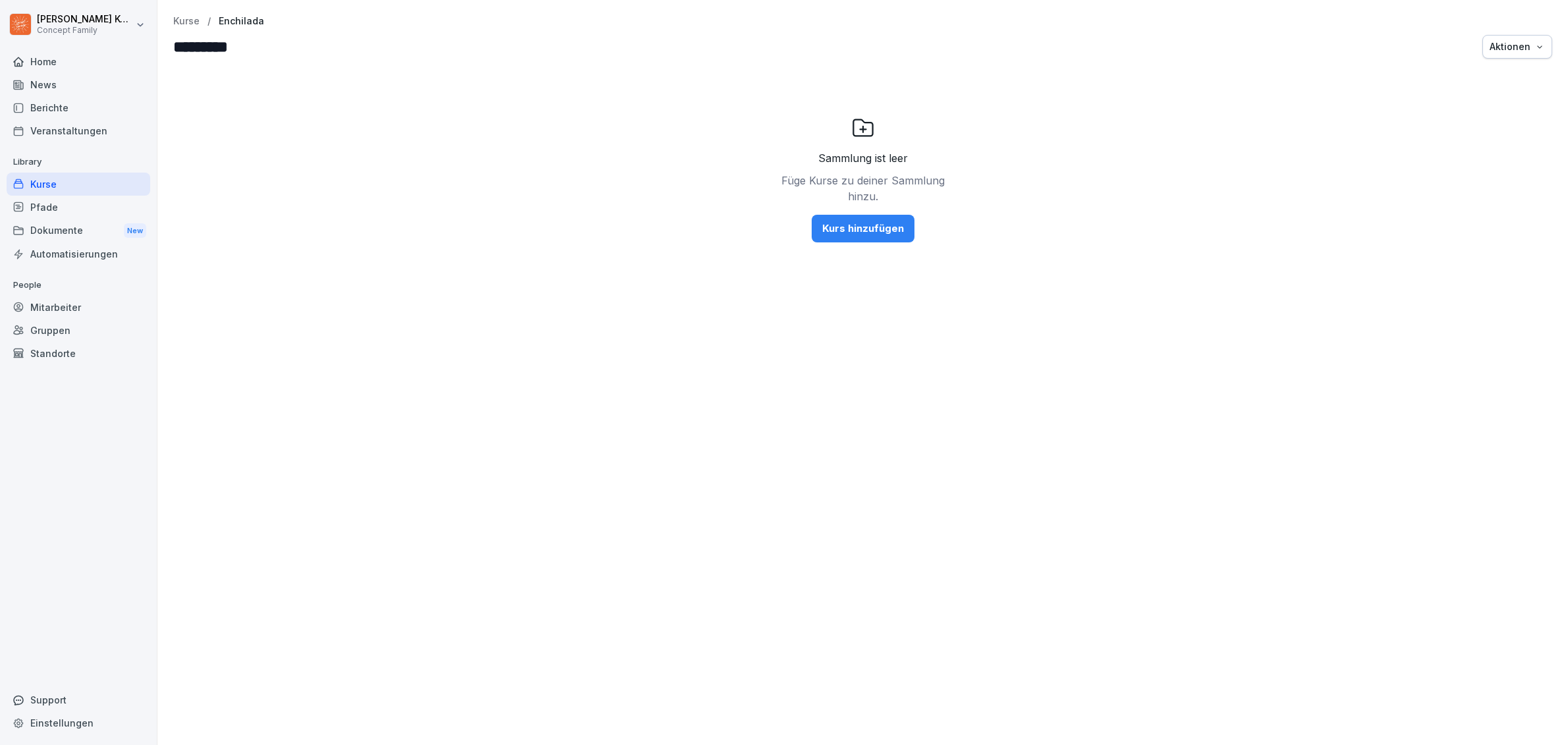
click at [839, 236] on button "Kurs hinzufügen" at bounding box center [863, 228] width 103 height 28
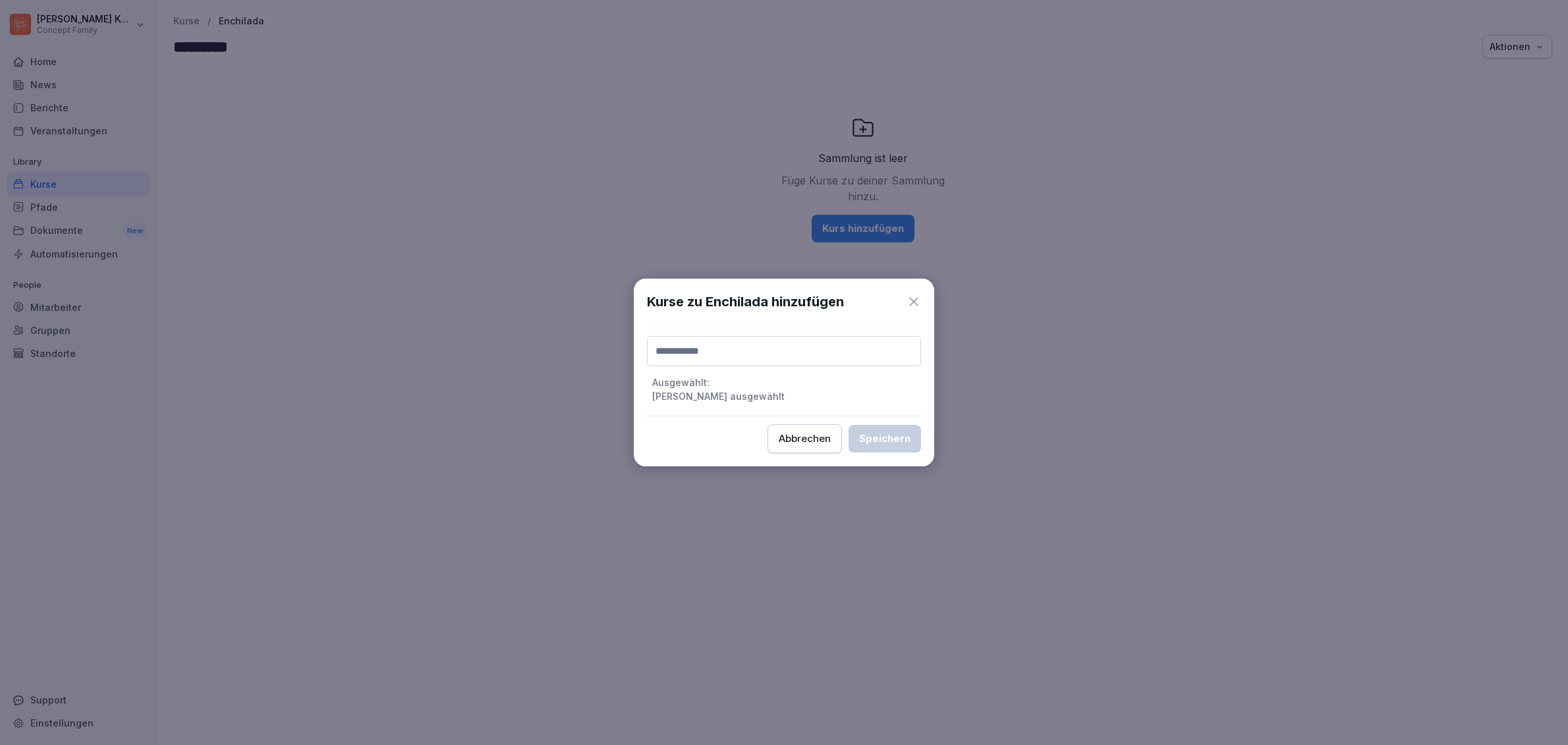
click at [804, 352] on input at bounding box center [784, 351] width 274 height 30
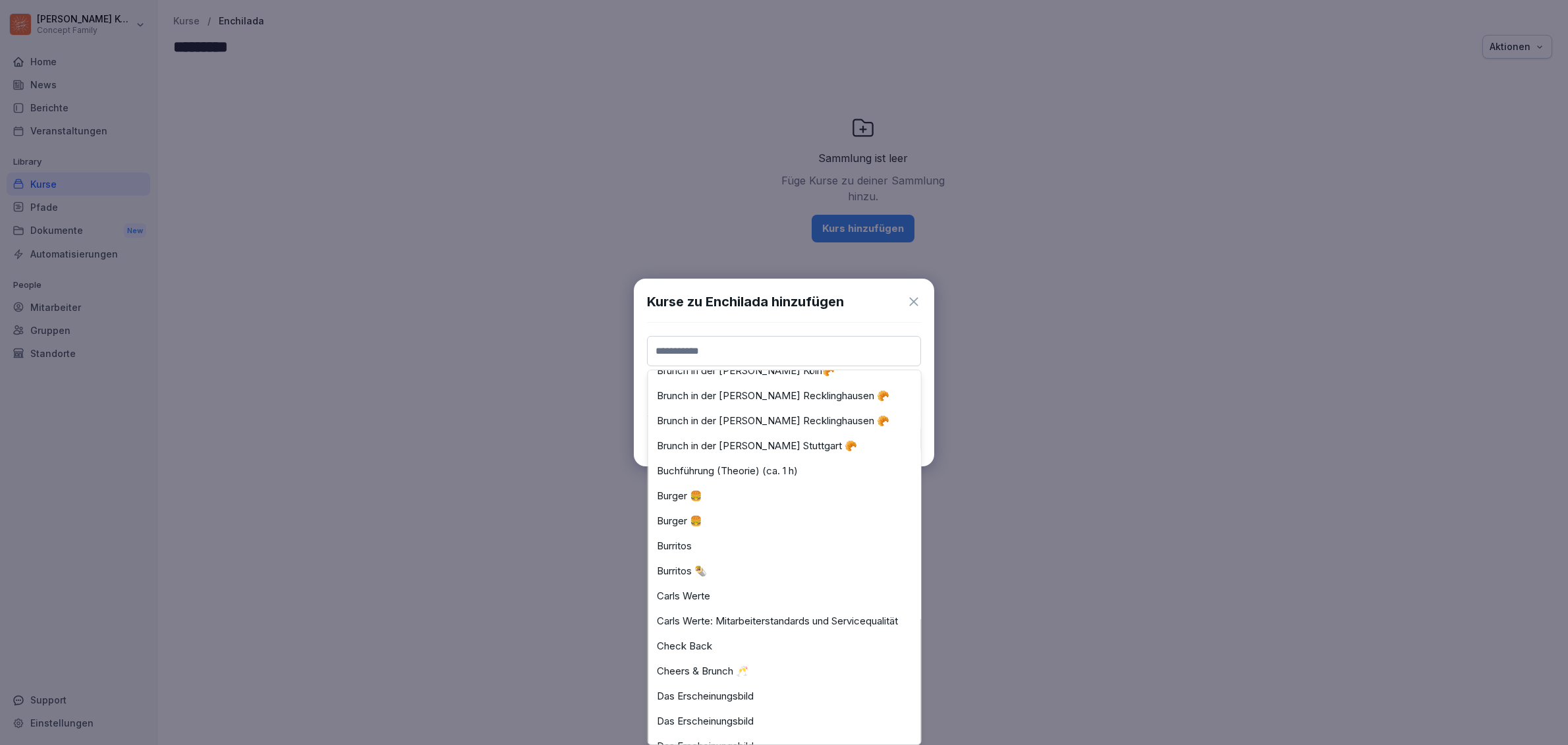
scroll to position [1596, 0]
click at [913, 290] on div "Kurse zu Enchilada hinzufügen ⛺️ Basisartikel an der Bar (ARCHIV) Calzone Aktio…" at bounding box center [784, 372] width 300 height 188
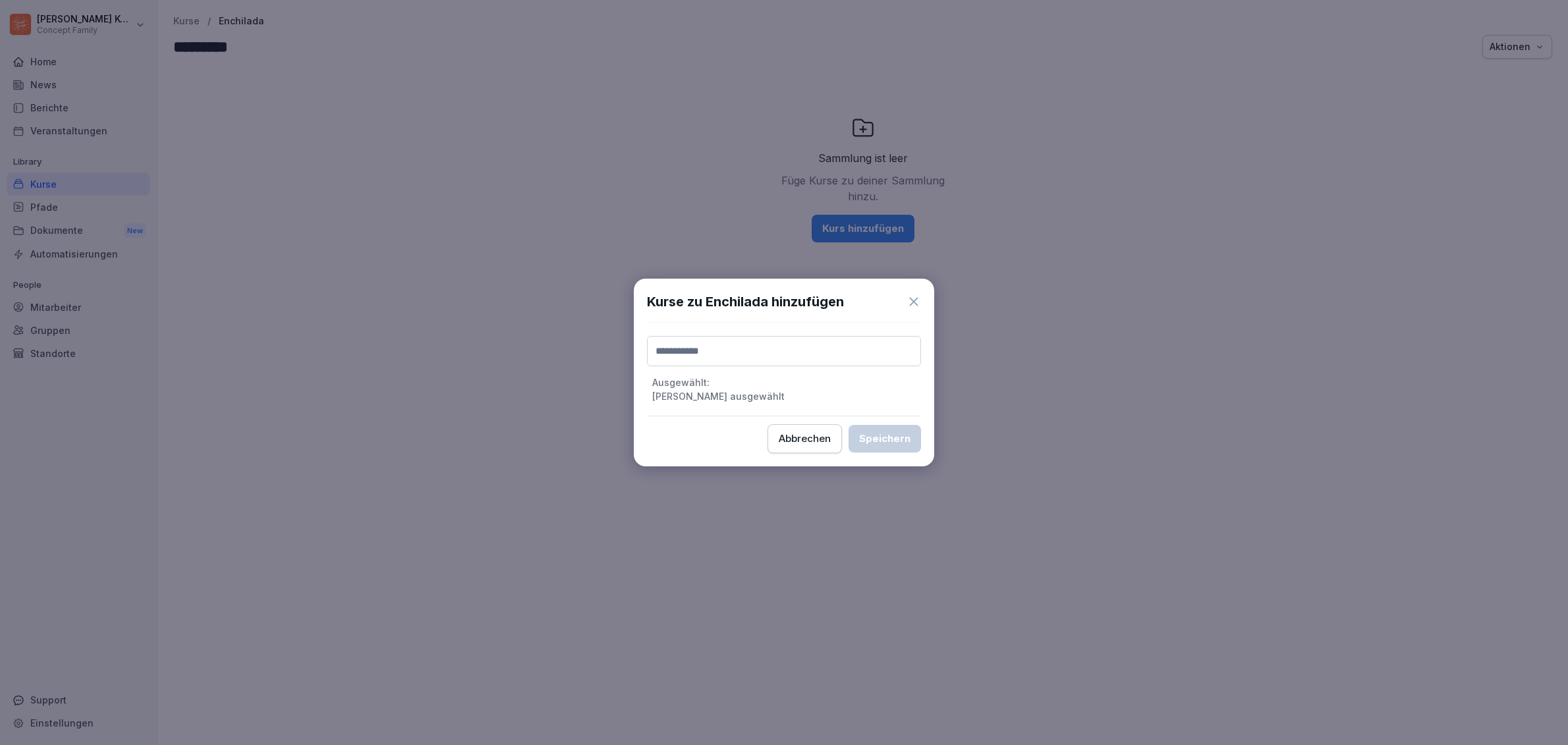
click at [913, 294] on icon at bounding box center [914, 301] width 14 height 14
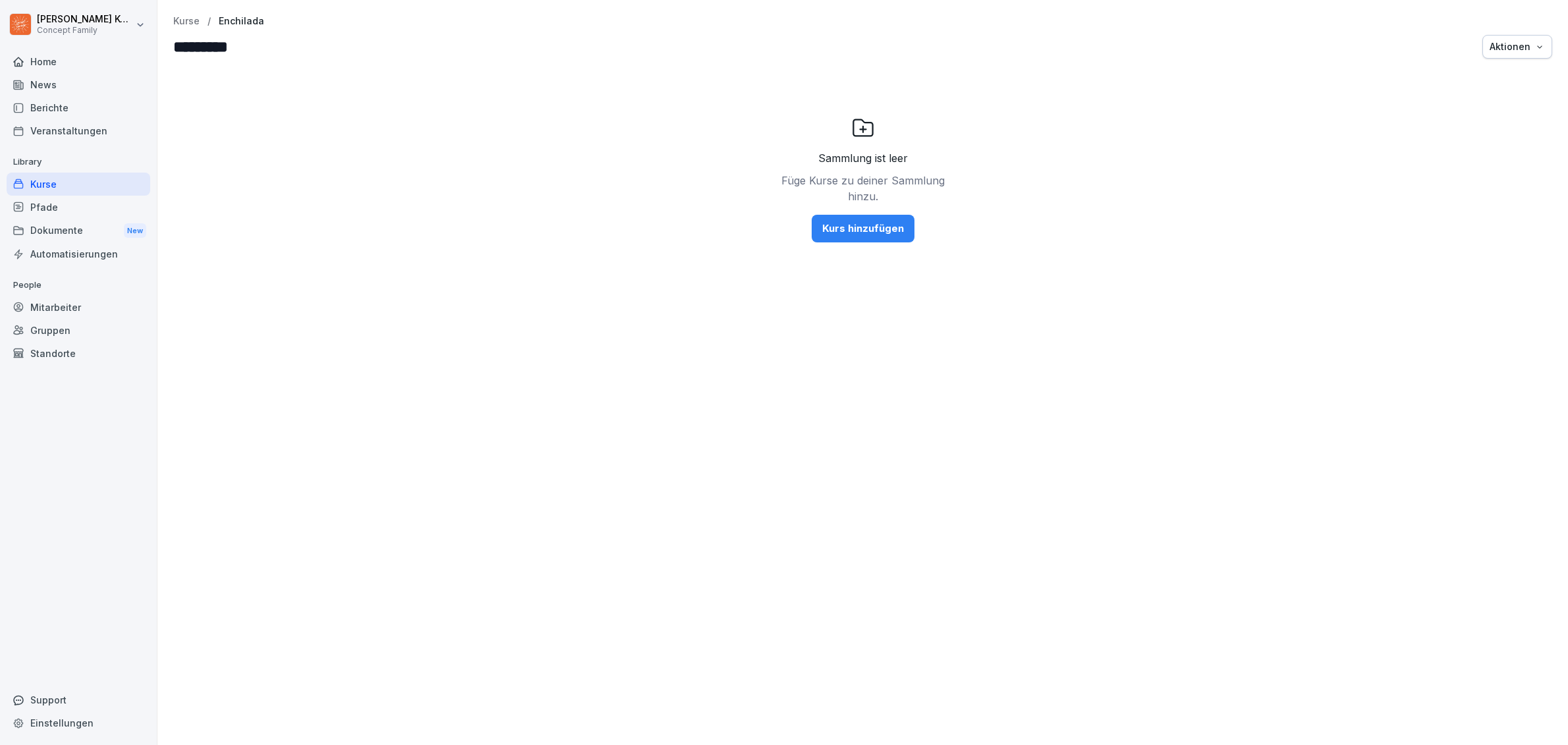
click at [53, 184] on div "Kurse" at bounding box center [78, 184] width 143 height 23
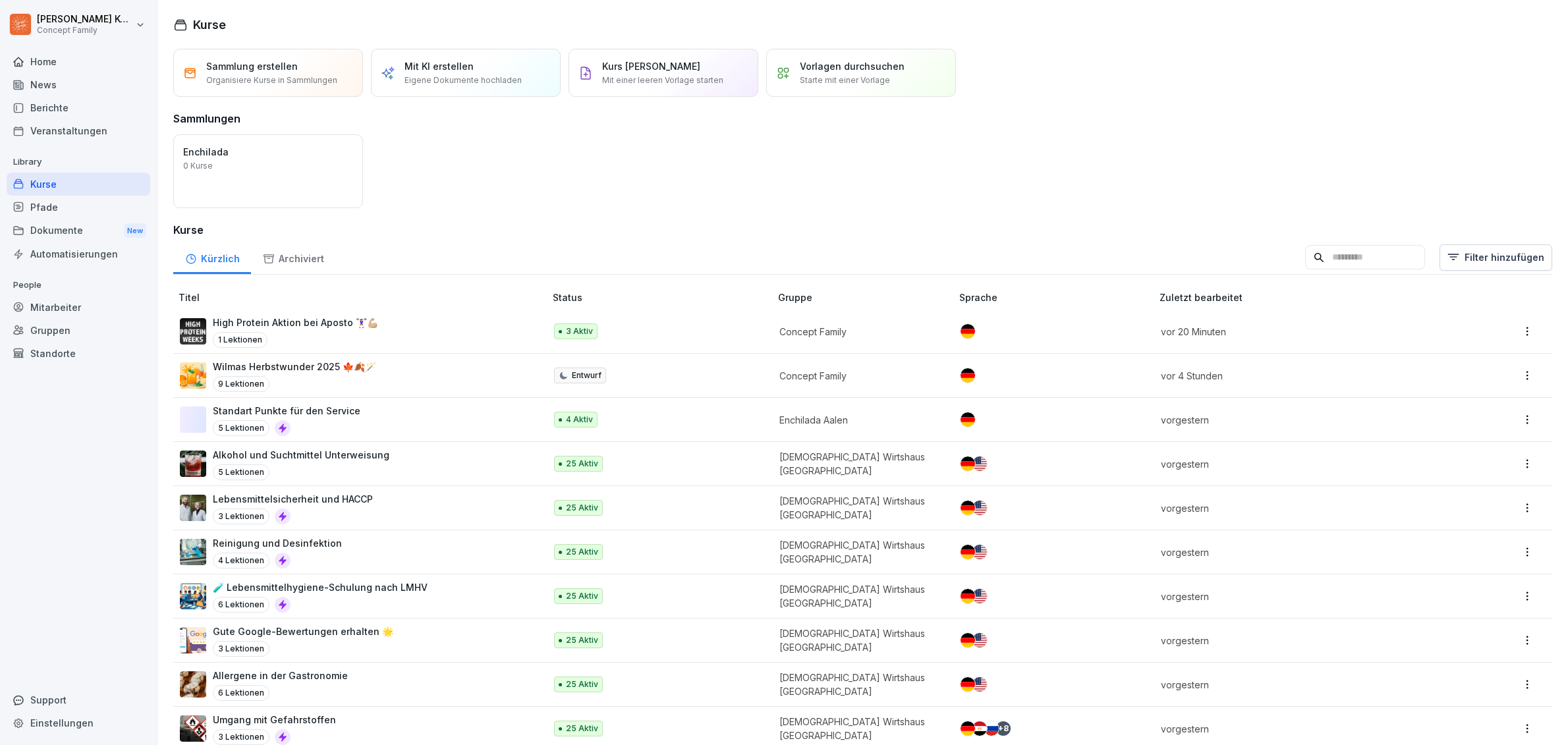
click at [0, 0] on div "Öffnen" at bounding box center [0, 0] width 0 height 0
click at [52, 188] on div "Kurse" at bounding box center [78, 184] width 143 height 23
click at [1513, 250] on html "[PERSON_NAME] Concept Family Home News Berichte Veranstaltungen Library Kurse P…" at bounding box center [784, 372] width 1568 height 745
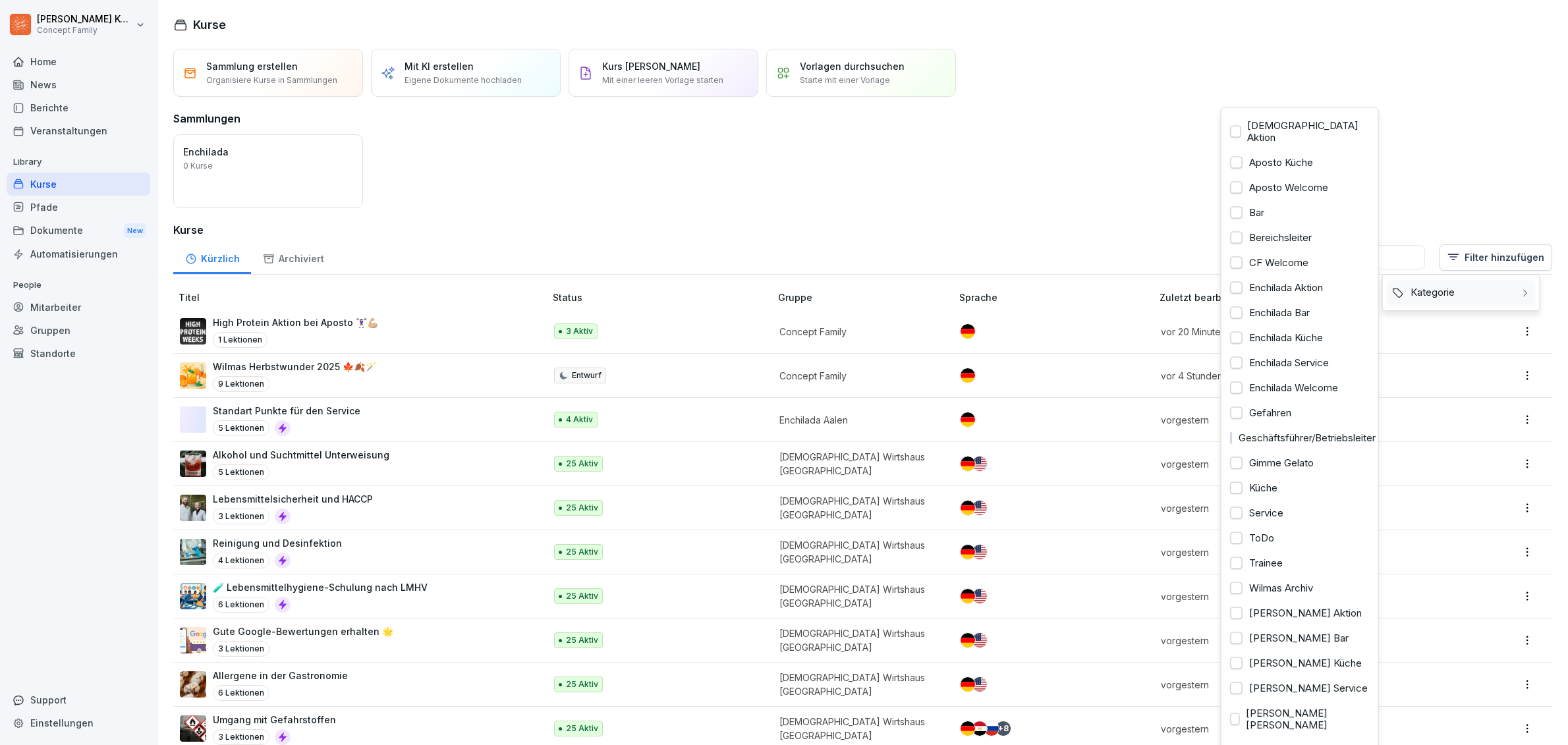
click at [1467, 190] on html "[PERSON_NAME] Concept Family Home News Berichte Veranstaltungen Library Kurse P…" at bounding box center [784, 372] width 1568 height 745
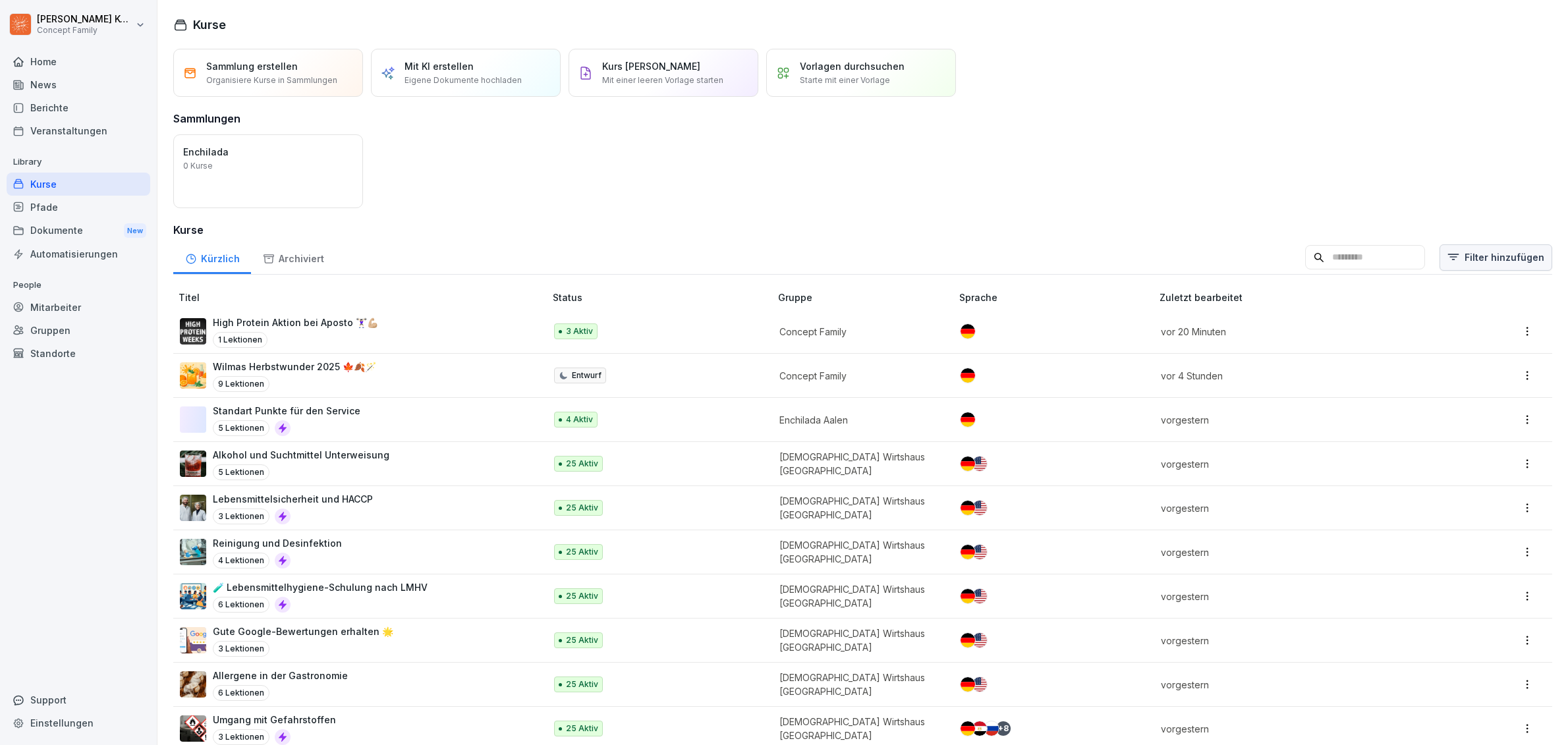
click at [1465, 265] on html "[PERSON_NAME] Concept Family Home News Berichte Veranstaltungen Library Kurse P…" at bounding box center [784, 372] width 1568 height 745
click at [1413, 124] on html "[PERSON_NAME] Concept Family Home News Berichte Veranstaltungen Library Kurse P…" at bounding box center [784, 372] width 1568 height 745
click at [1430, 239] on div "Sammlung erstellen Organisiere Kurse in Sammlungen Mit KI erstellen Eigene Doku…" at bounding box center [863, 625] width 1410 height 1154
click at [1467, 253] on html "[PERSON_NAME] Concept Family Home News Berichte Veranstaltungen Library Kurse P…" at bounding box center [784, 372] width 1568 height 745
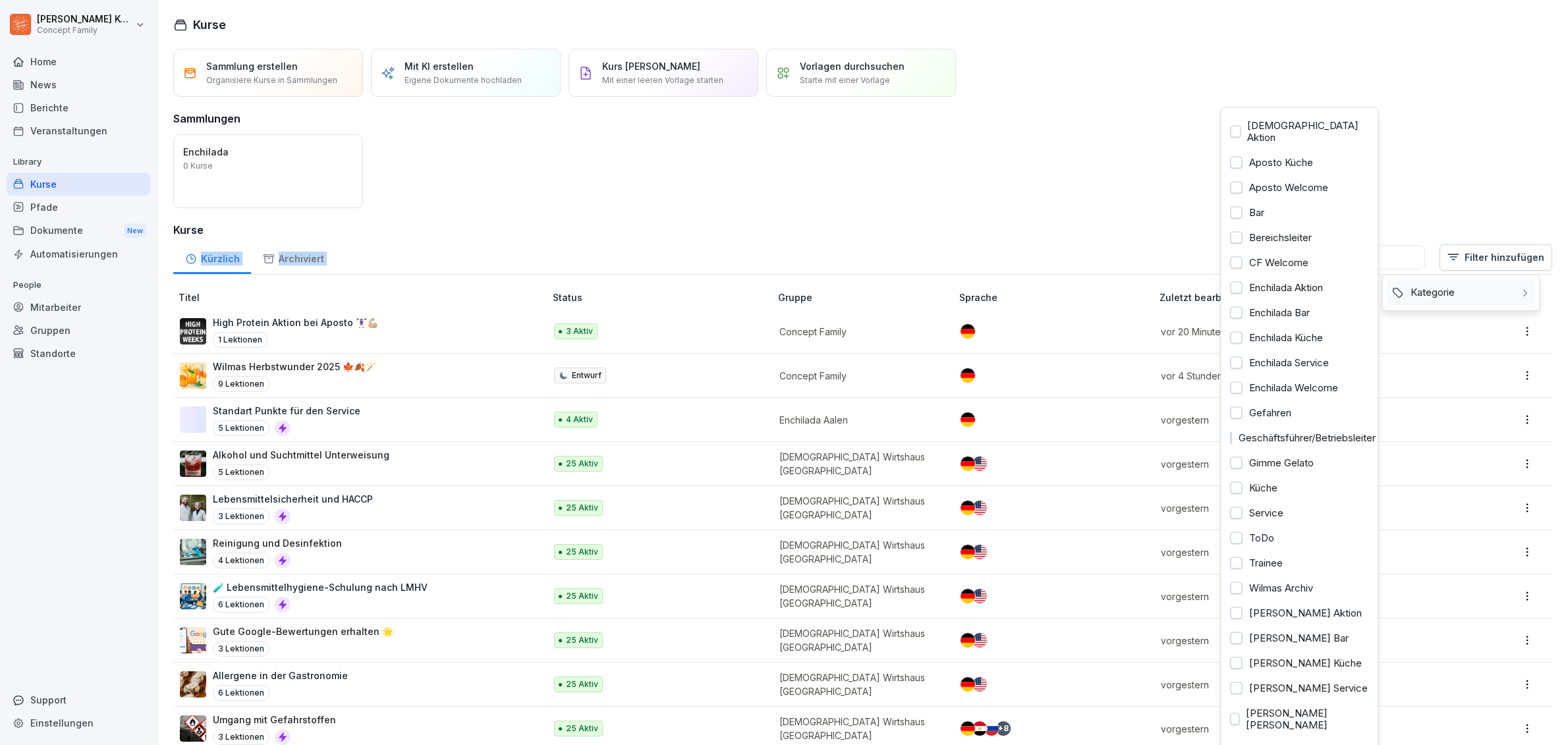
click at [1440, 288] on div "Kategorie" at bounding box center [1461, 292] width 149 height 25
click at [1466, 302] on div "Kategorie" at bounding box center [1461, 292] width 149 height 25
click at [1296, 326] on div "Enchilada Küche" at bounding box center [1300, 338] width 149 height 25
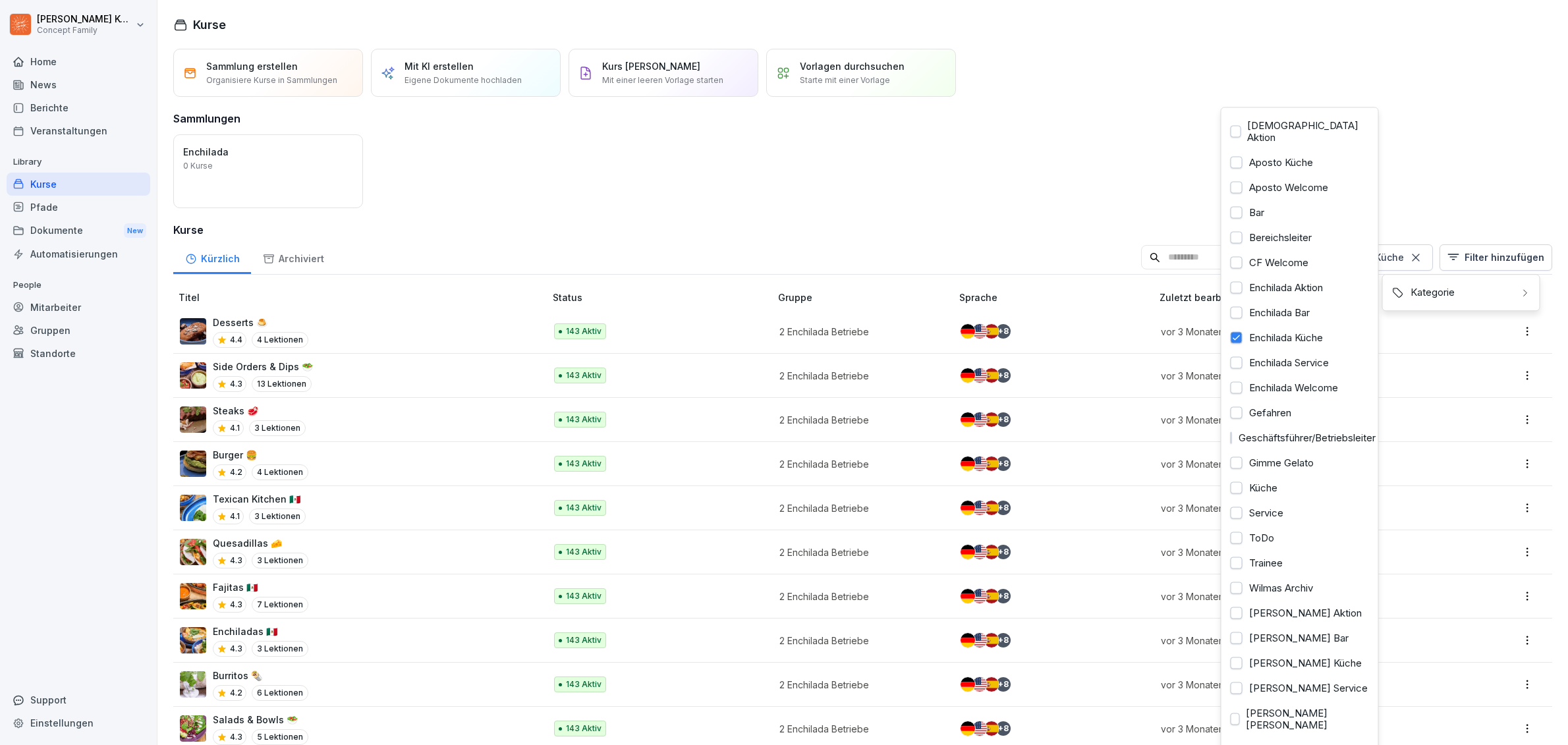
click at [417, 180] on html "[PERSON_NAME] Concept Family Home News Berichte Veranstaltungen Library Kurse P…" at bounding box center [784, 372] width 1568 height 745
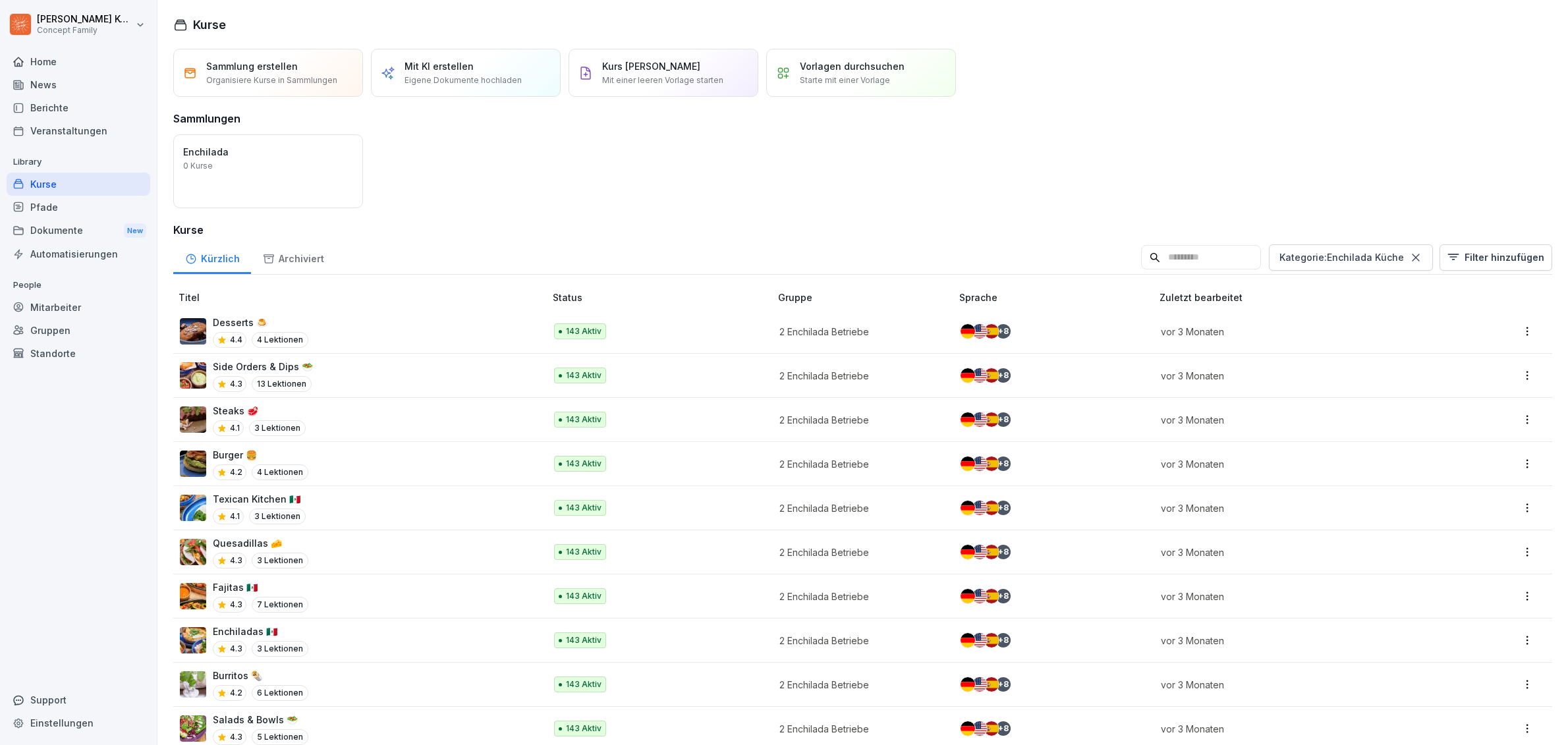
click at [0, 0] on div "Öffnen" at bounding box center [0, 0] width 0 height 0
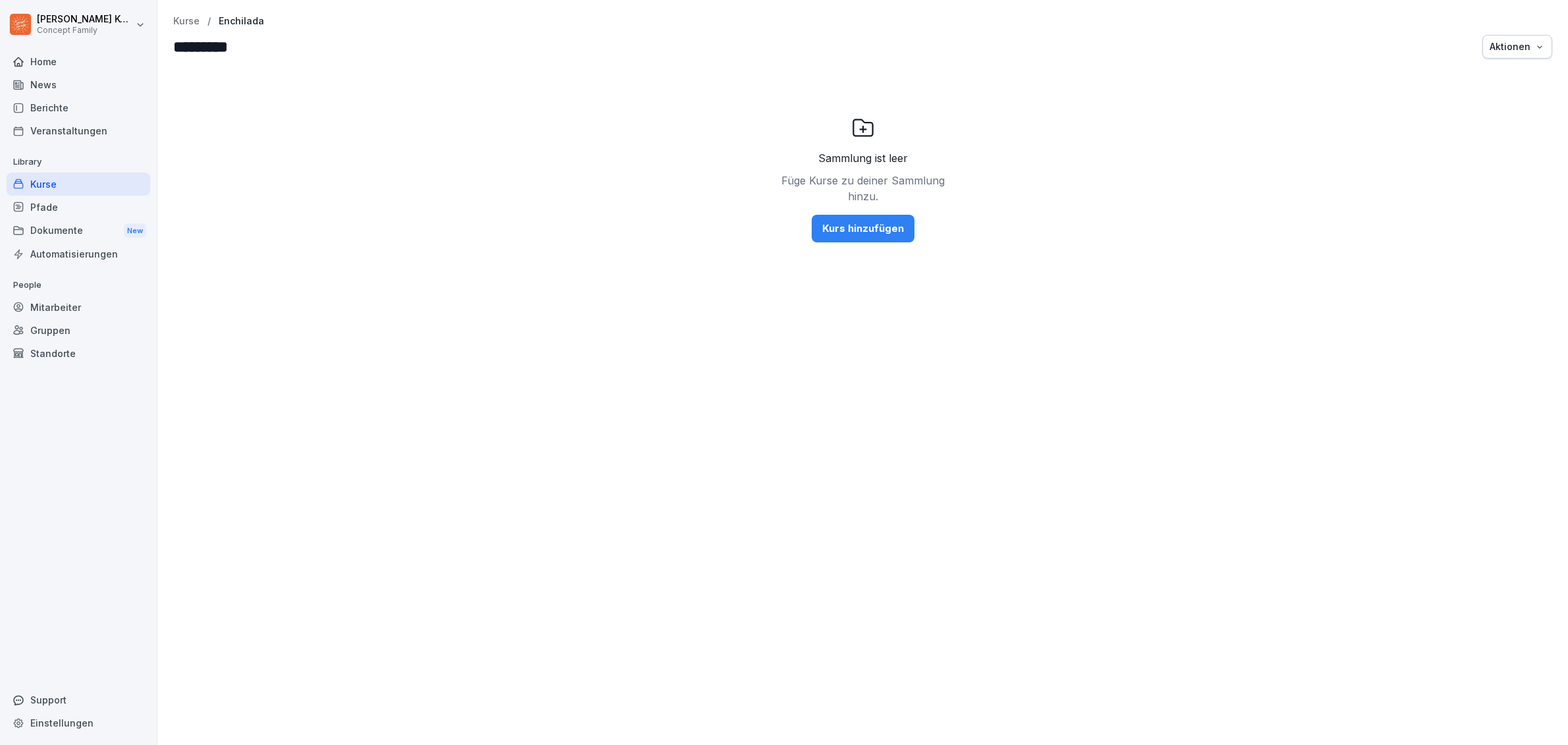
click at [1535, 52] on button "Aktionen" at bounding box center [1518, 47] width 70 height 23
click at [1486, 74] on p "Sammlung löschen" at bounding box center [1460, 78] width 81 height 12
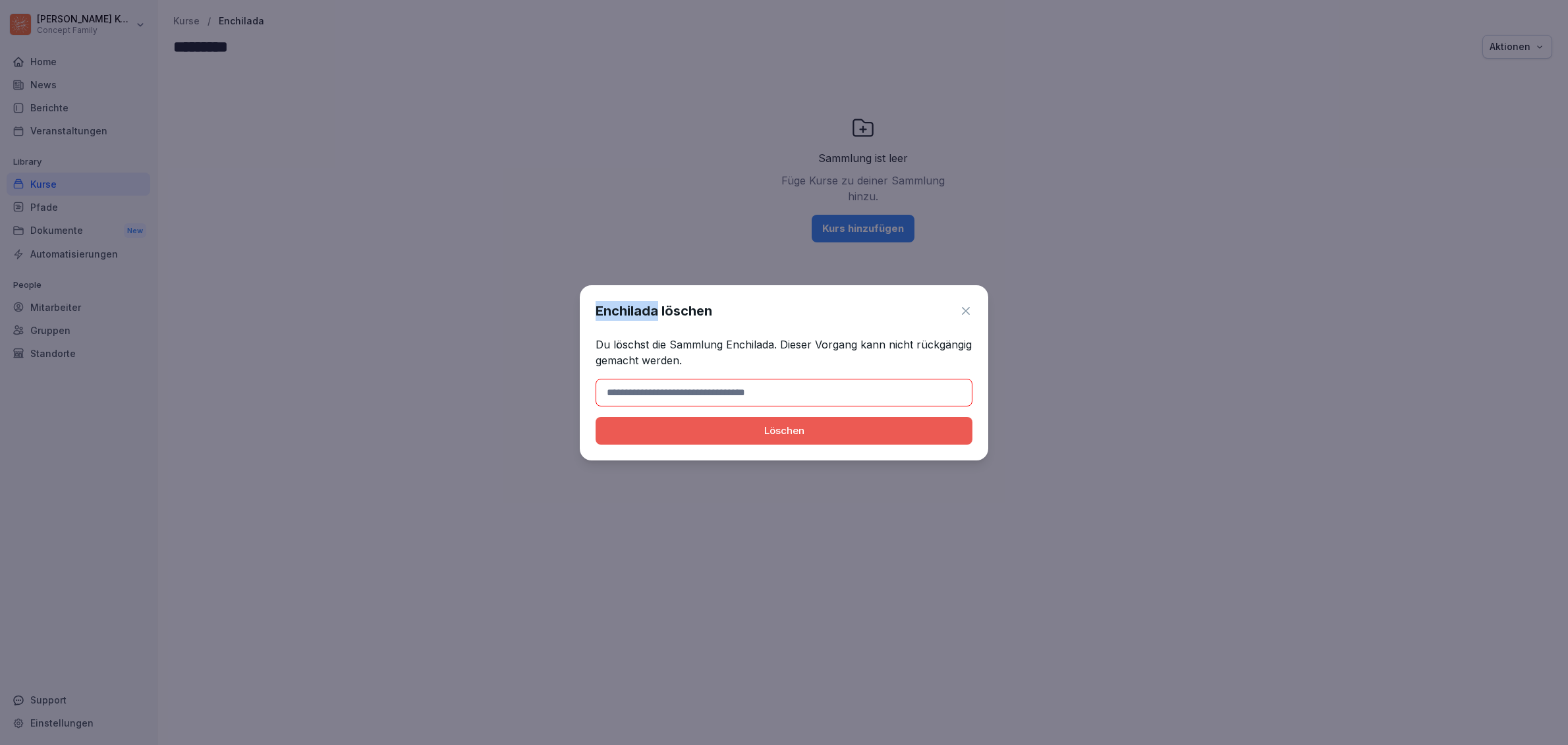
drag, startPoint x: 659, startPoint y: 311, endPoint x: 572, endPoint y: 307, distance: 87.1
click at [572, 307] on body "[PERSON_NAME] Concept Family Home News Berichte Veranstaltungen Library Kurse P…" at bounding box center [784, 372] width 1568 height 745
copy body "Enchilada"
click at [693, 390] on input at bounding box center [784, 392] width 377 height 28
paste input "*********"
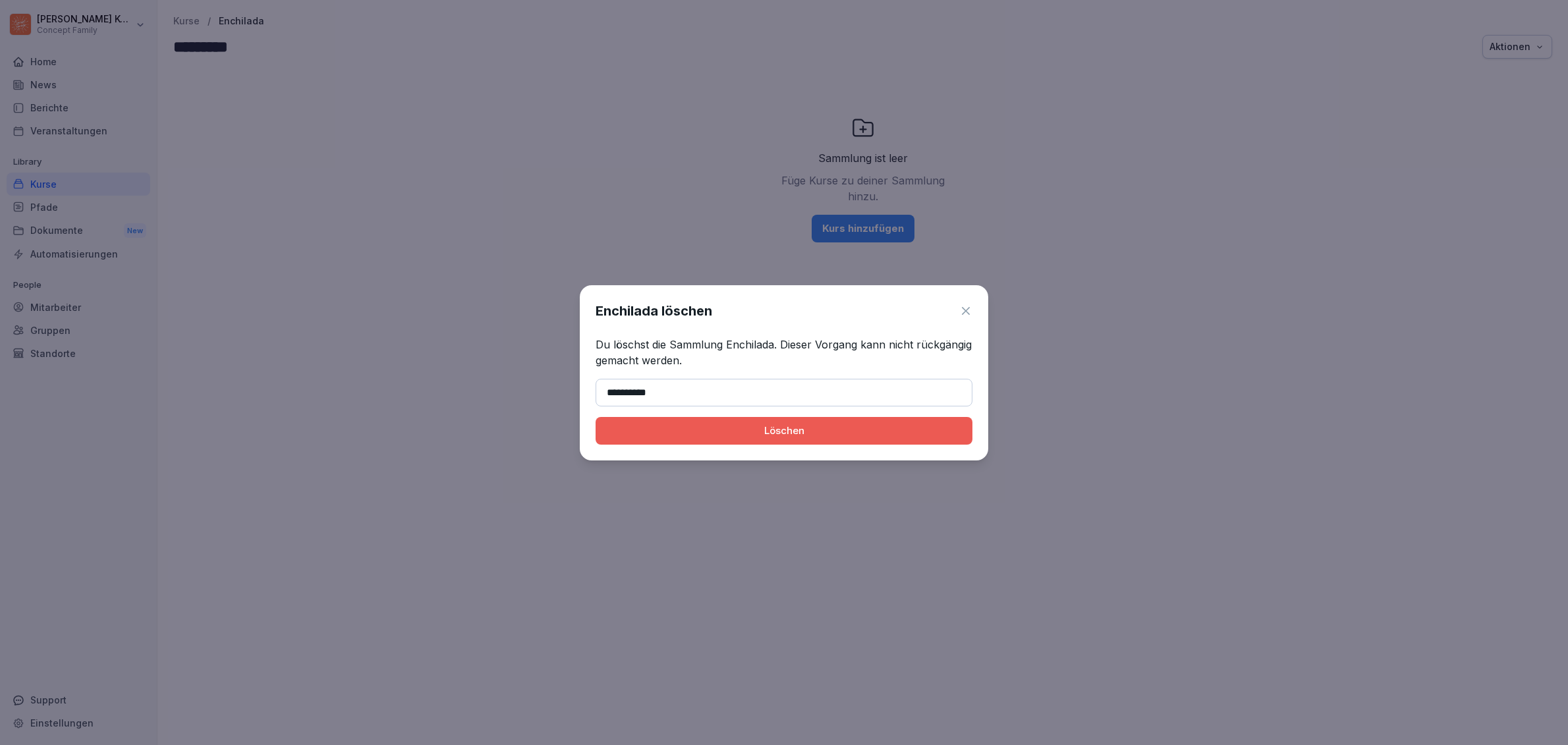
click at [864, 431] on div "Löschen" at bounding box center [784, 430] width 356 height 14
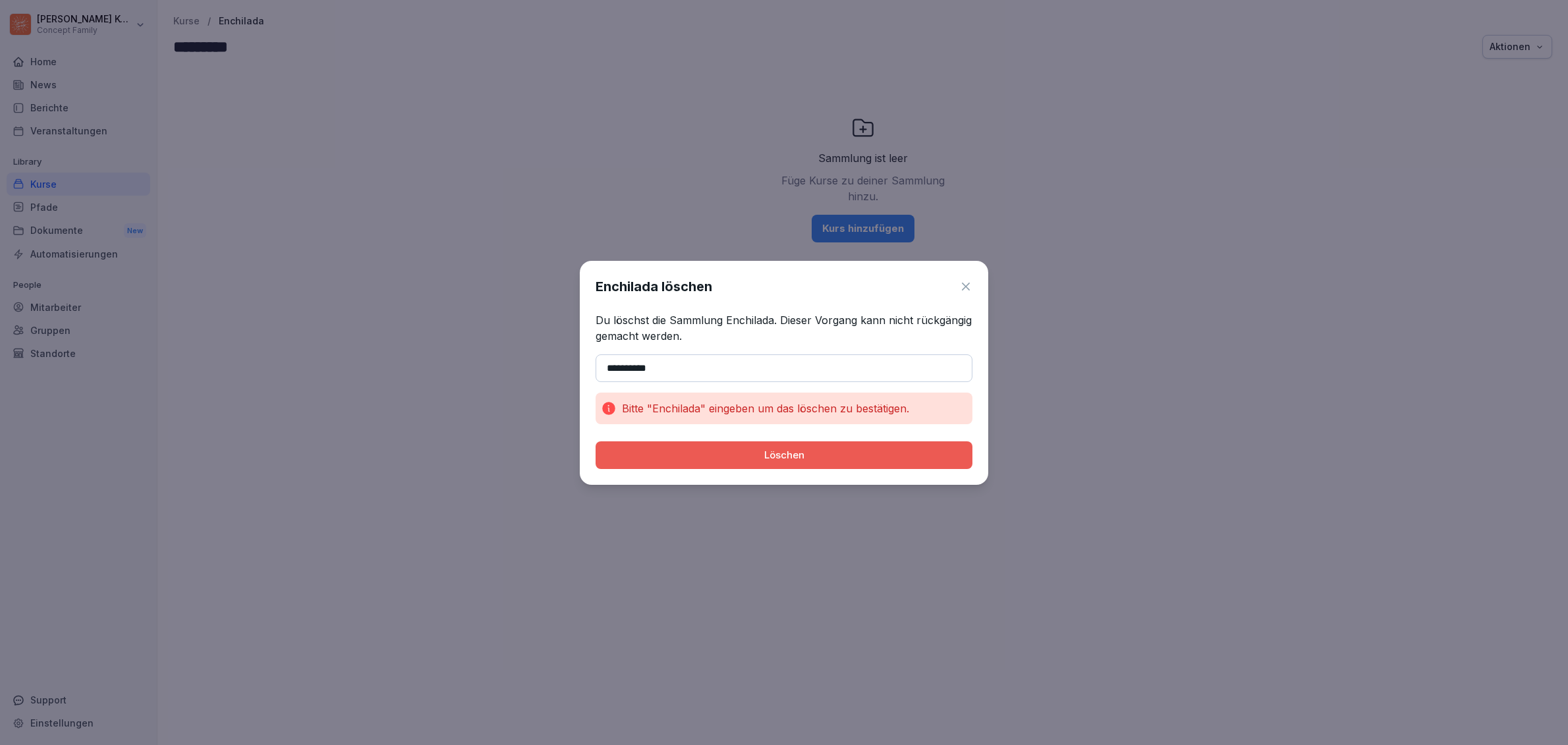
click at [609, 372] on input "*********" at bounding box center [784, 368] width 377 height 28
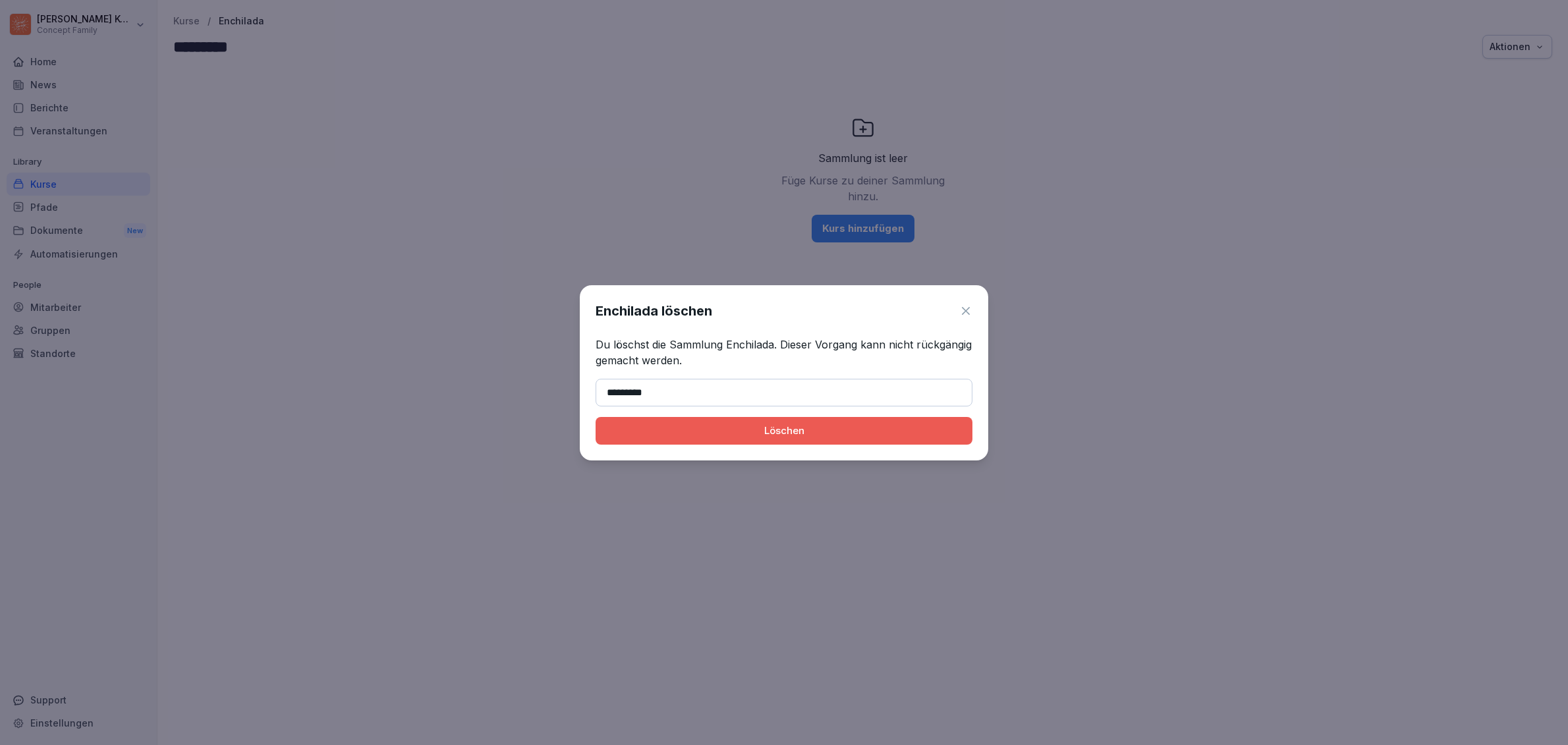
type input "*********"
click at [663, 425] on div "Löschen" at bounding box center [784, 430] width 356 height 14
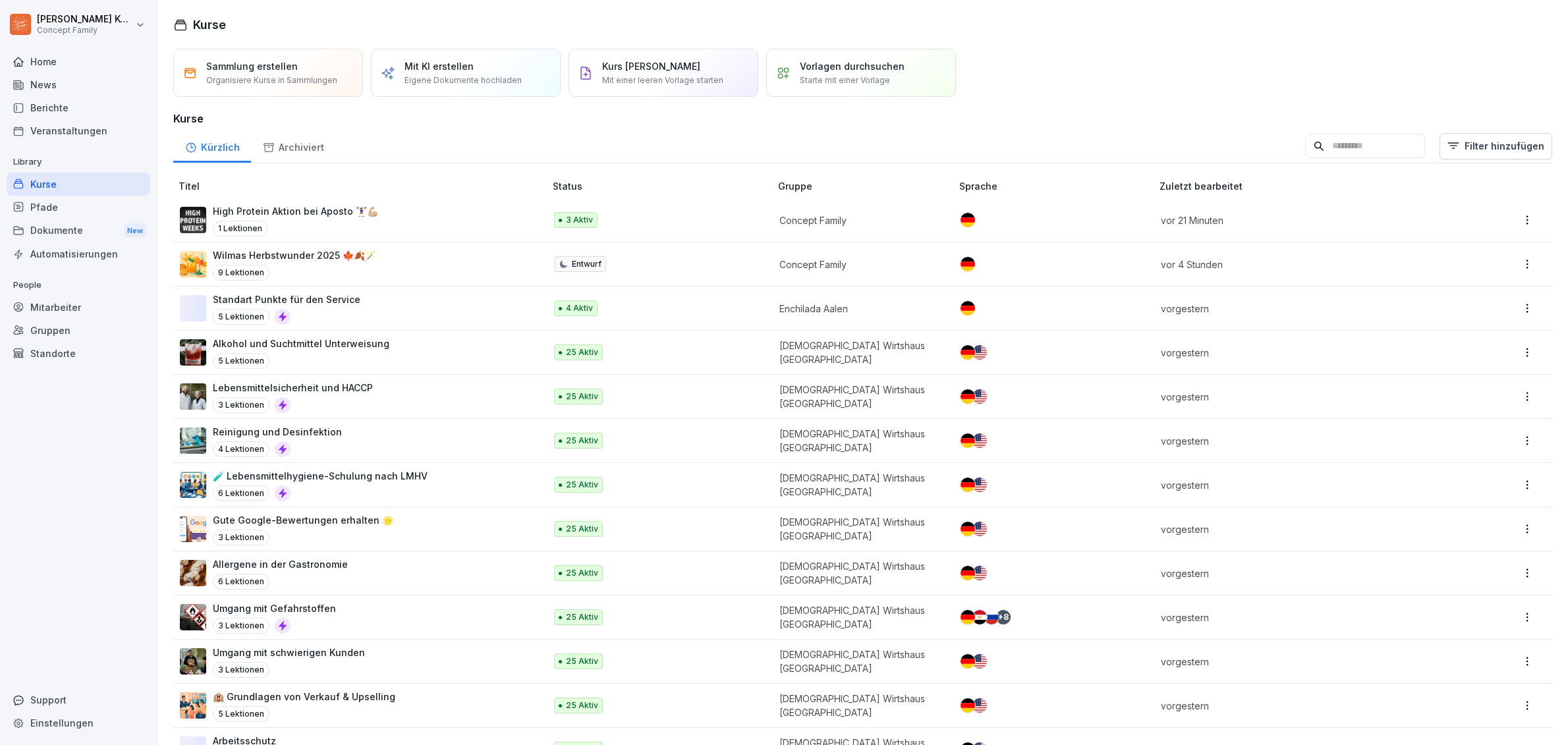
click at [35, 177] on div "Kurse" at bounding box center [78, 184] width 143 height 23
click at [39, 178] on div "Kurse" at bounding box center [78, 184] width 143 height 23
